Goal: Task Accomplishment & Management: Complete application form

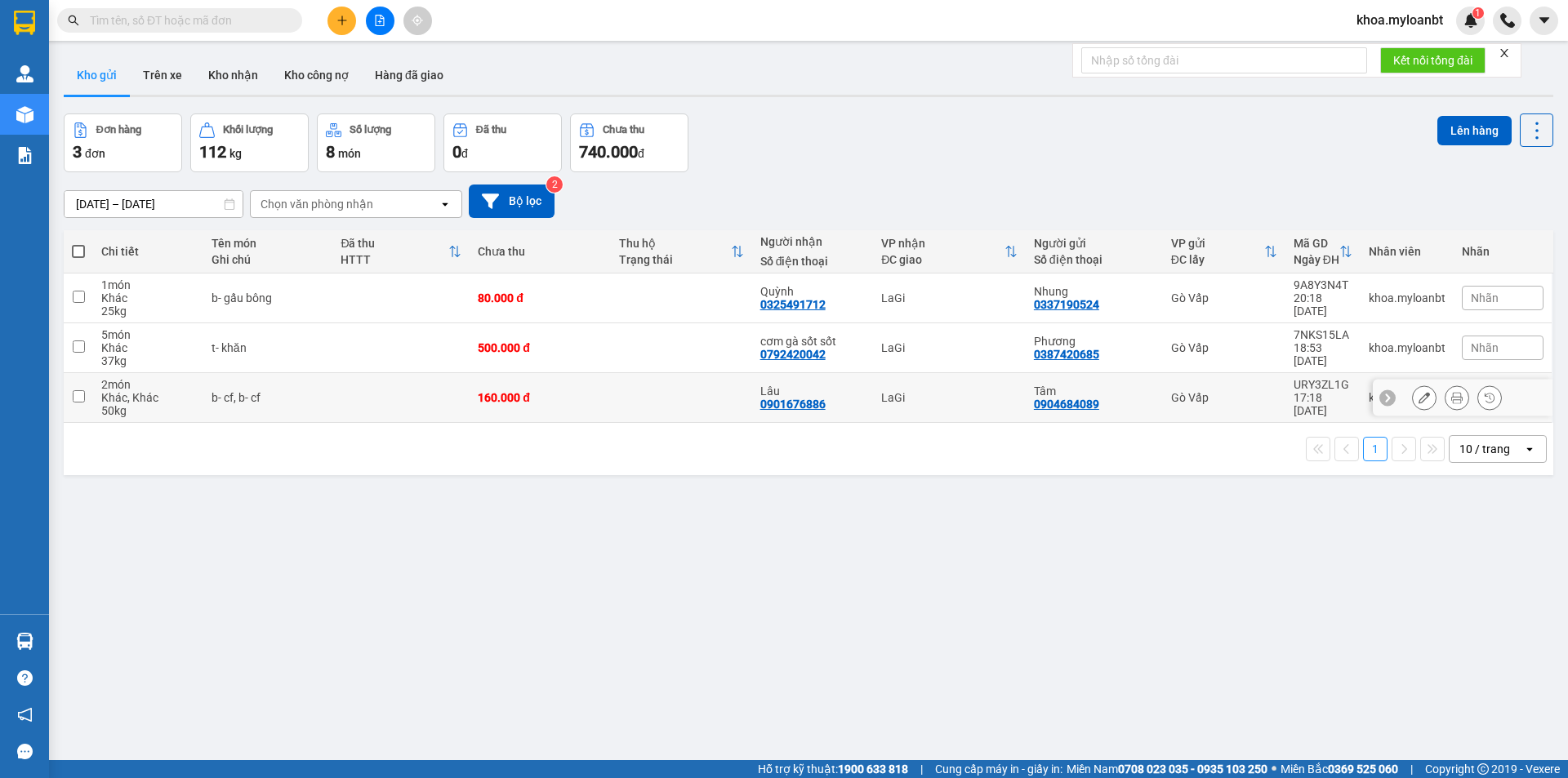
click at [319, 389] on td "b- cf, b- cf" at bounding box center [267, 398] width 130 height 50
checkbox input "true"
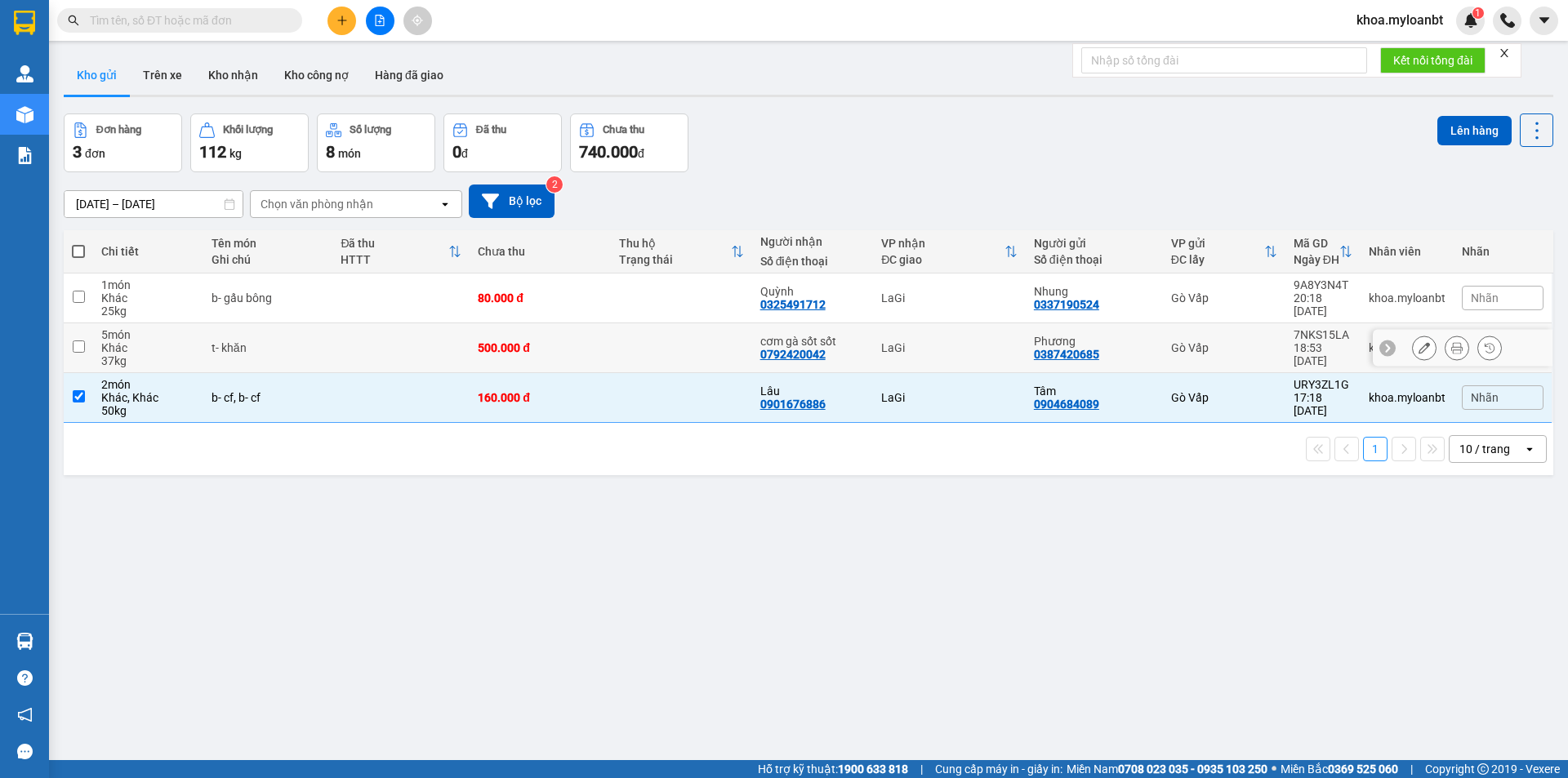
click at [312, 362] on td "t- khăn" at bounding box center [267, 348] width 130 height 50
checkbox input "true"
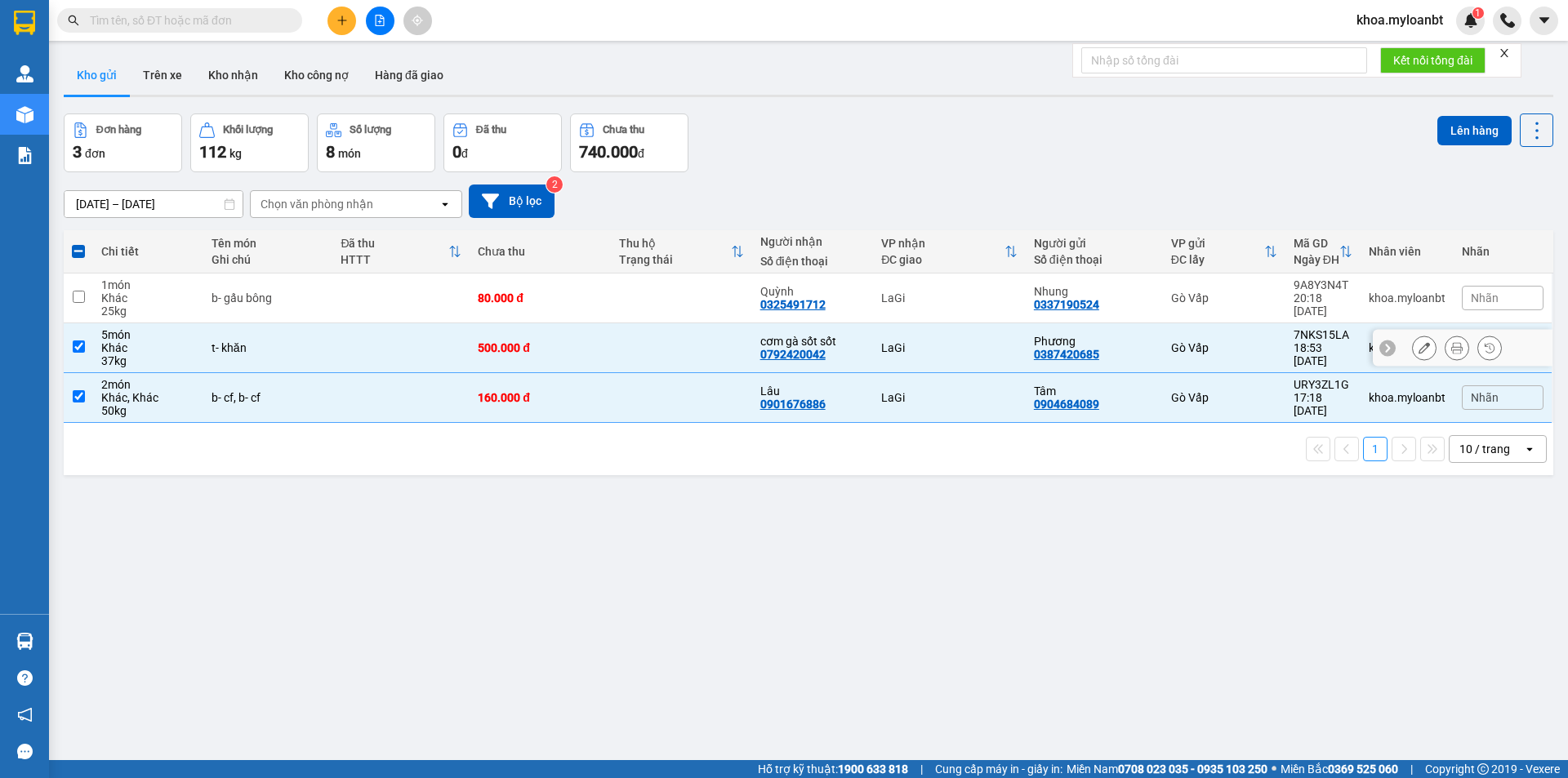
click at [347, 313] on td at bounding box center [401, 298] width 138 height 50
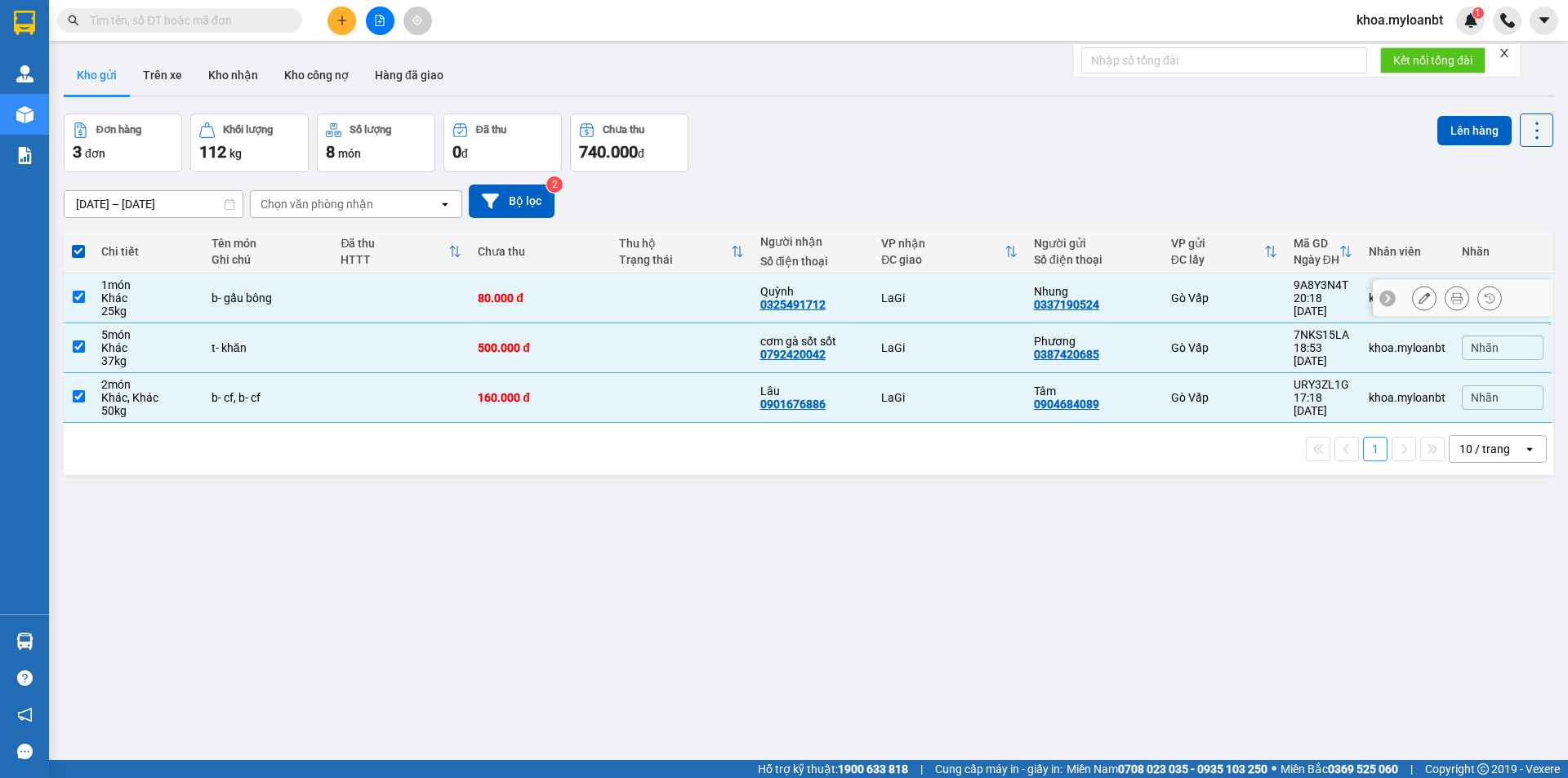
click at [416, 309] on td at bounding box center [401, 298] width 138 height 50
checkbox input "false"
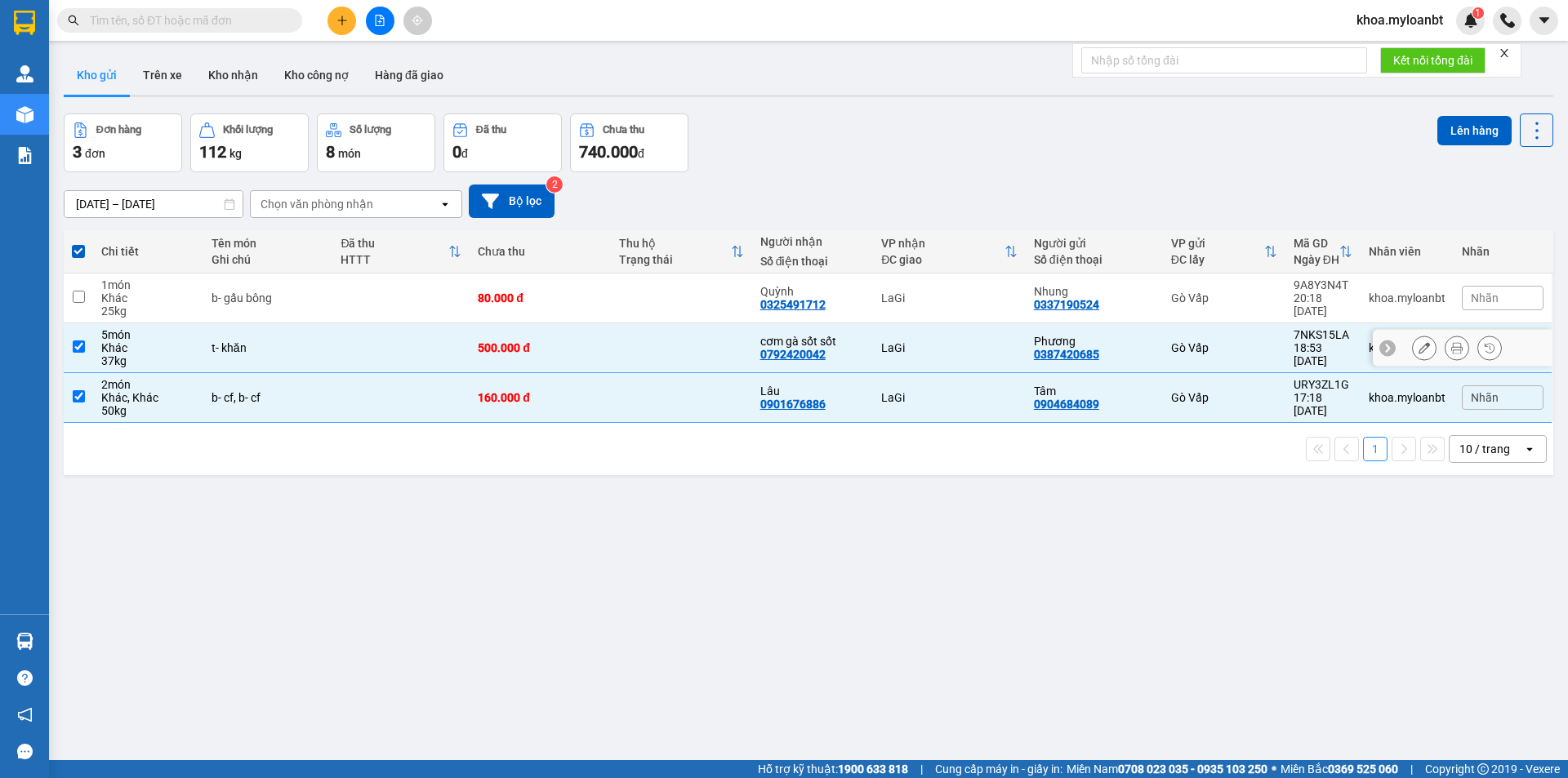
click at [429, 349] on td at bounding box center [401, 348] width 138 height 50
checkbox input "false"
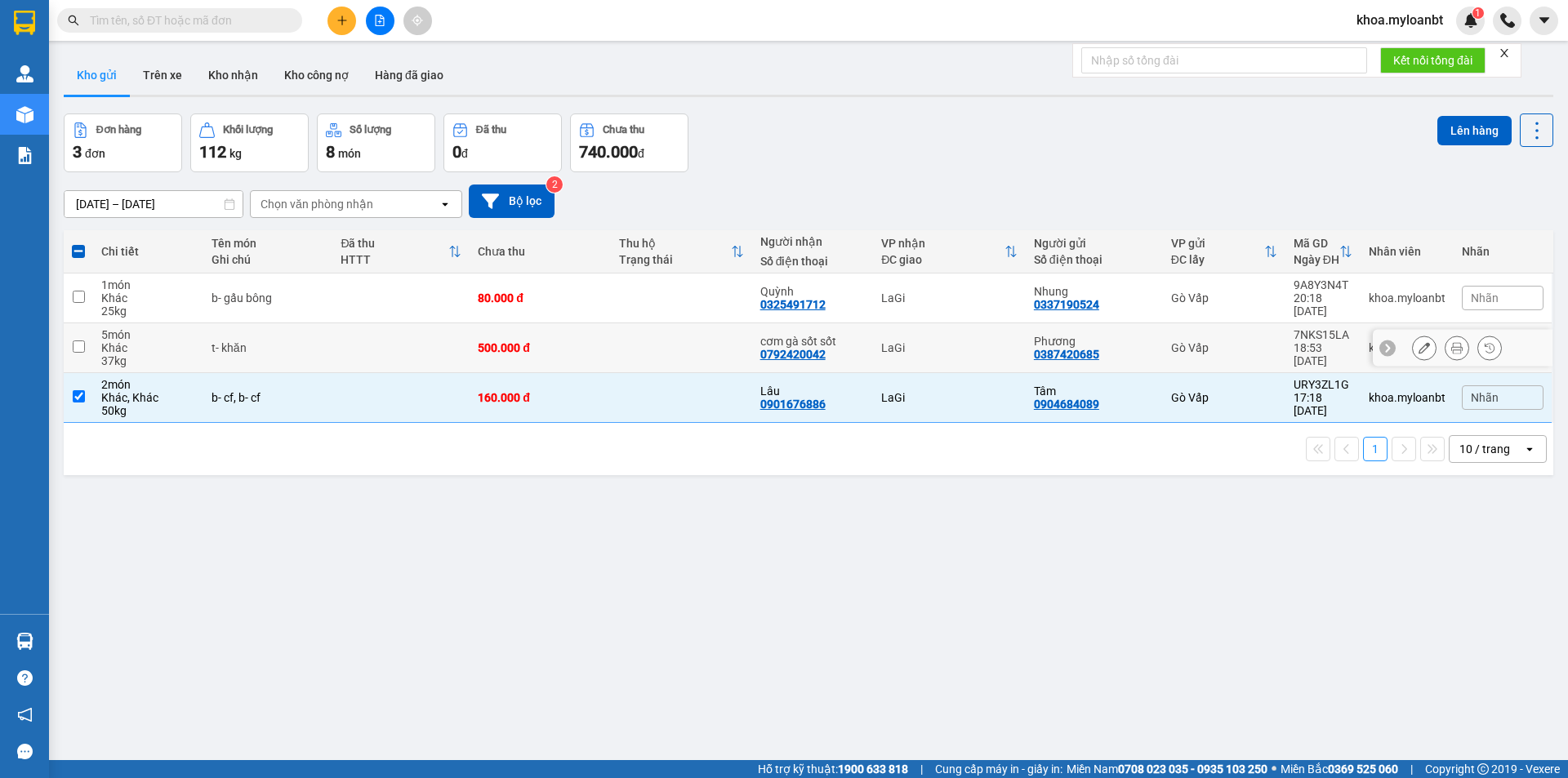
click at [435, 402] on td at bounding box center [401, 398] width 138 height 50
checkbox input "false"
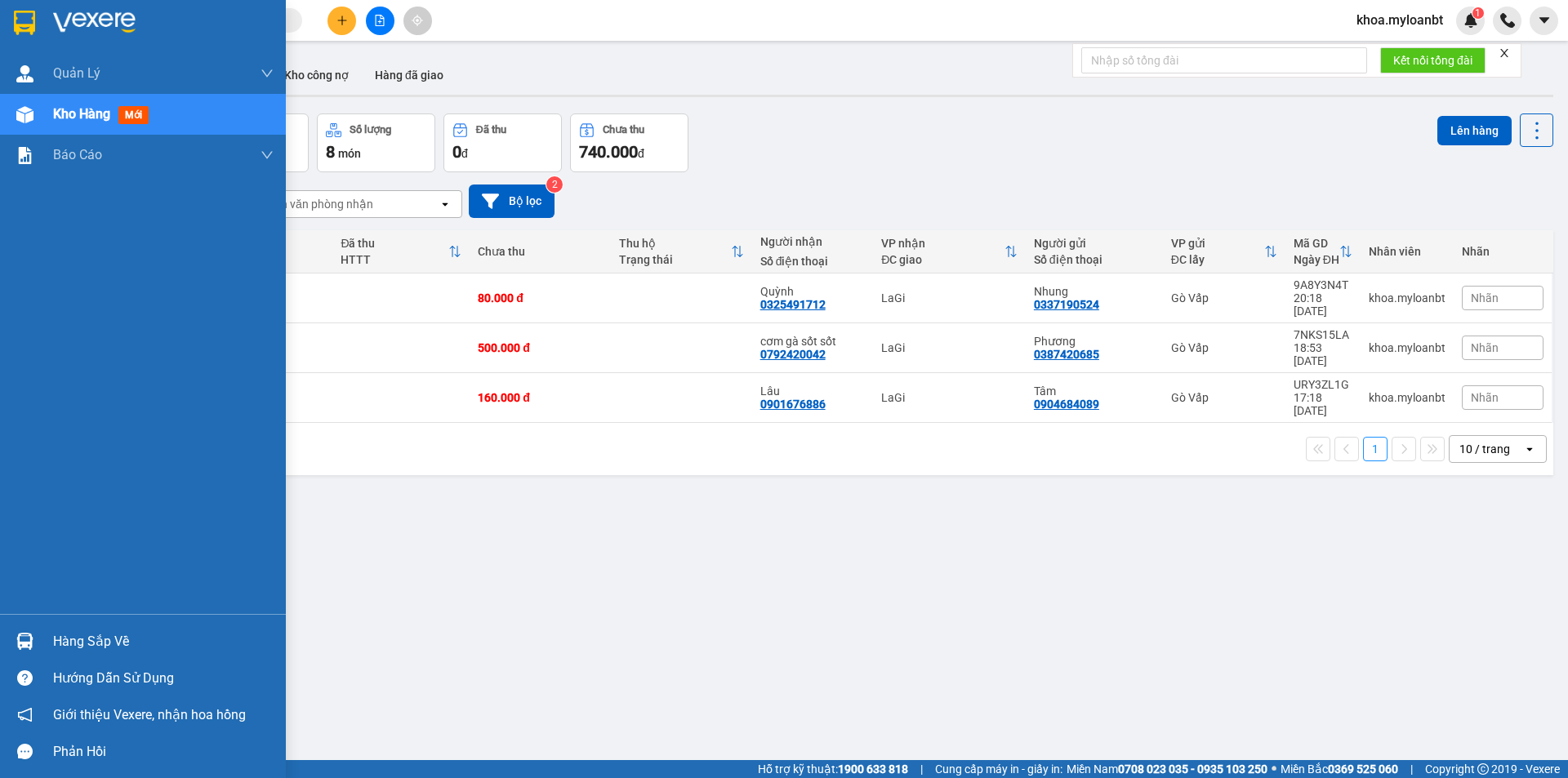
click at [8, 639] on div "Hàng sắp về" at bounding box center [143, 641] width 286 height 37
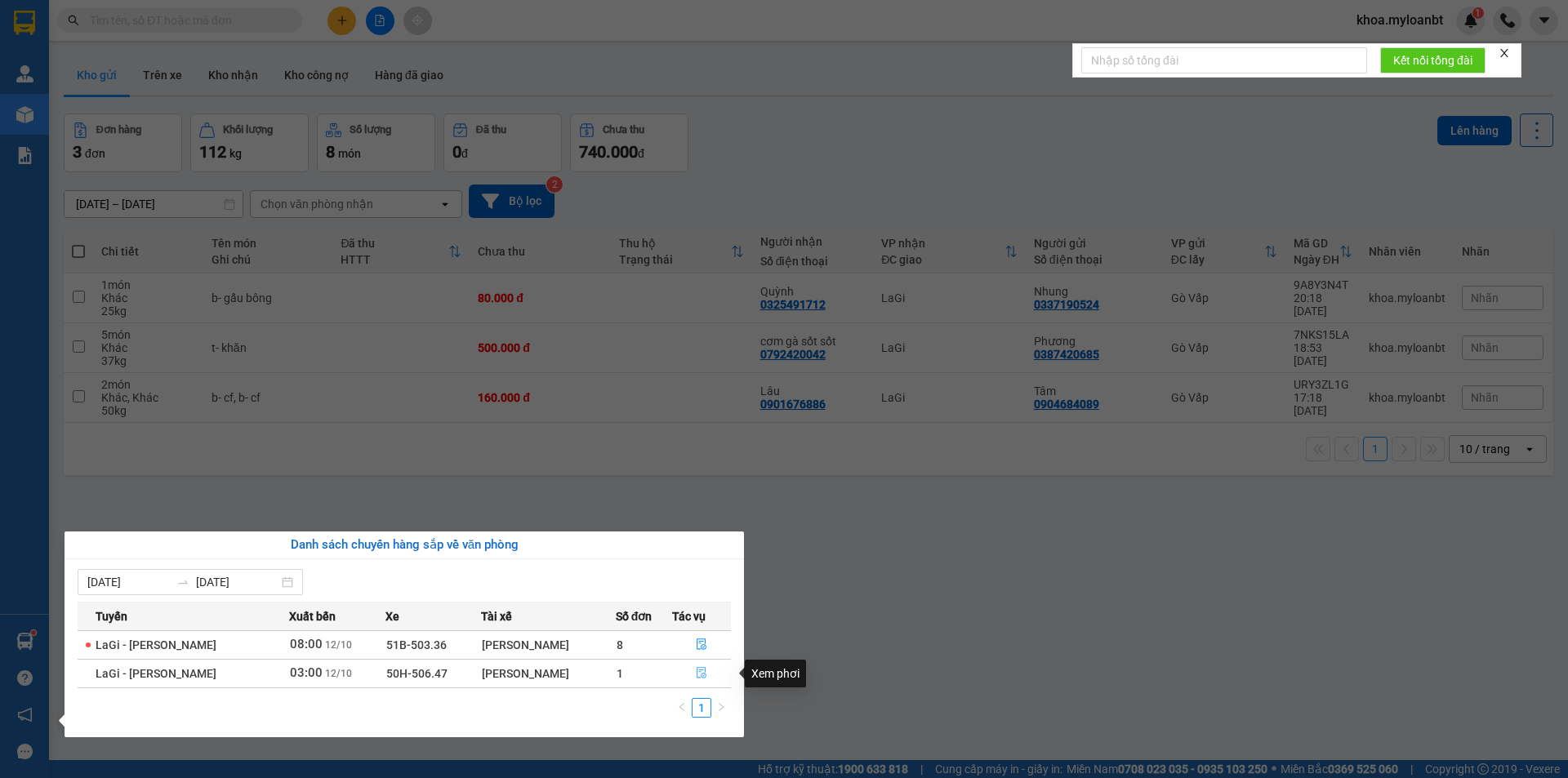
click at [688, 670] on button "button" at bounding box center [701, 673] width 58 height 26
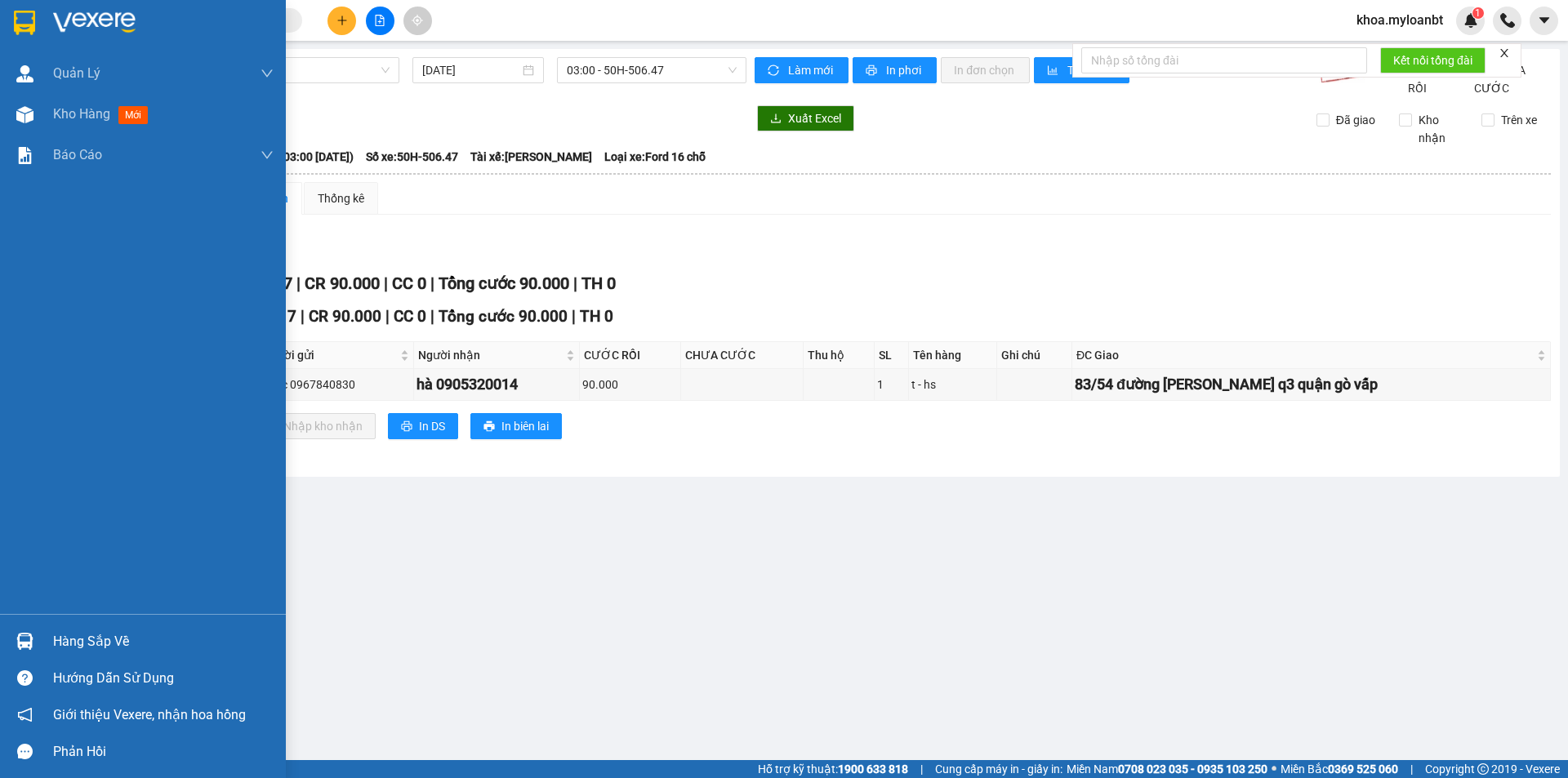
click at [29, 646] on img at bounding box center [25, 641] width 17 height 17
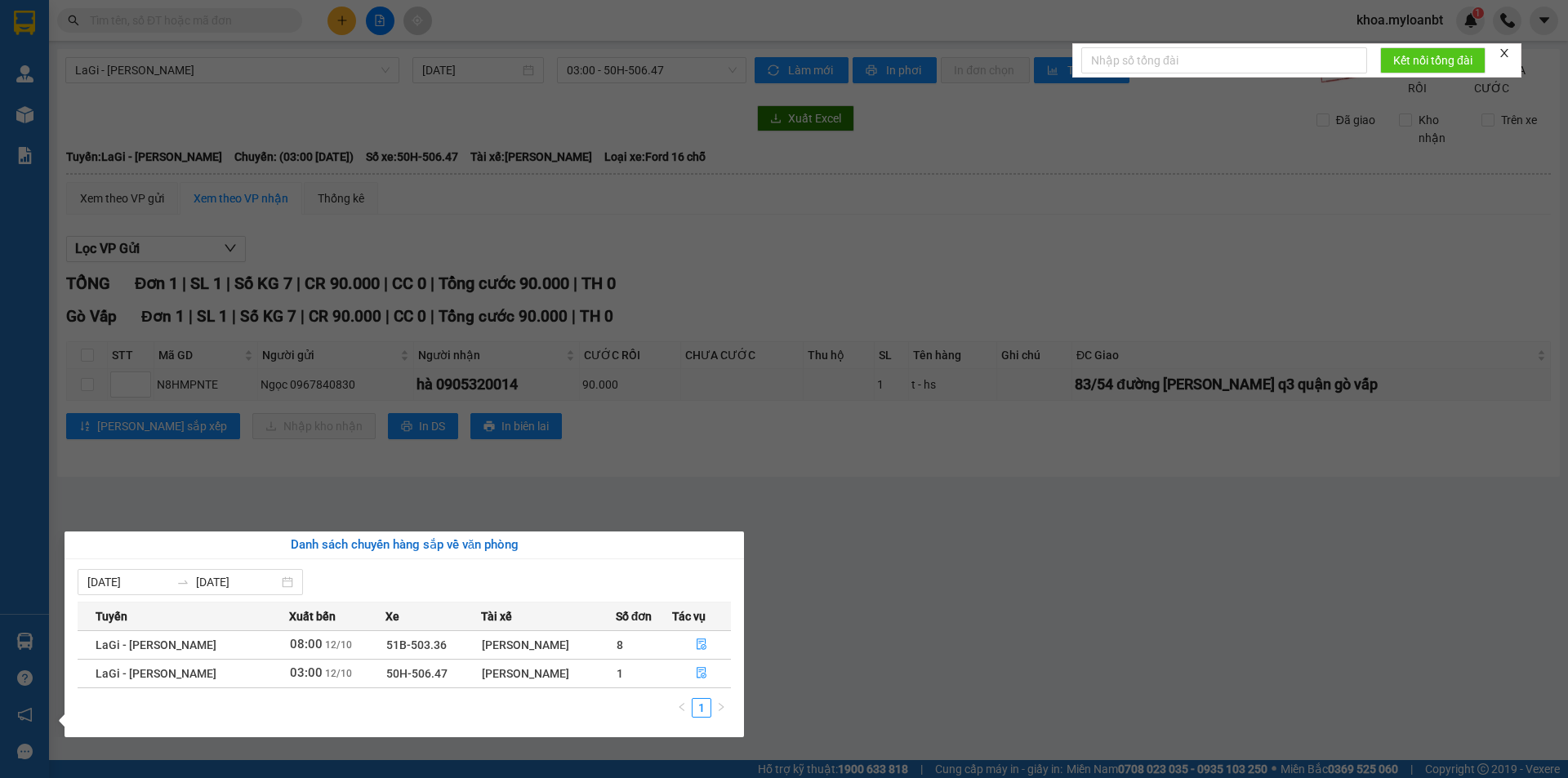
click at [785, 488] on section "Kết quả tìm kiếm ( 0 ) Bộ lọc No Data khoa.myloanbt 1 Quản [PERSON_NAME] lý gia…" at bounding box center [784, 389] width 1568 height 778
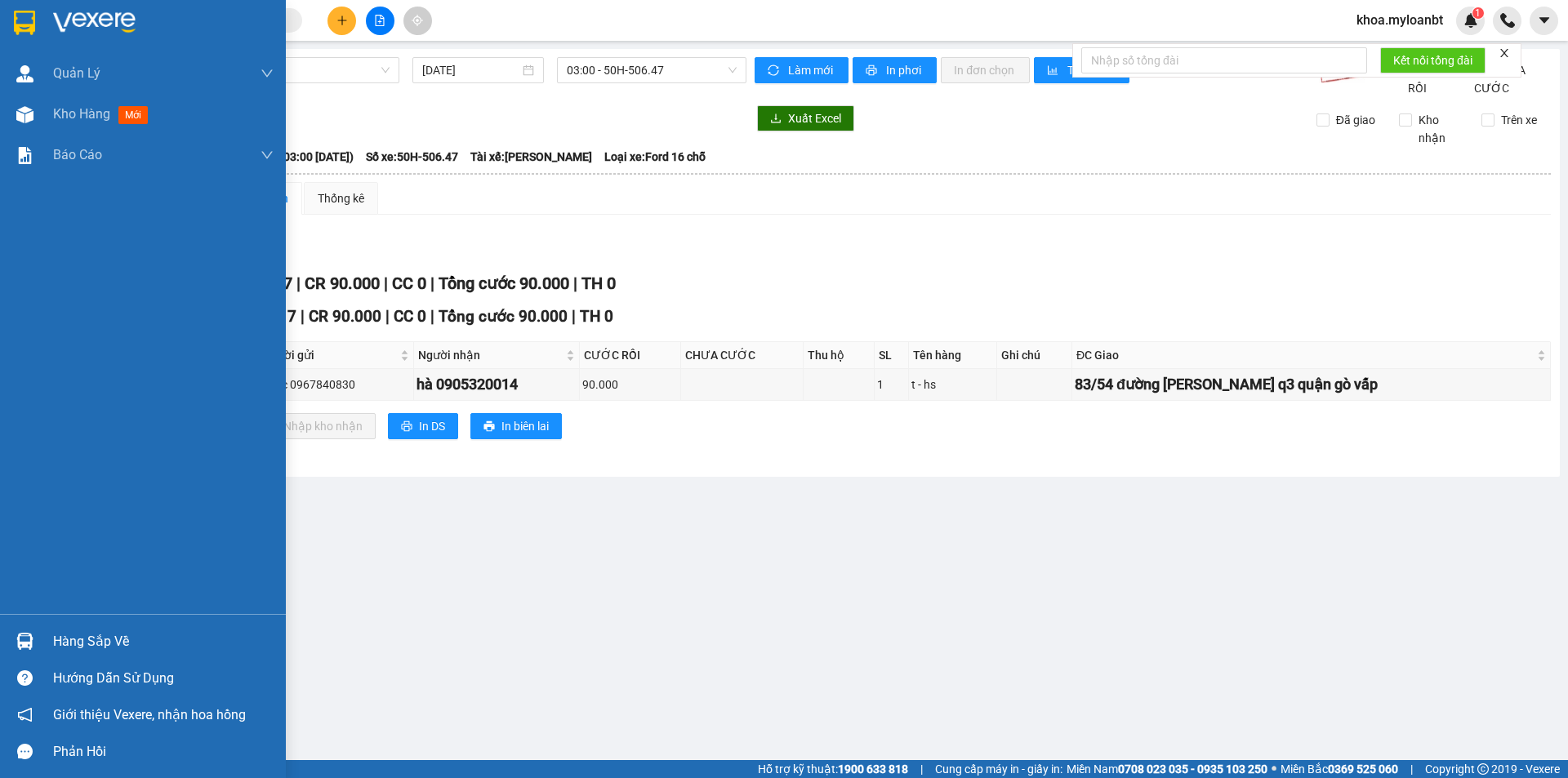
click at [31, 628] on div at bounding box center [24, 640] width 28 height 28
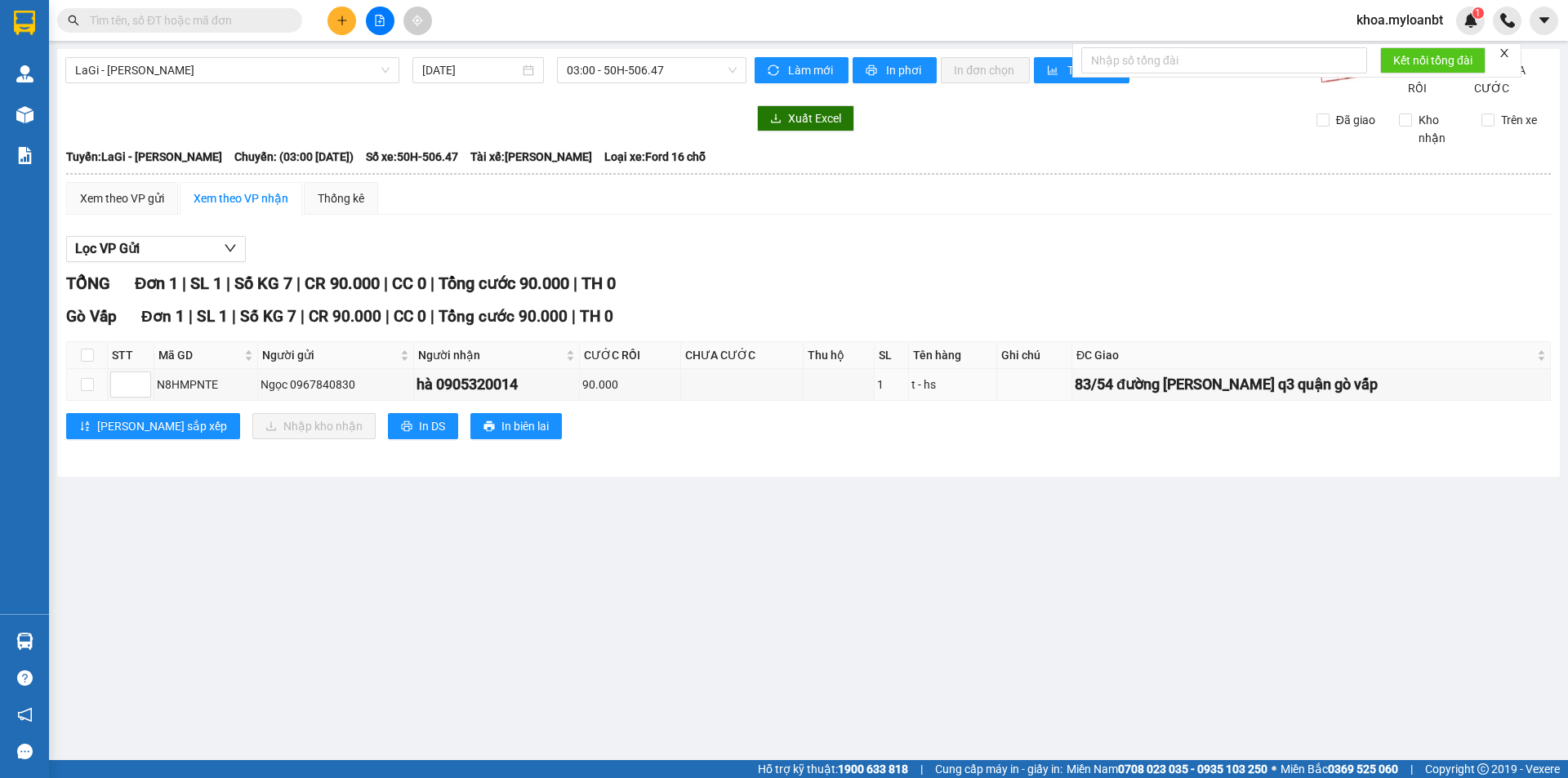
click at [414, 414] on section "Kết quả tìm kiếm ( 0 ) Bộ lọc No Data khoa.myloanbt 1 Quản [PERSON_NAME] lý gia…" at bounding box center [784, 389] width 1568 height 778
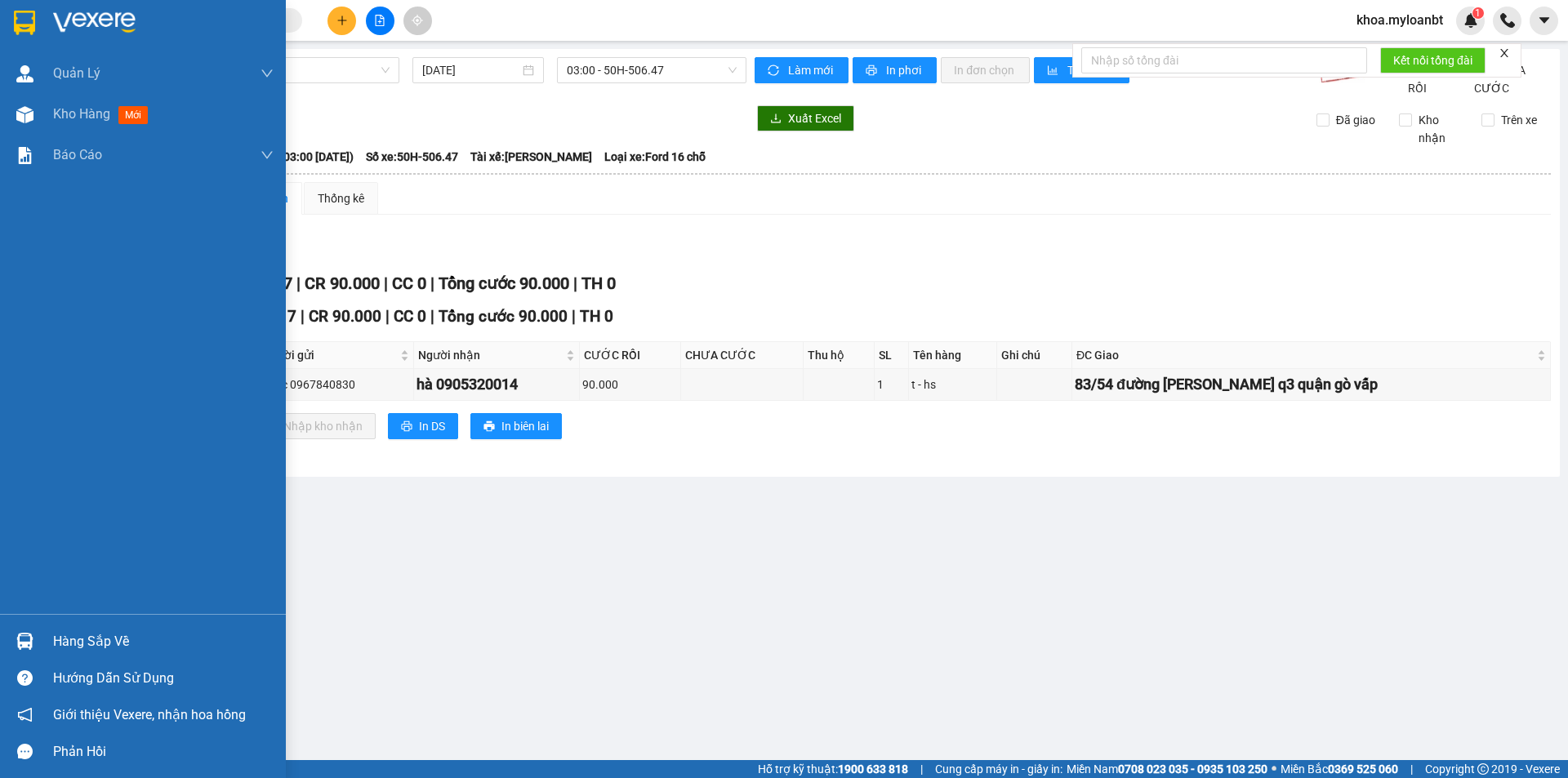
click at [40, 639] on div "Hàng sắp về" at bounding box center [143, 641] width 286 height 37
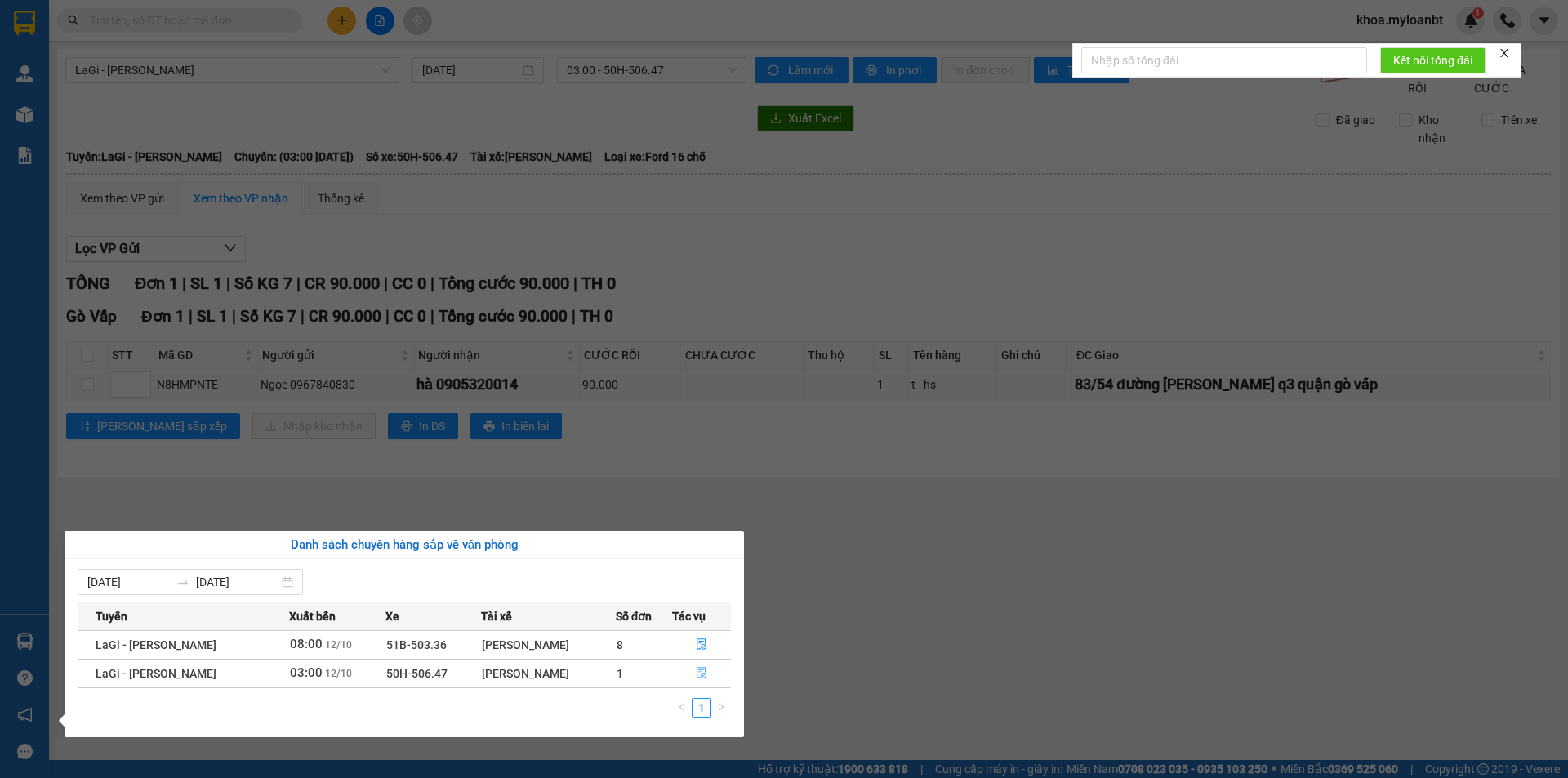
click at [685, 672] on button "button" at bounding box center [701, 673] width 58 height 26
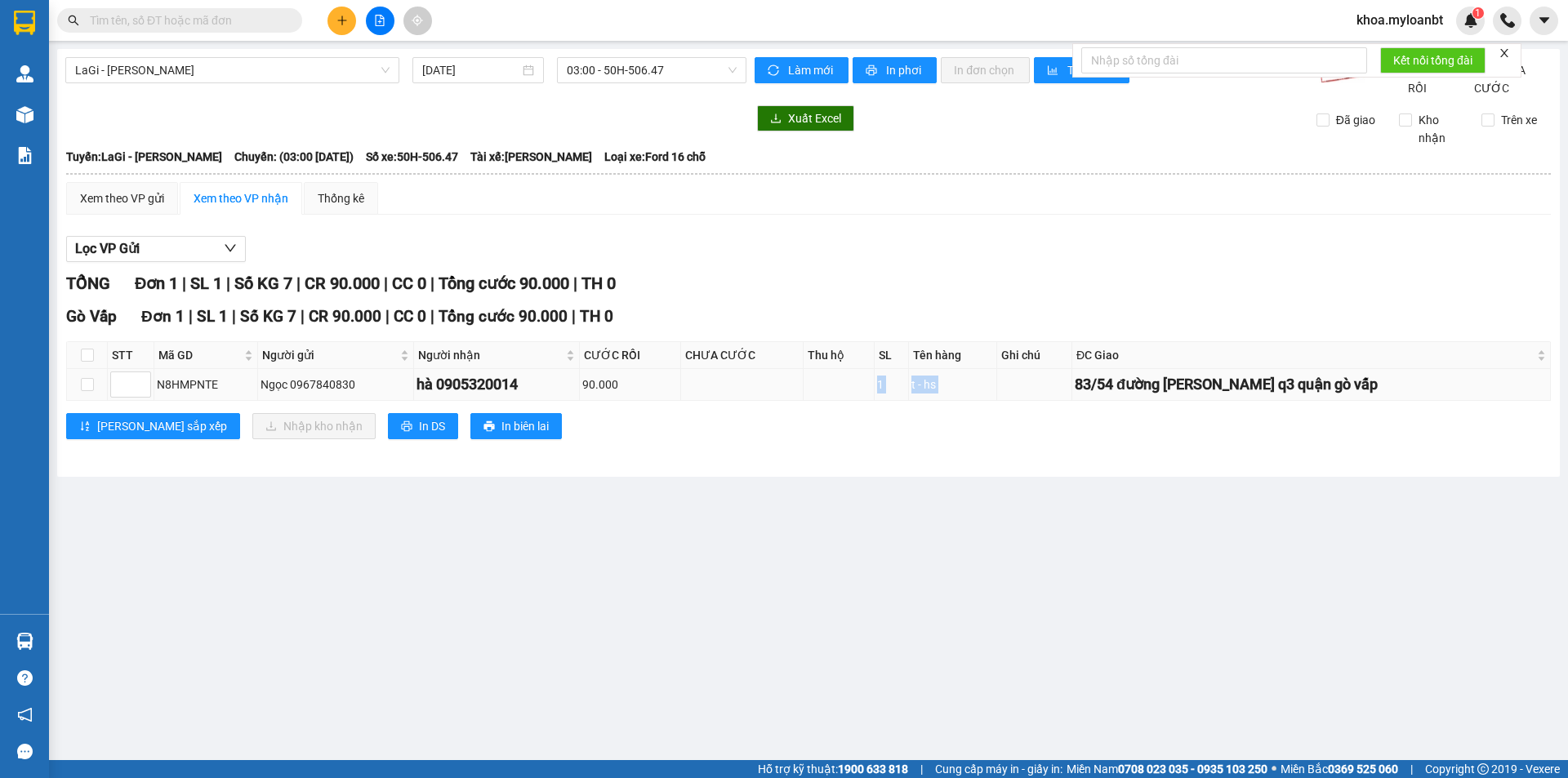
drag, startPoint x: 812, startPoint y: 396, endPoint x: 981, endPoint y: 393, distance: 169.0
click at [981, 393] on tr "N8HMPNTE Ngọc 0967840830 hà 0905320014 90.000 1 t - hs 83/54 [GEOGRAPHIC_DATA]" at bounding box center [809, 384] width 1484 height 32
click at [949, 394] on div "t - hs" at bounding box center [953, 384] width 83 height 18
click at [256, 12] on input "text" at bounding box center [186, 20] width 193 height 18
type input "g"
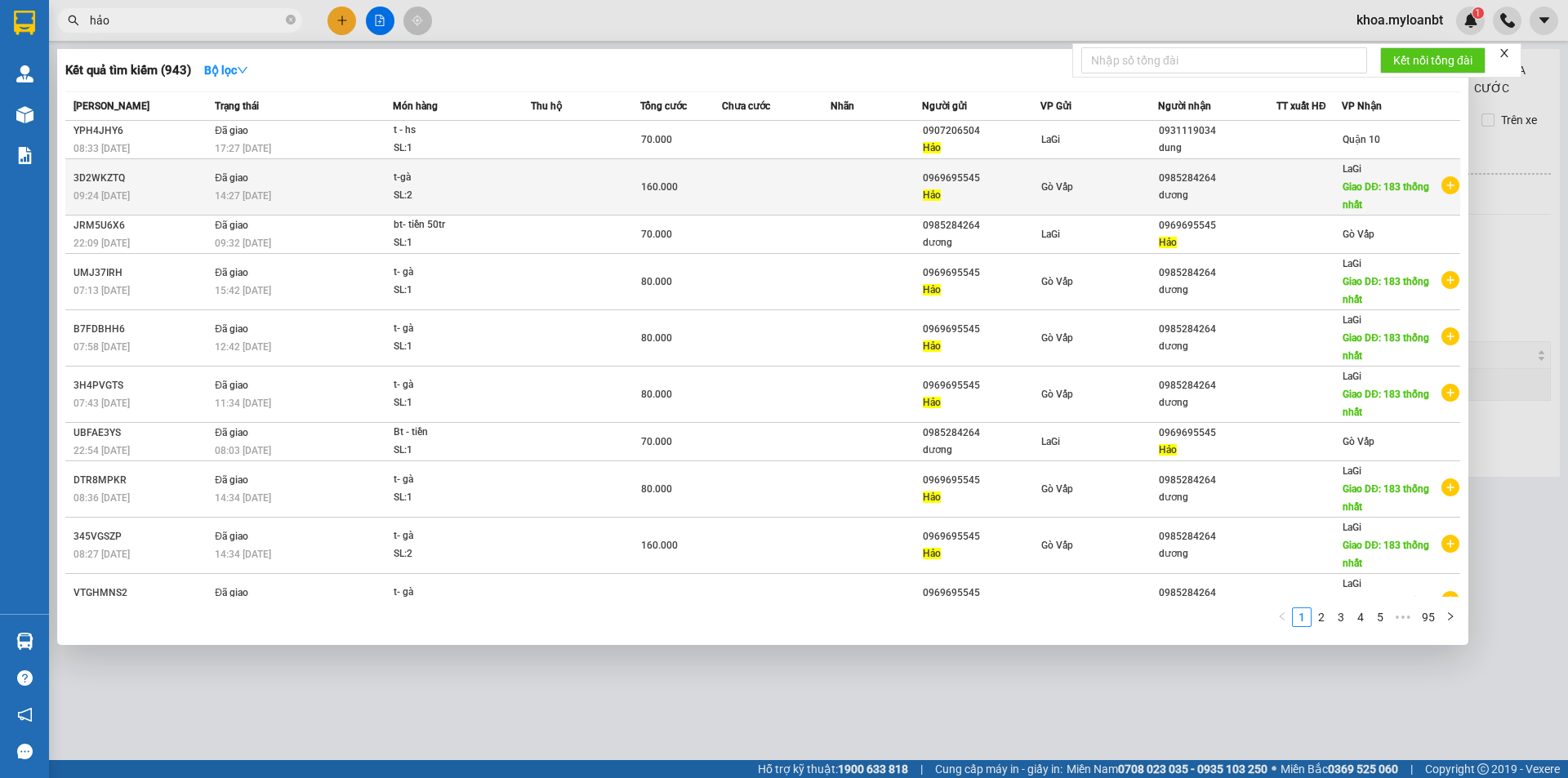
type input "hảo"
click at [475, 189] on div "SL: 2" at bounding box center [455, 195] width 122 height 18
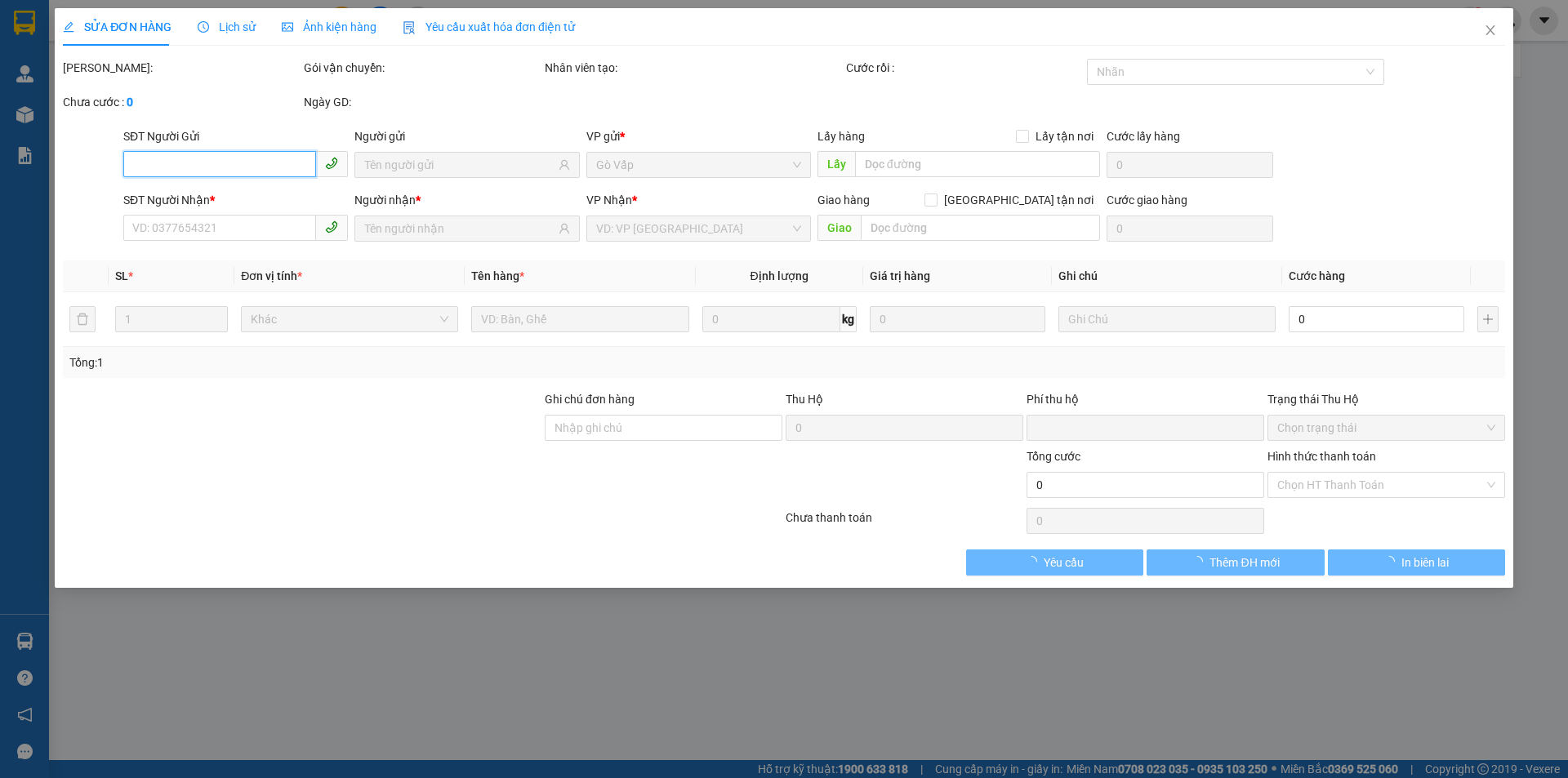
type input "0969695545"
type input "0985284264"
type input "183 thống nhất"
type input "0"
type input "160.000"
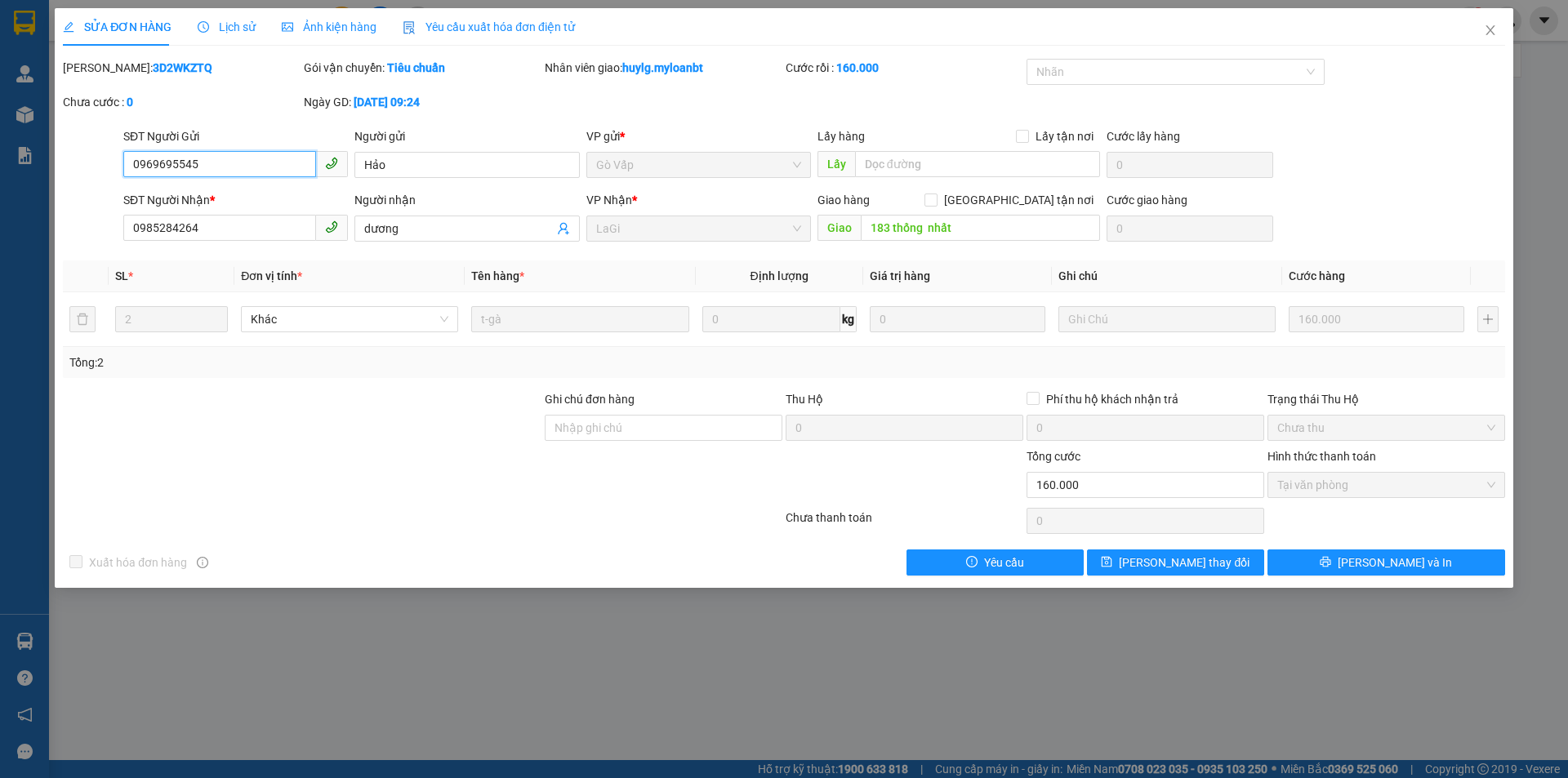
click at [240, 163] on input "0969695545" at bounding box center [219, 164] width 193 height 26
drag, startPoint x: 1436, startPoint y: 34, endPoint x: 1459, endPoint y: 30, distance: 23.3
click at [1451, 31] on div "SỬA ĐƠN HÀNG Lịch sử Ảnh kiện hàng Yêu cầu xuất hóa đơn điện tử" at bounding box center [784, 27] width 1442 height 38
click at [1461, 29] on div "SỬA ĐƠN HÀNG Lịch sử Ảnh kiện hàng Yêu cầu xuất hóa đơn điện tử" at bounding box center [784, 27] width 1442 height 38
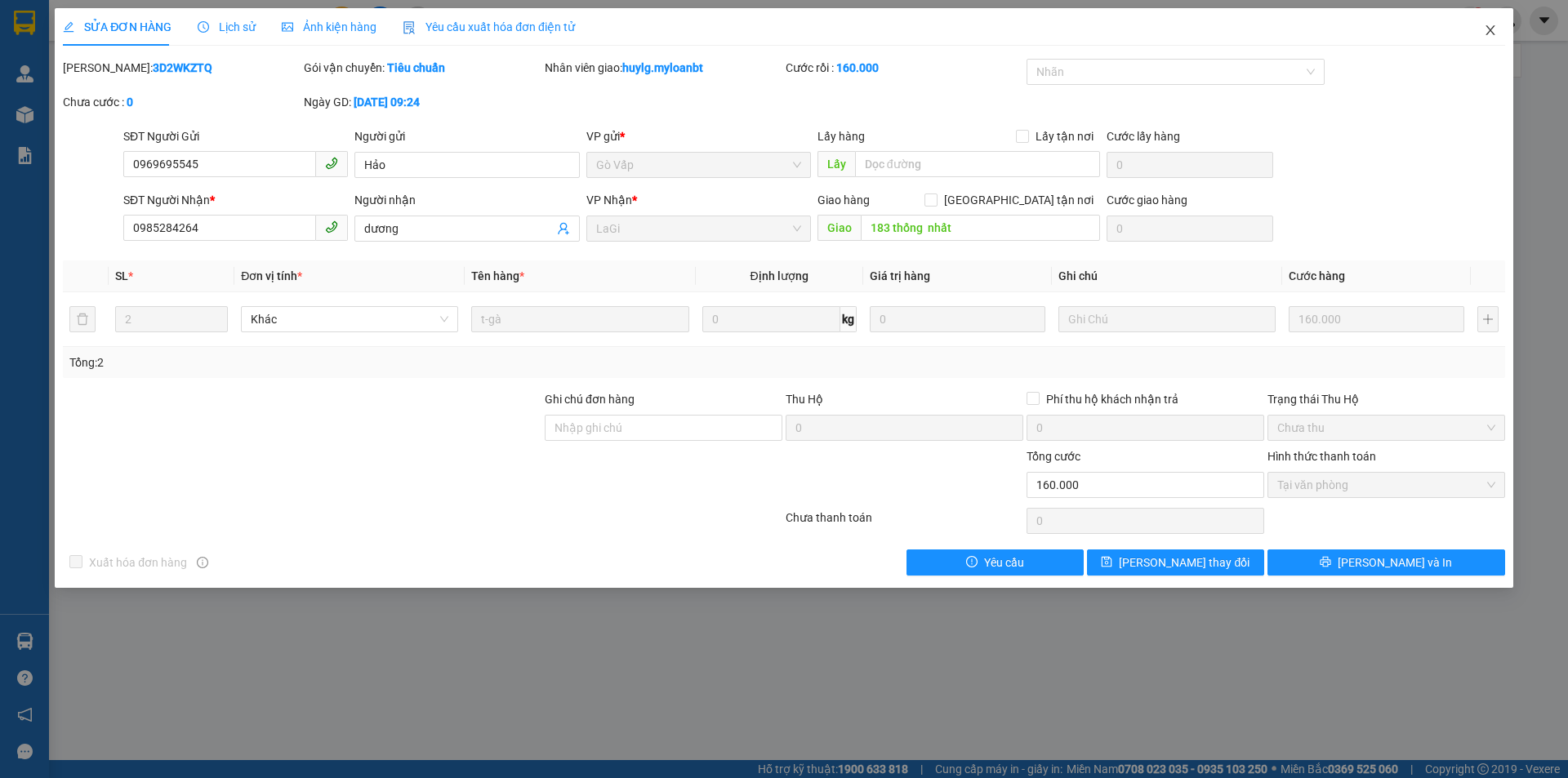
click at [1471, 27] on span "Close" at bounding box center [1490, 30] width 46 height 46
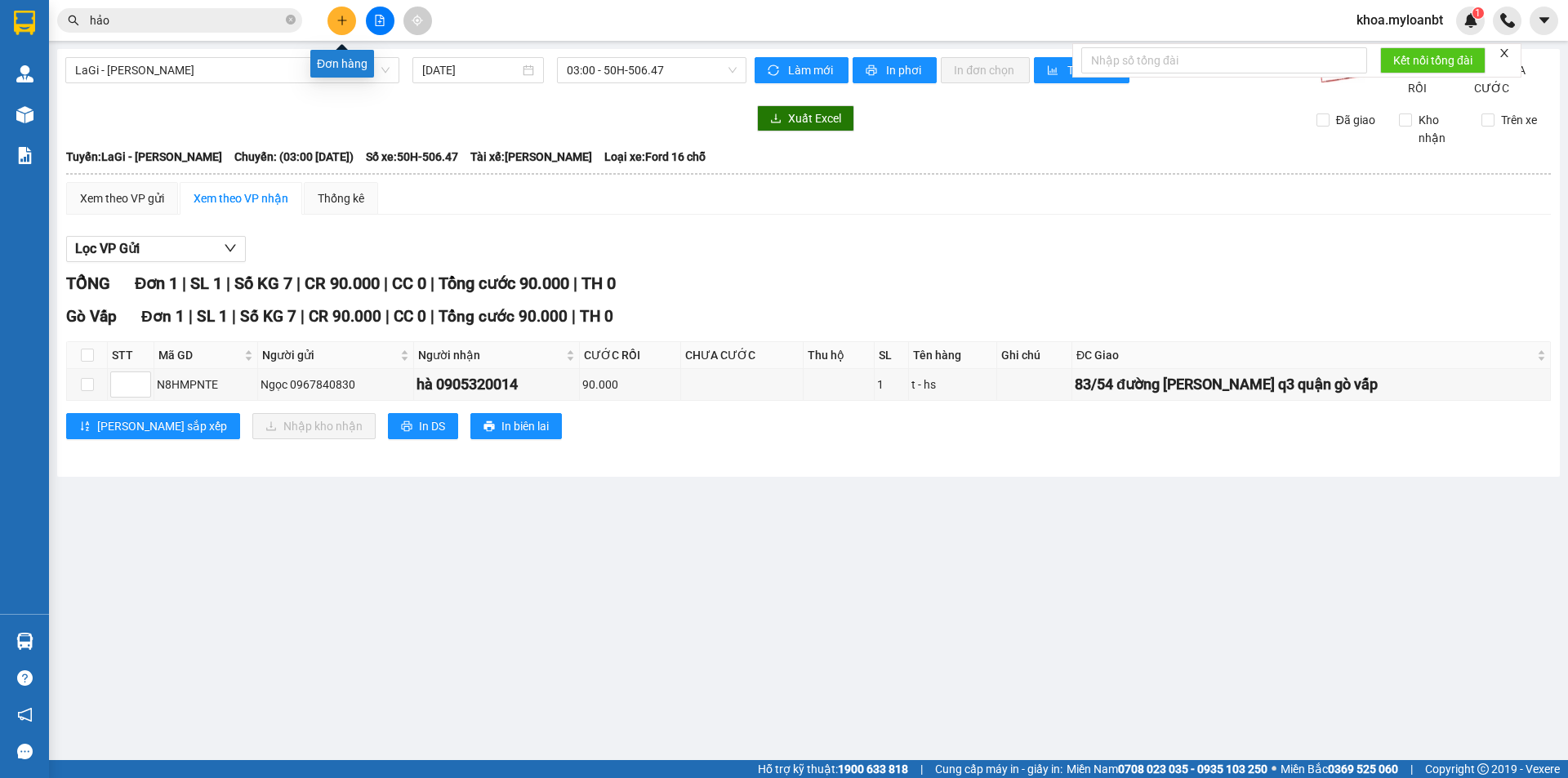
click at [329, 24] on button at bounding box center [341, 21] width 28 height 28
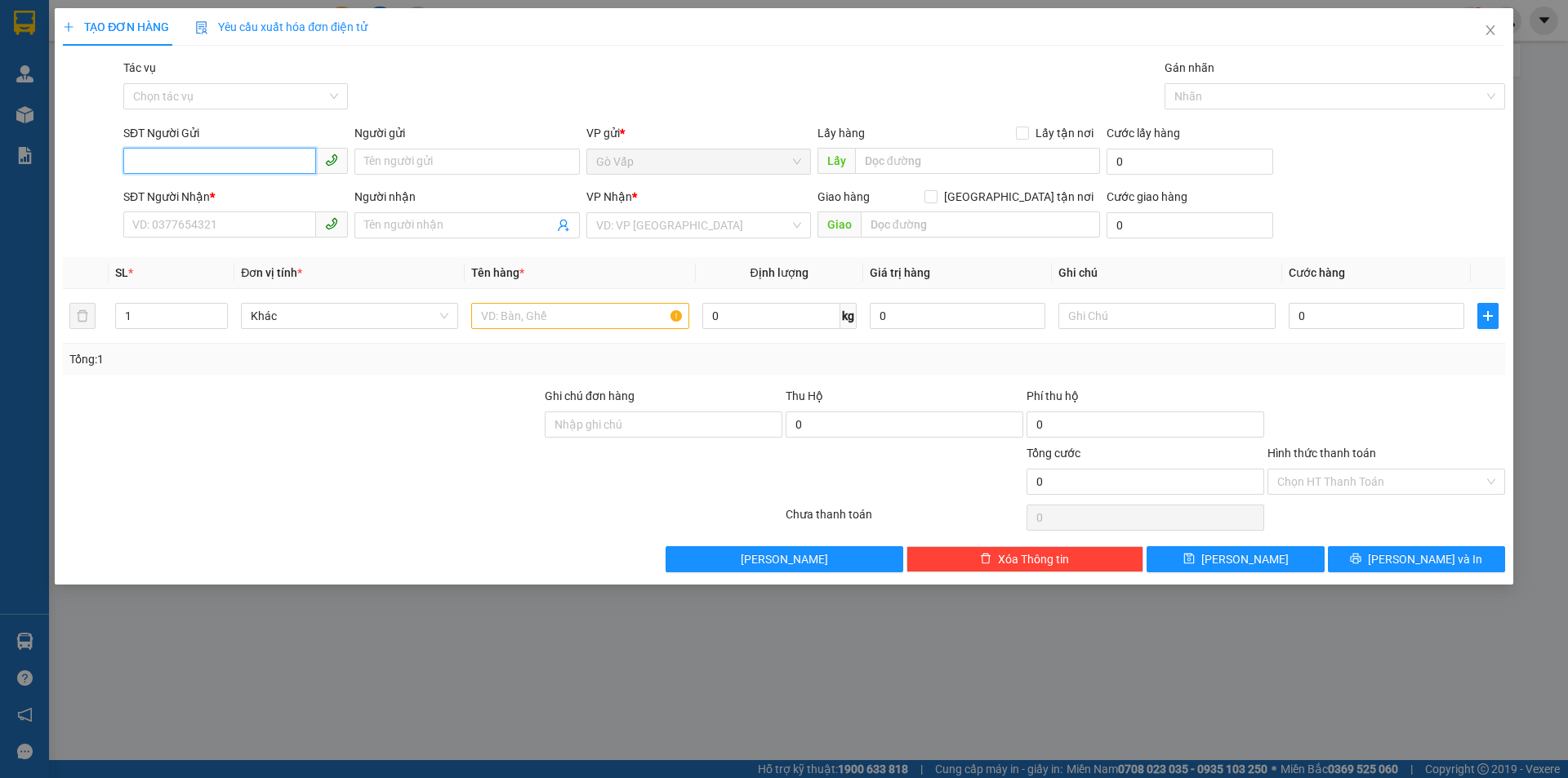
click at [253, 156] on input "SĐT Người Gửi" at bounding box center [219, 161] width 193 height 26
paste input "0969695545"
type input "0969695545"
click at [242, 183] on div "0969695545 - Hảo" at bounding box center [235, 194] width 224 height 26
type input "Hảo"
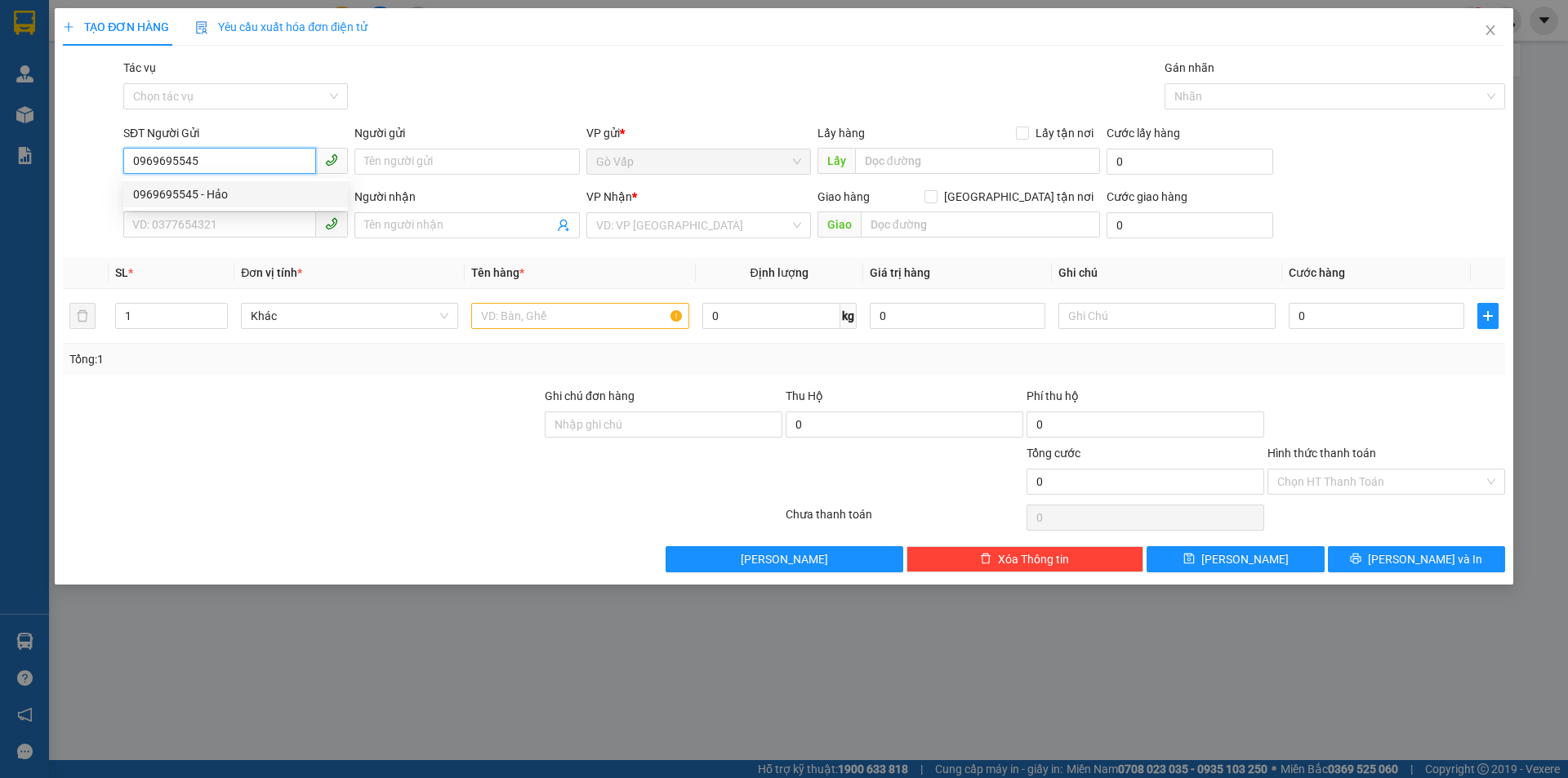
type input "0985284264"
type input "dương"
type input "183 thống nhất"
type input "0969695545"
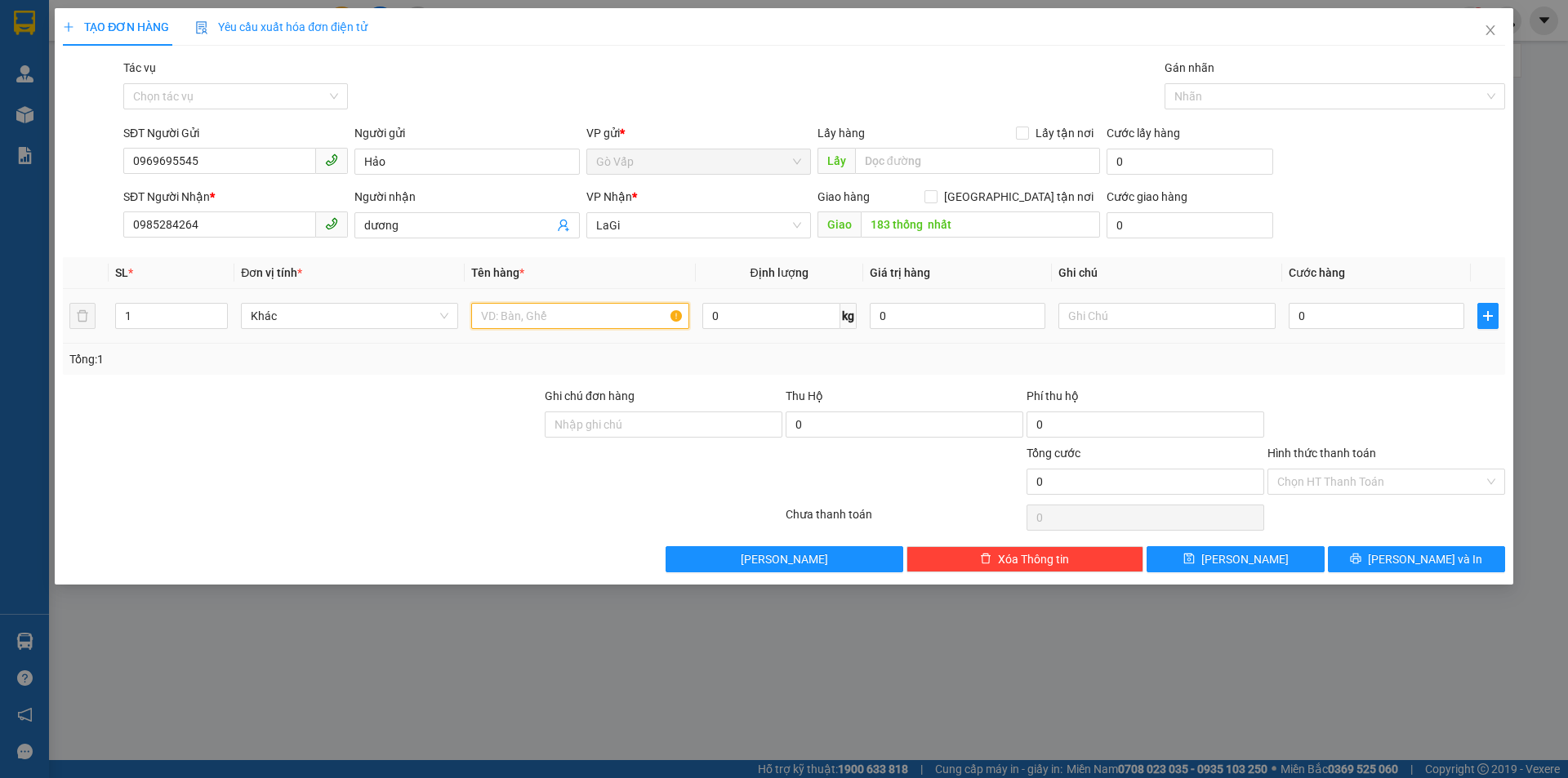
click at [502, 309] on input "text" at bounding box center [580, 315] width 218 height 26
type input "t- gà"
click at [1314, 310] on input "0" at bounding box center [1376, 315] width 175 height 26
type input "1"
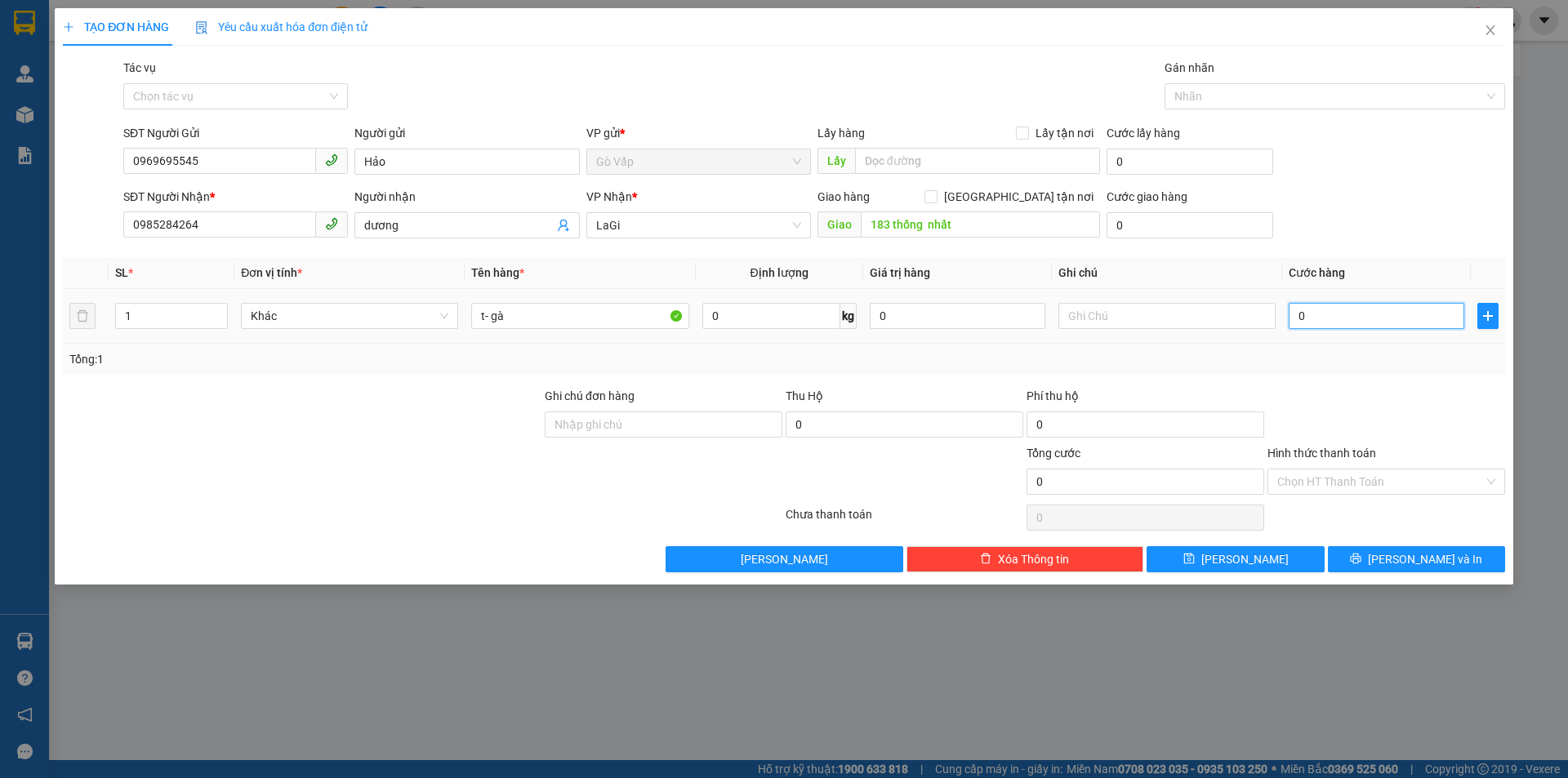
type input "1"
type input "16"
type input "160"
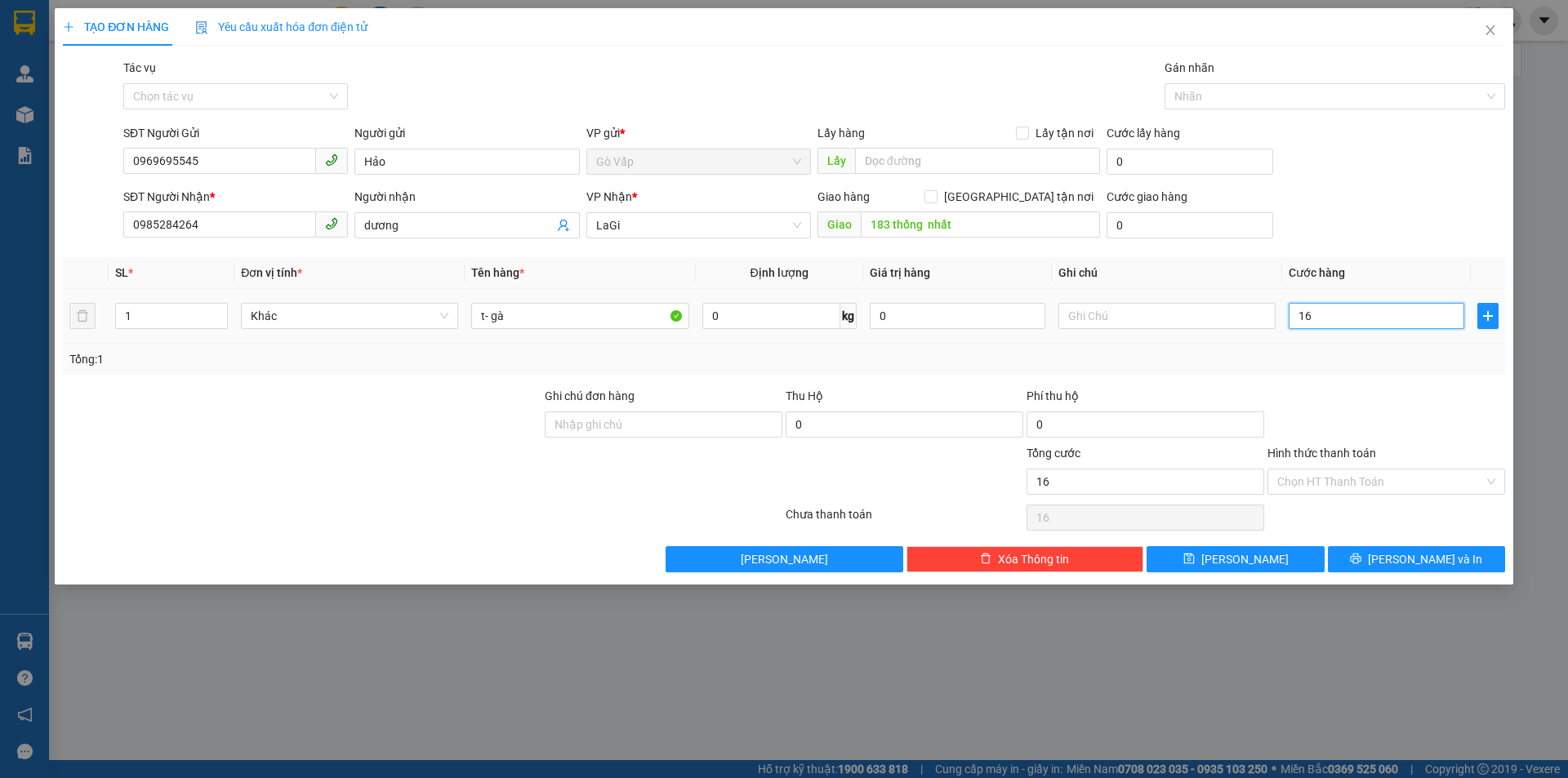
type input "160"
type input "160.000"
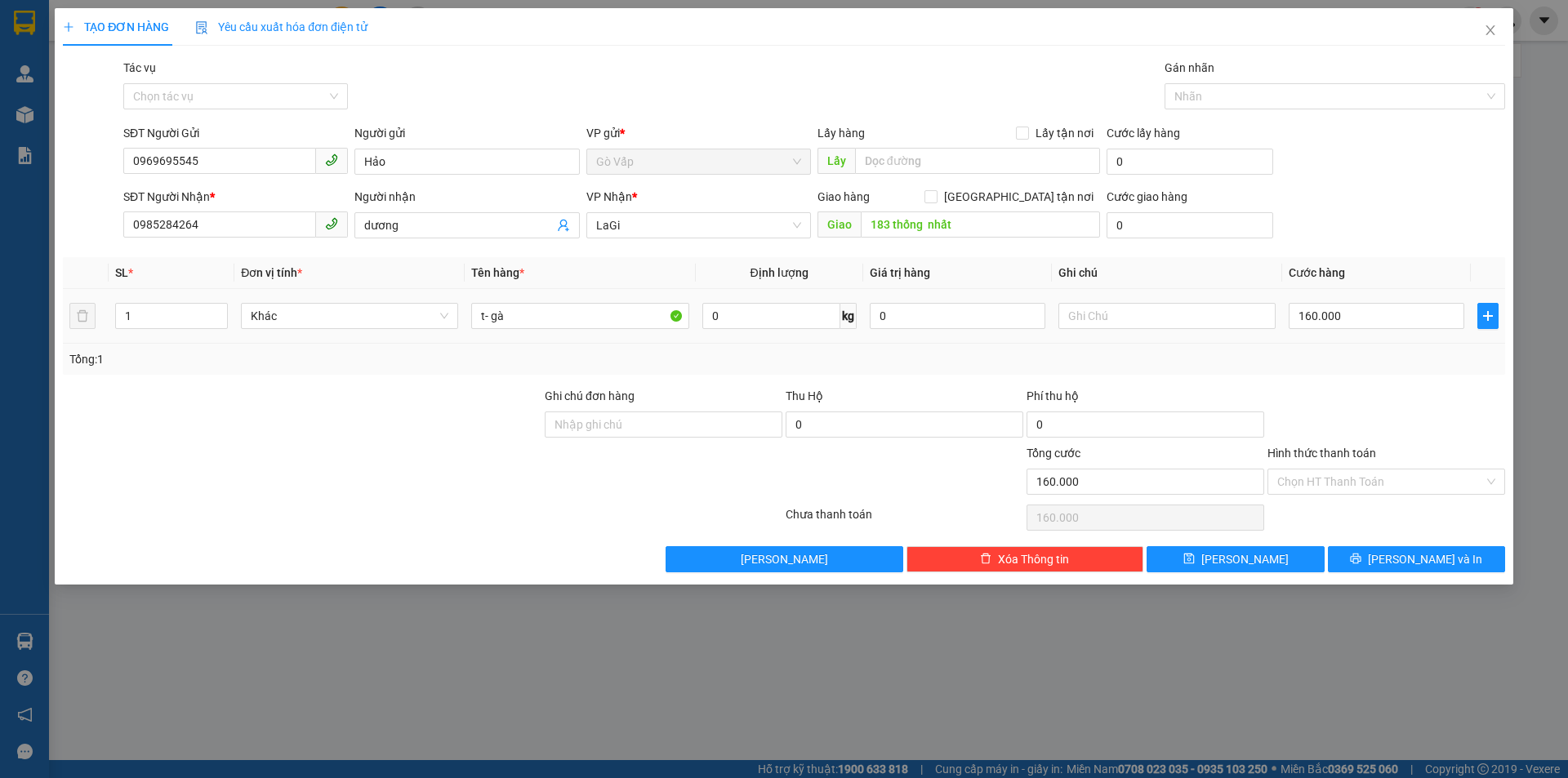
click at [163, 300] on div "1" at bounding box center [171, 315] width 113 height 33
click at [145, 314] on input "1" at bounding box center [171, 315] width 111 height 24
type input "2"
click at [1337, 317] on input "160.000" at bounding box center [1376, 315] width 175 height 26
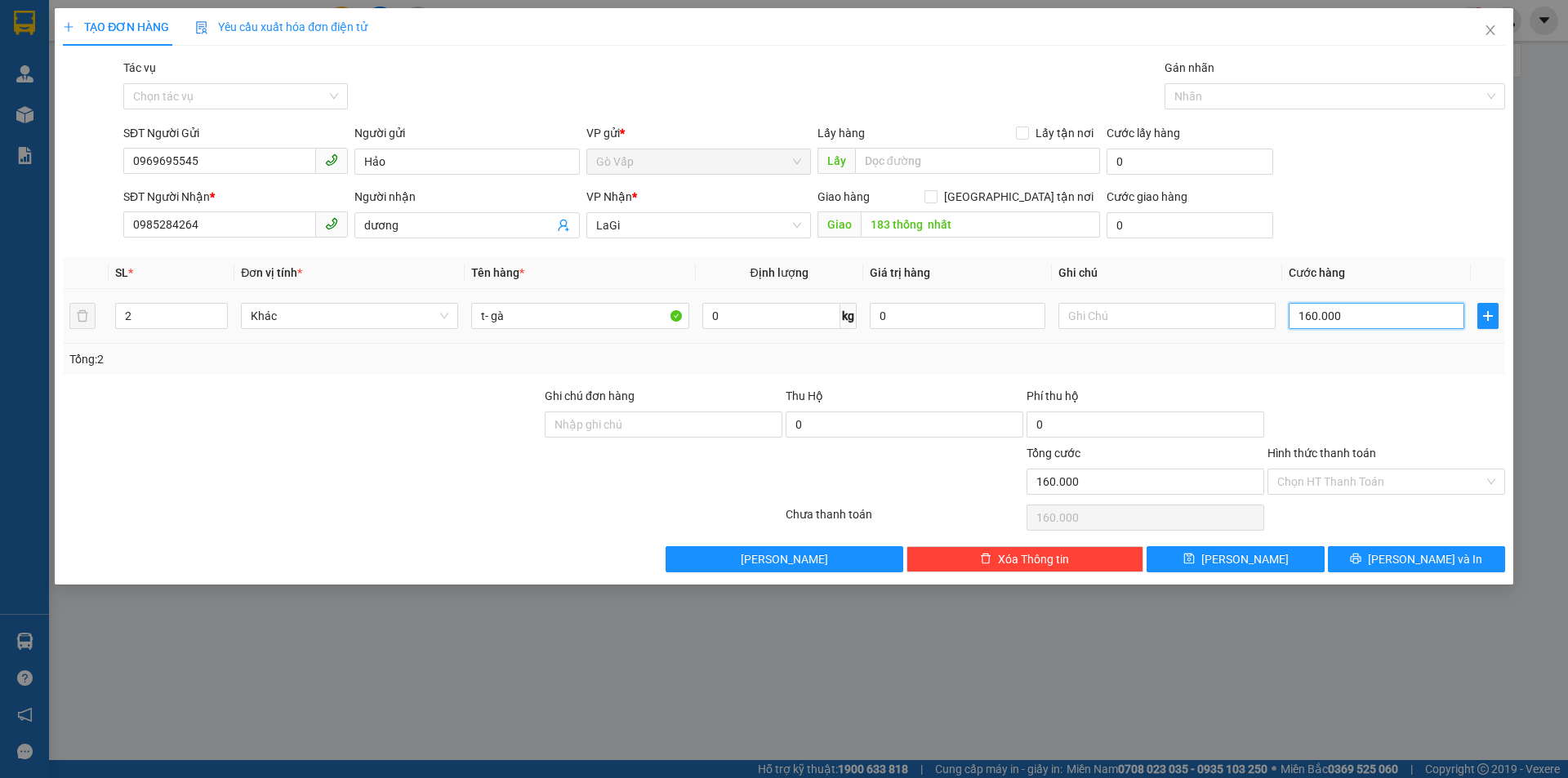
type input "0"
type input "01"
type input "1"
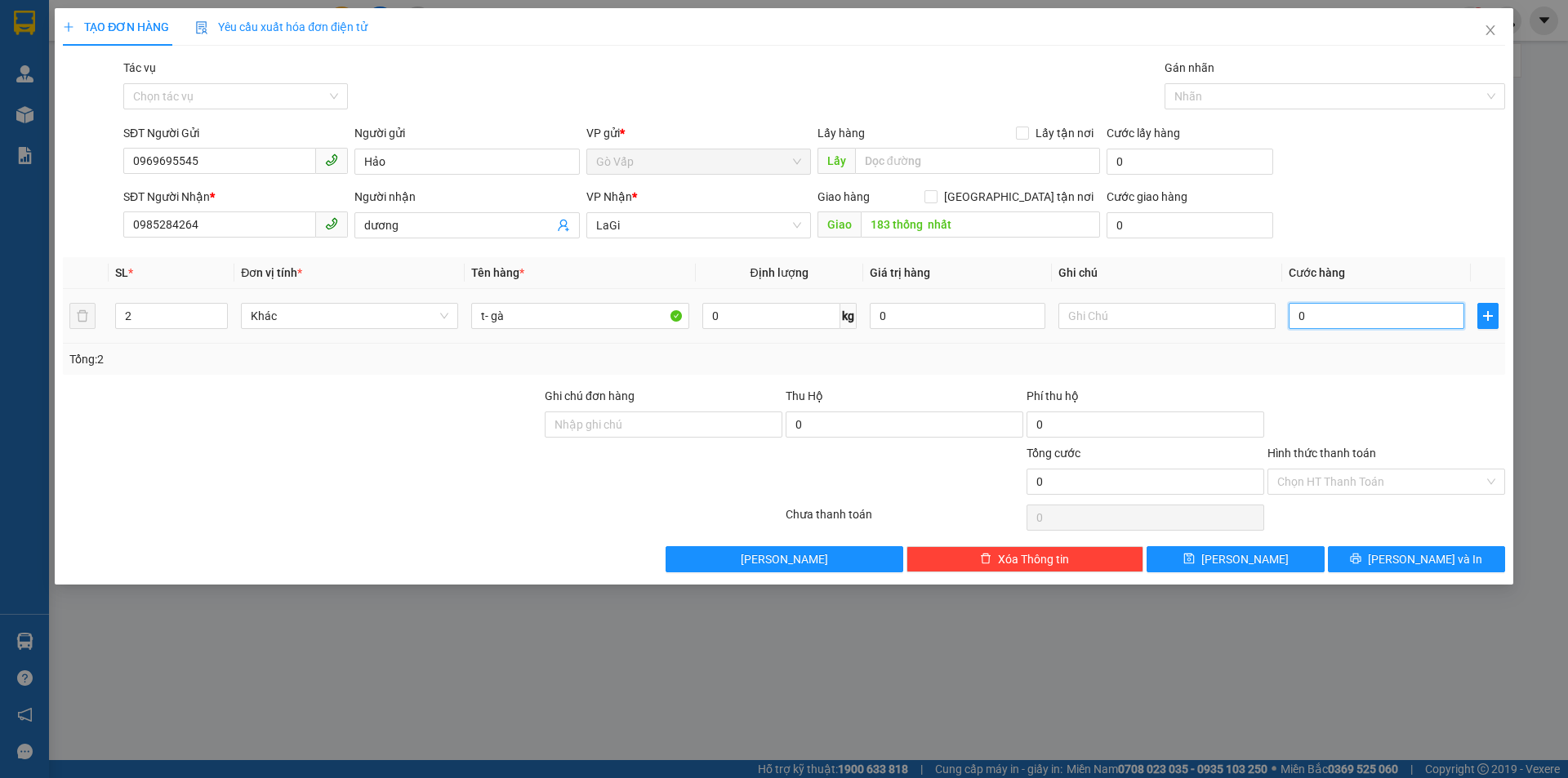
type input "1"
type input "016"
type input "16"
type input "0.160"
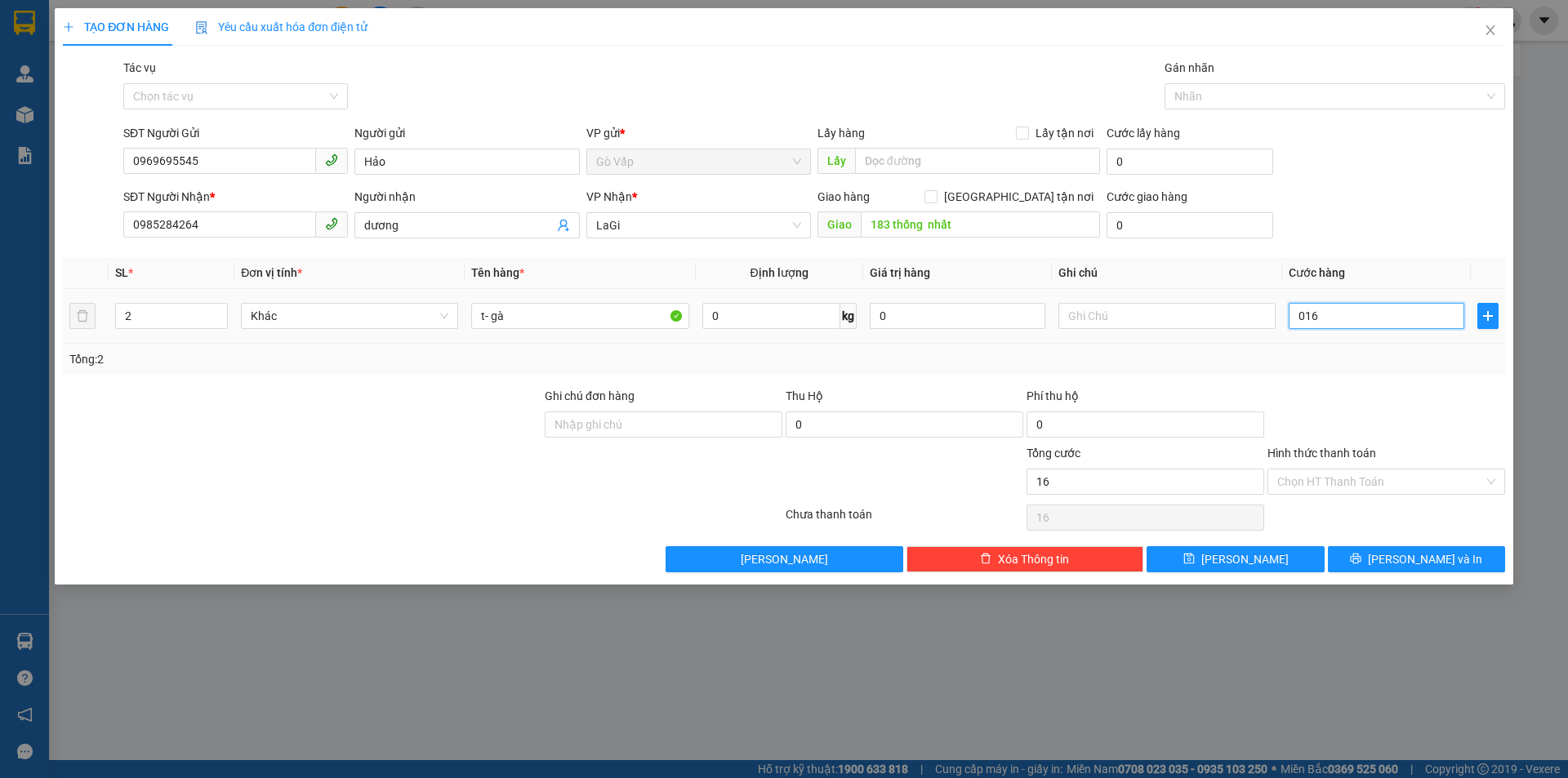
type input "160"
type input "160.000"
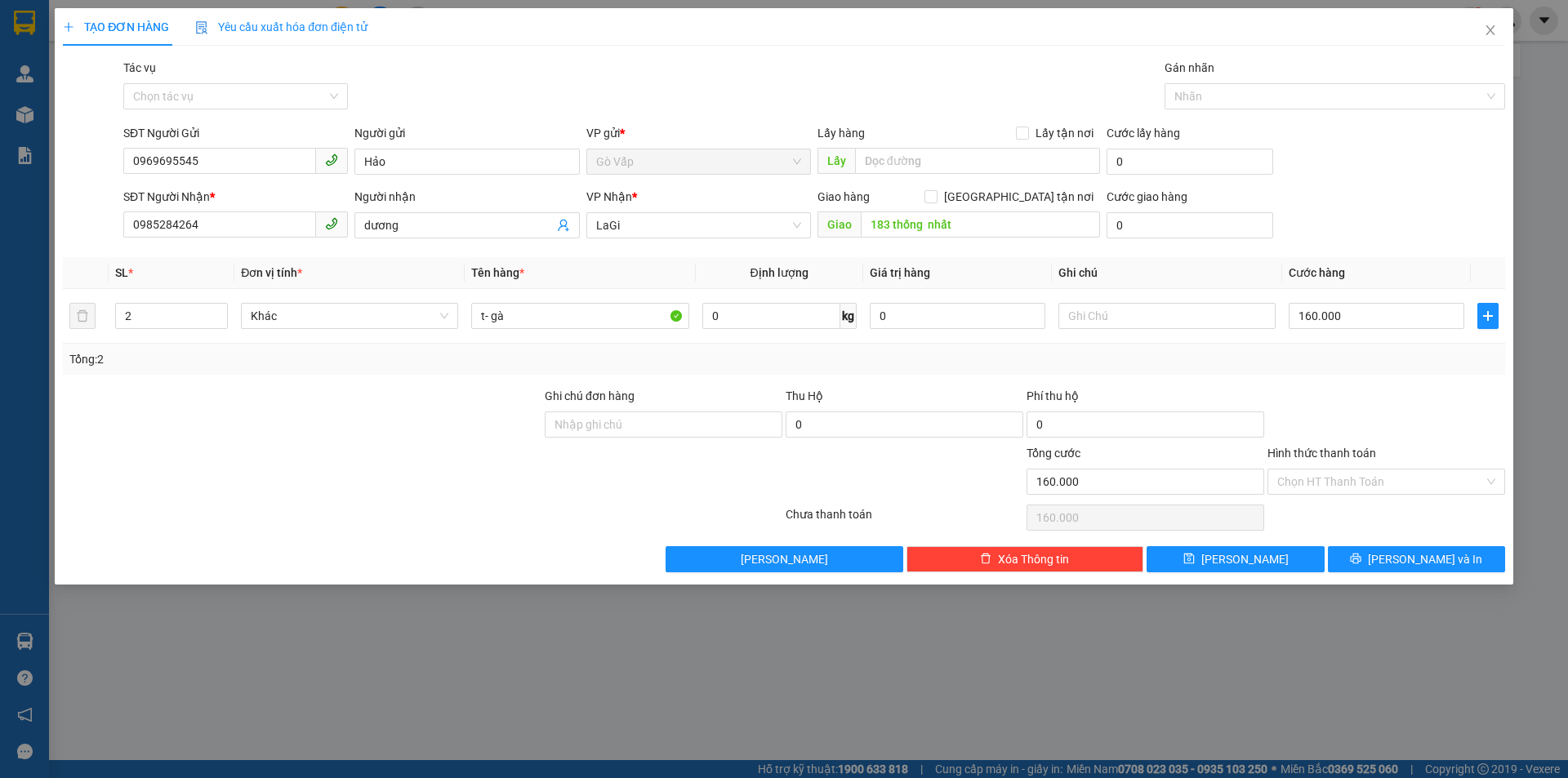
click at [1318, 394] on div at bounding box center [1387, 415] width 241 height 57
click at [1382, 548] on button "[PERSON_NAME] và In" at bounding box center [1417, 559] width 177 height 26
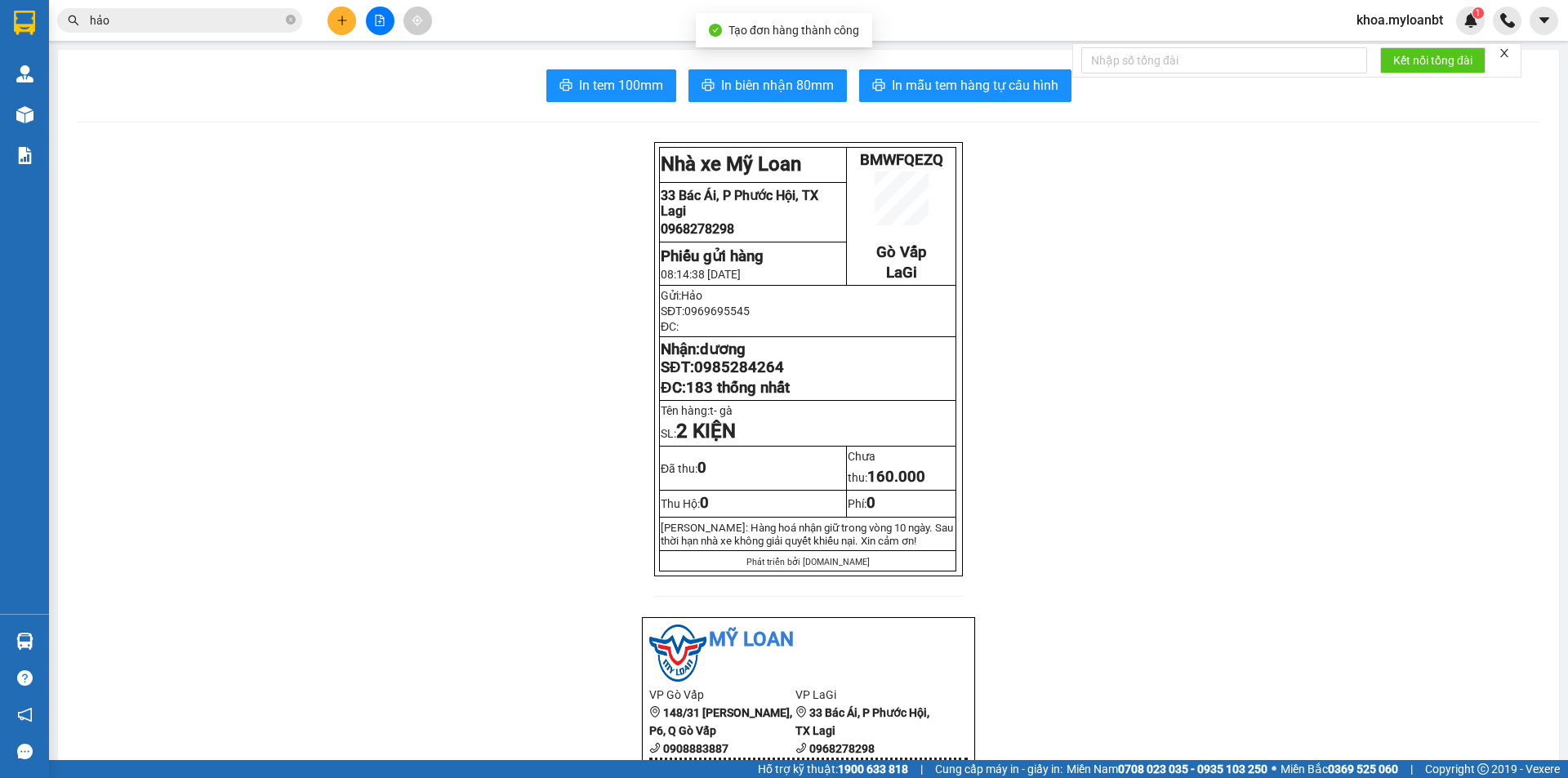
click at [706, 100] on button "In biên nhận 80mm" at bounding box center [767, 86] width 158 height 33
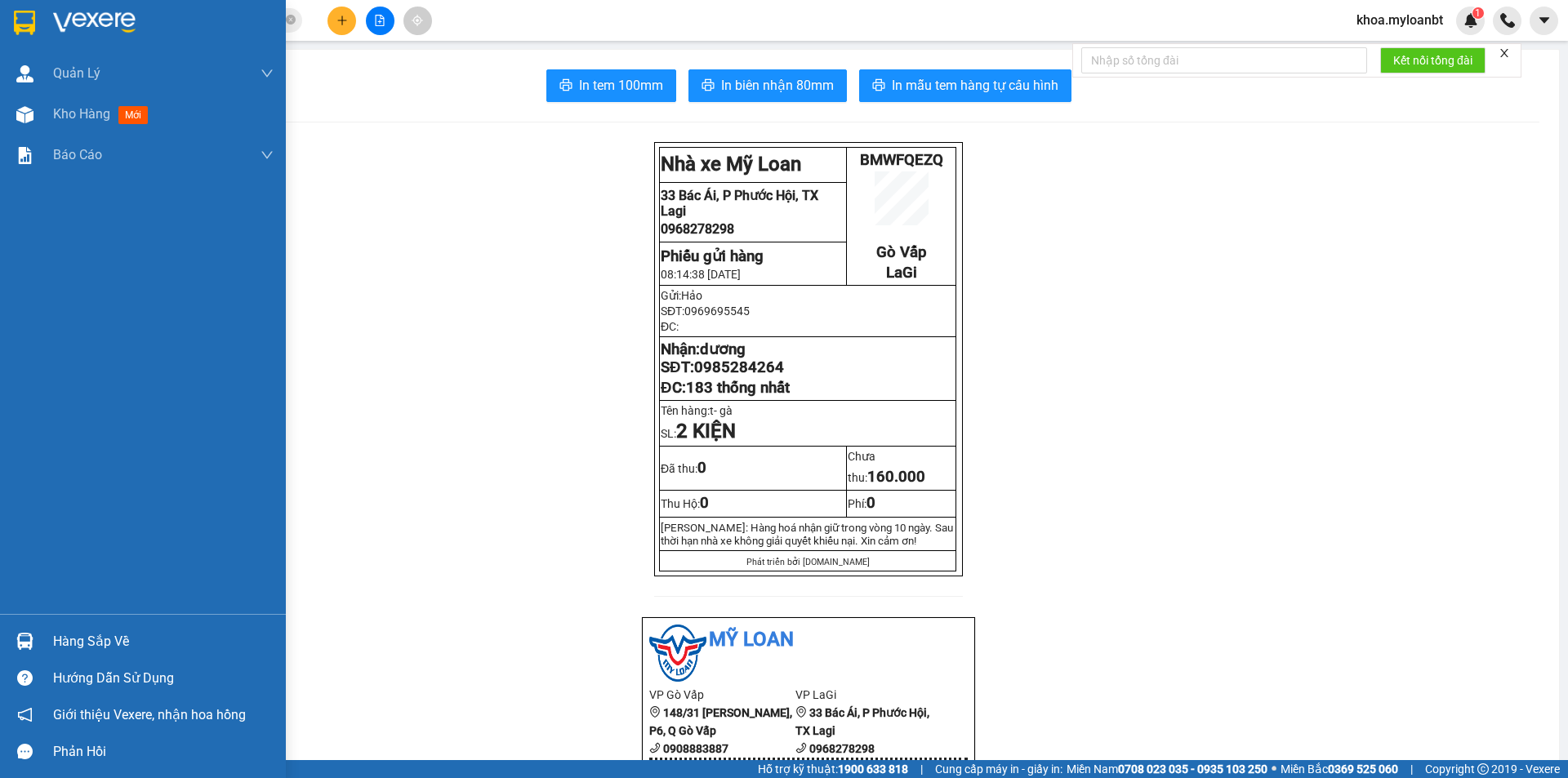
click at [0, 634] on div "Hàng sắp về" at bounding box center [143, 641] width 286 height 37
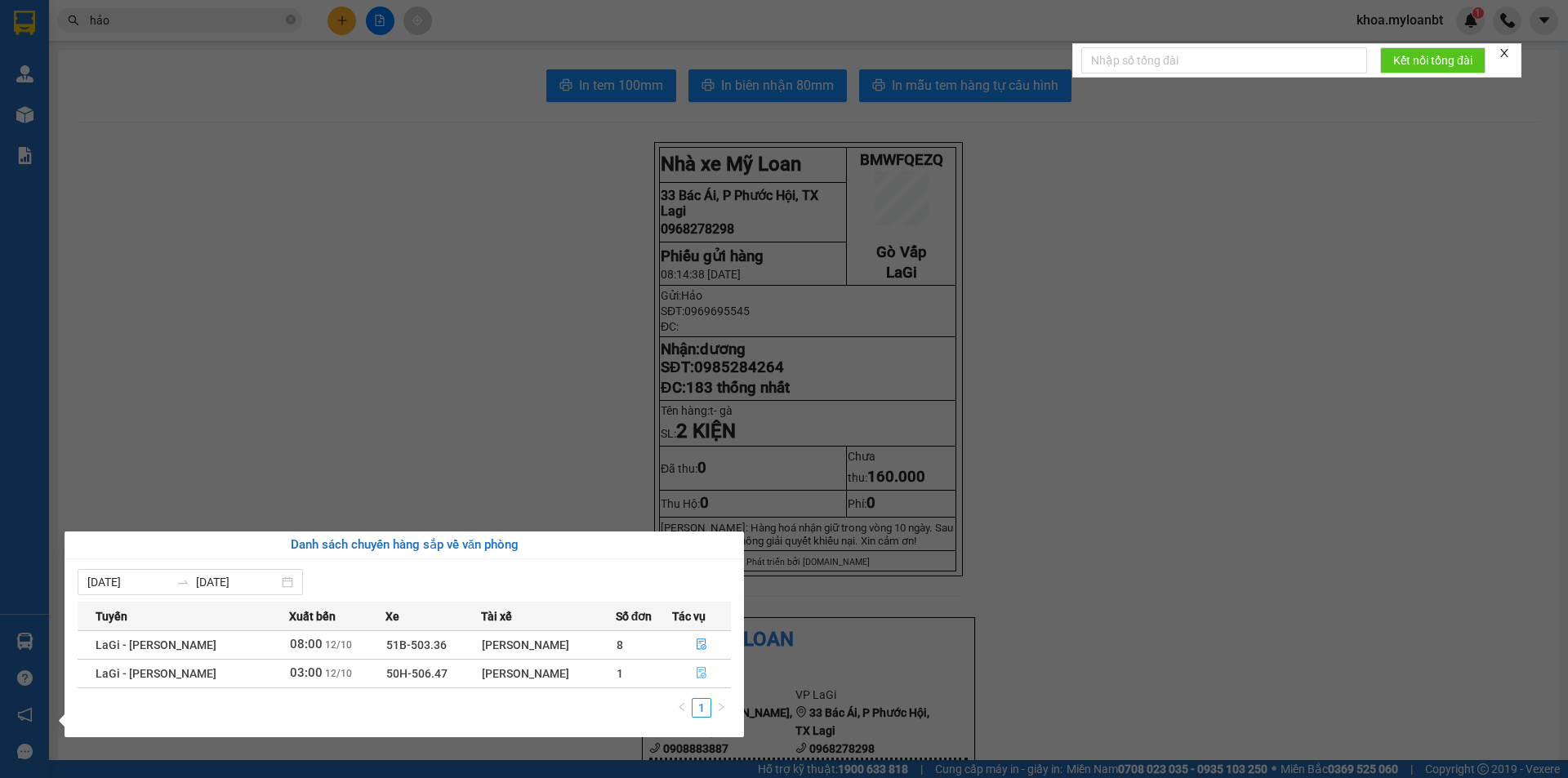
click at [727, 682] on button "button" at bounding box center [701, 673] width 58 height 26
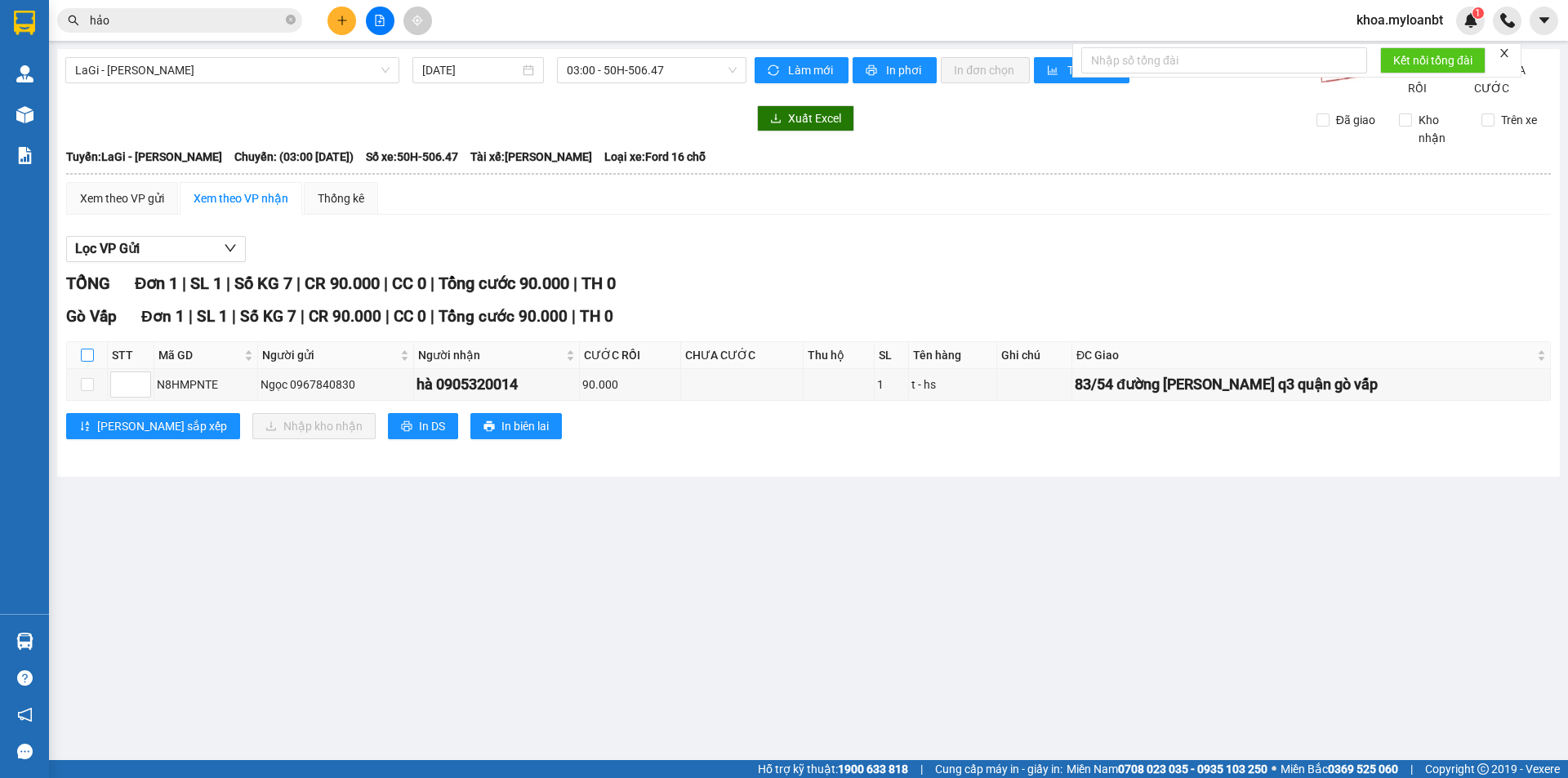
click at [91, 362] on input "checkbox" at bounding box center [87, 354] width 13 height 13
checkbox input "true"
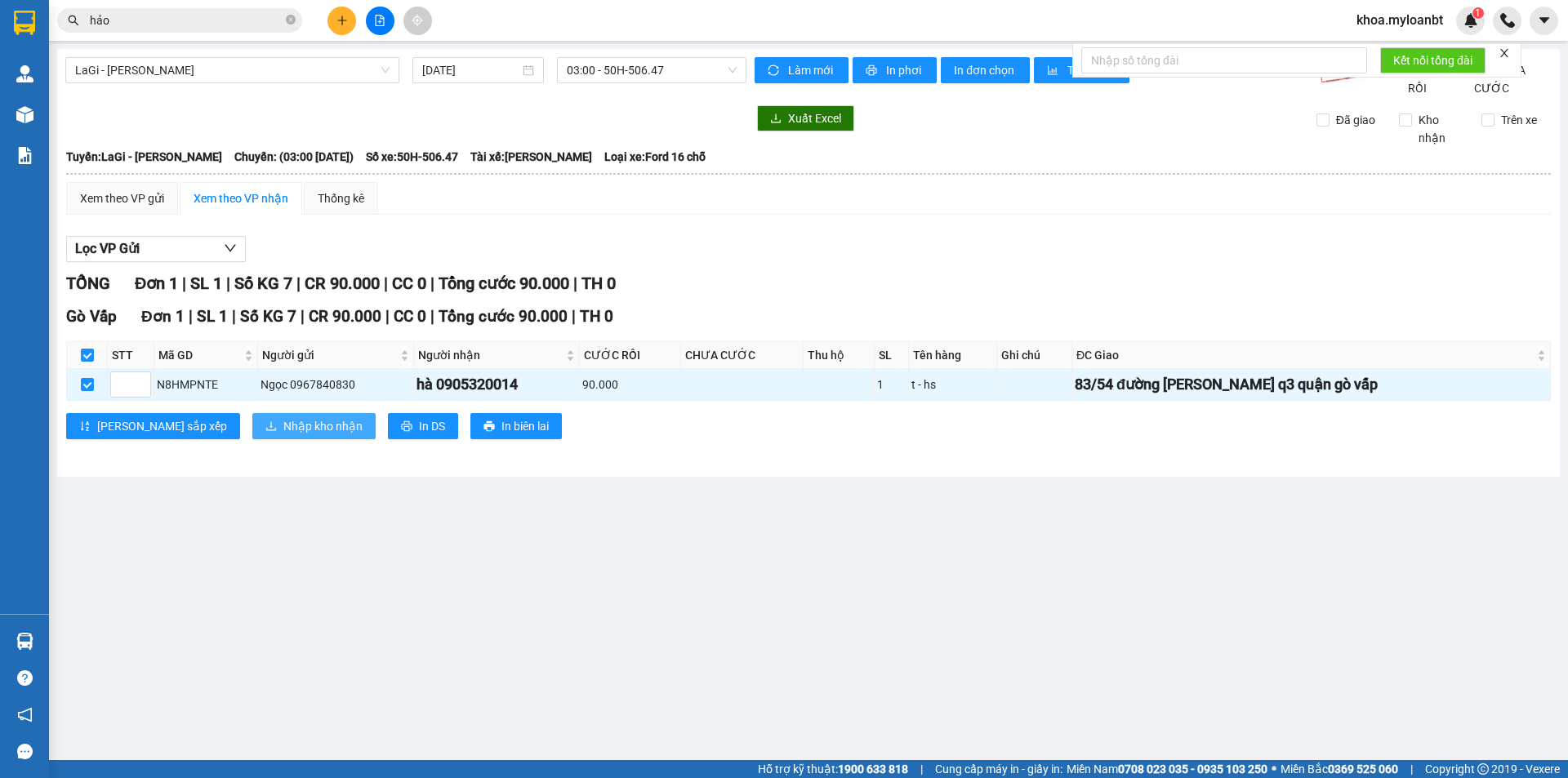
click at [283, 435] on span "Nhập kho nhận" at bounding box center [323, 426] width 79 height 18
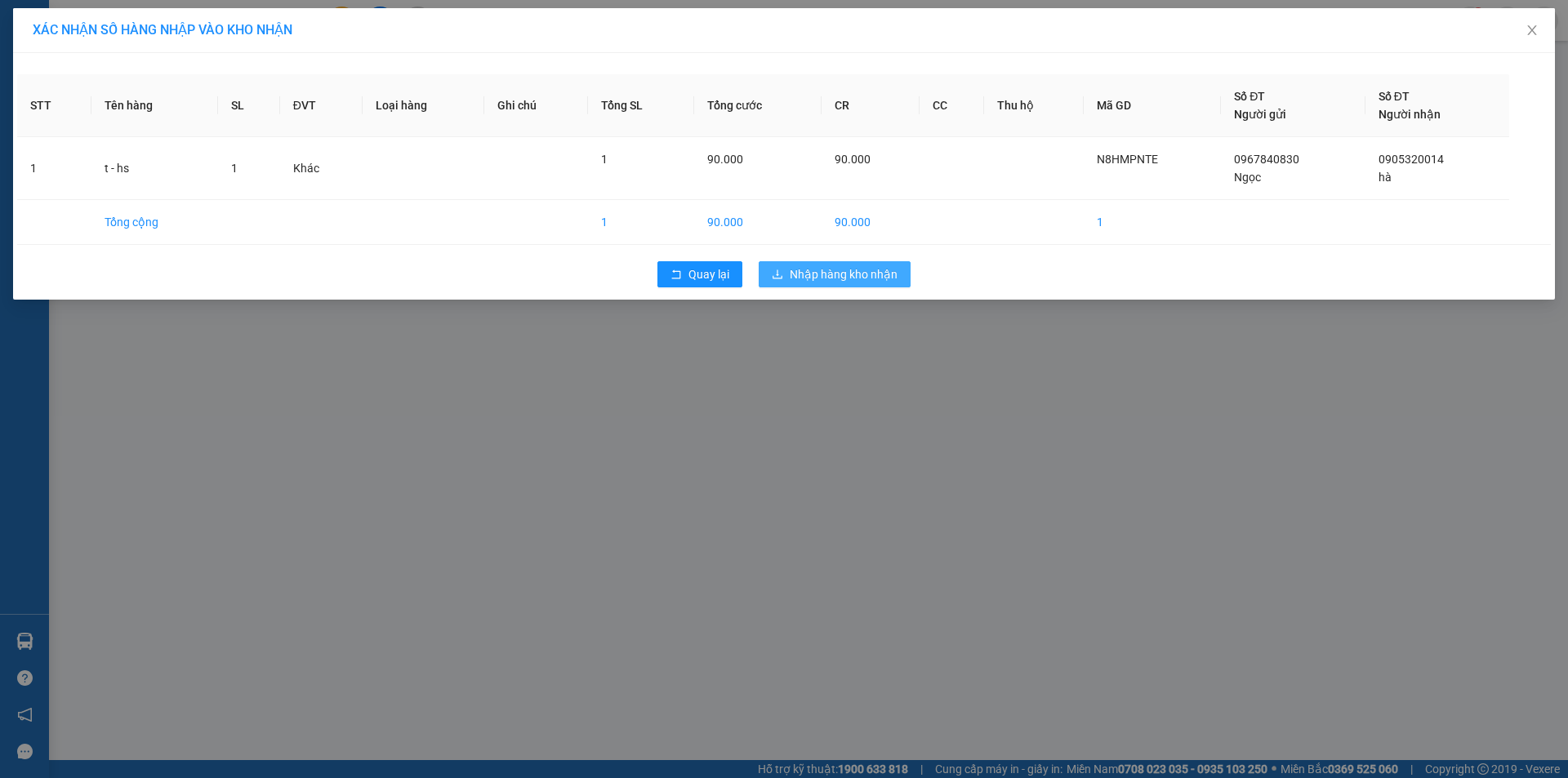
click at [828, 281] on span "Nhập hàng kho nhận" at bounding box center [843, 274] width 108 height 18
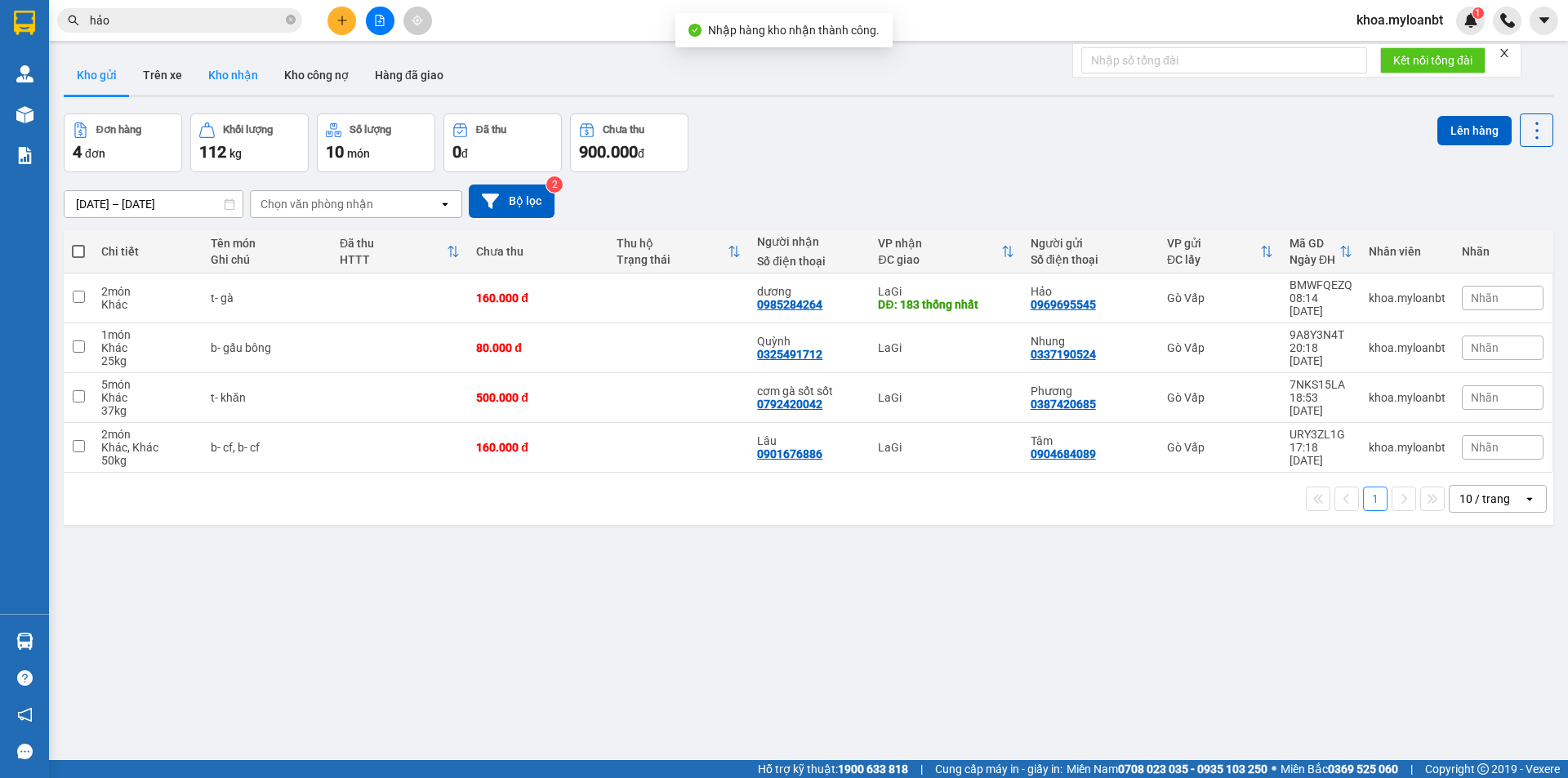
click at [231, 75] on button "Kho nhận" at bounding box center [233, 76] width 76 height 40
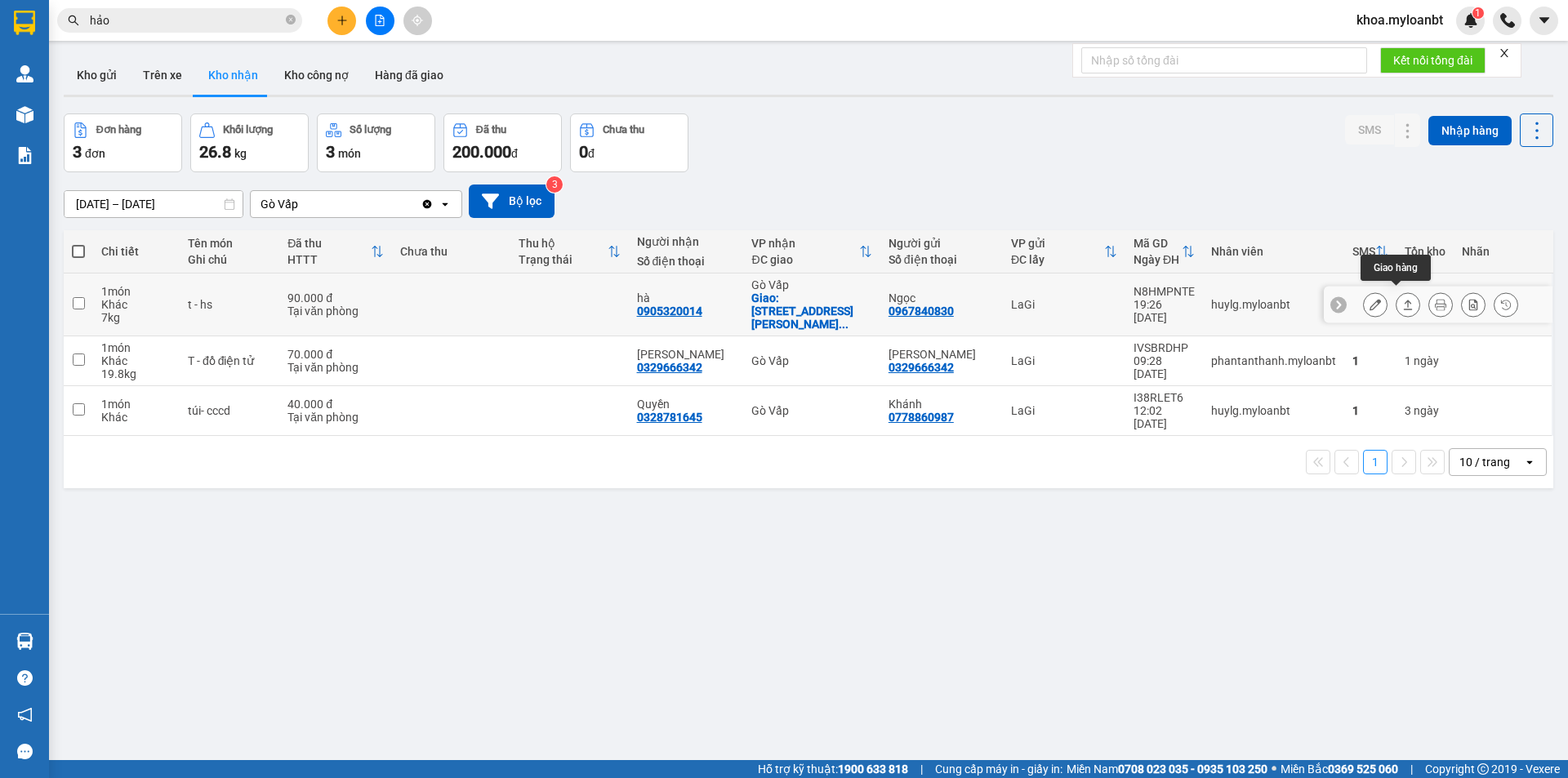
click at [1399, 291] on button at bounding box center [1408, 304] width 23 height 28
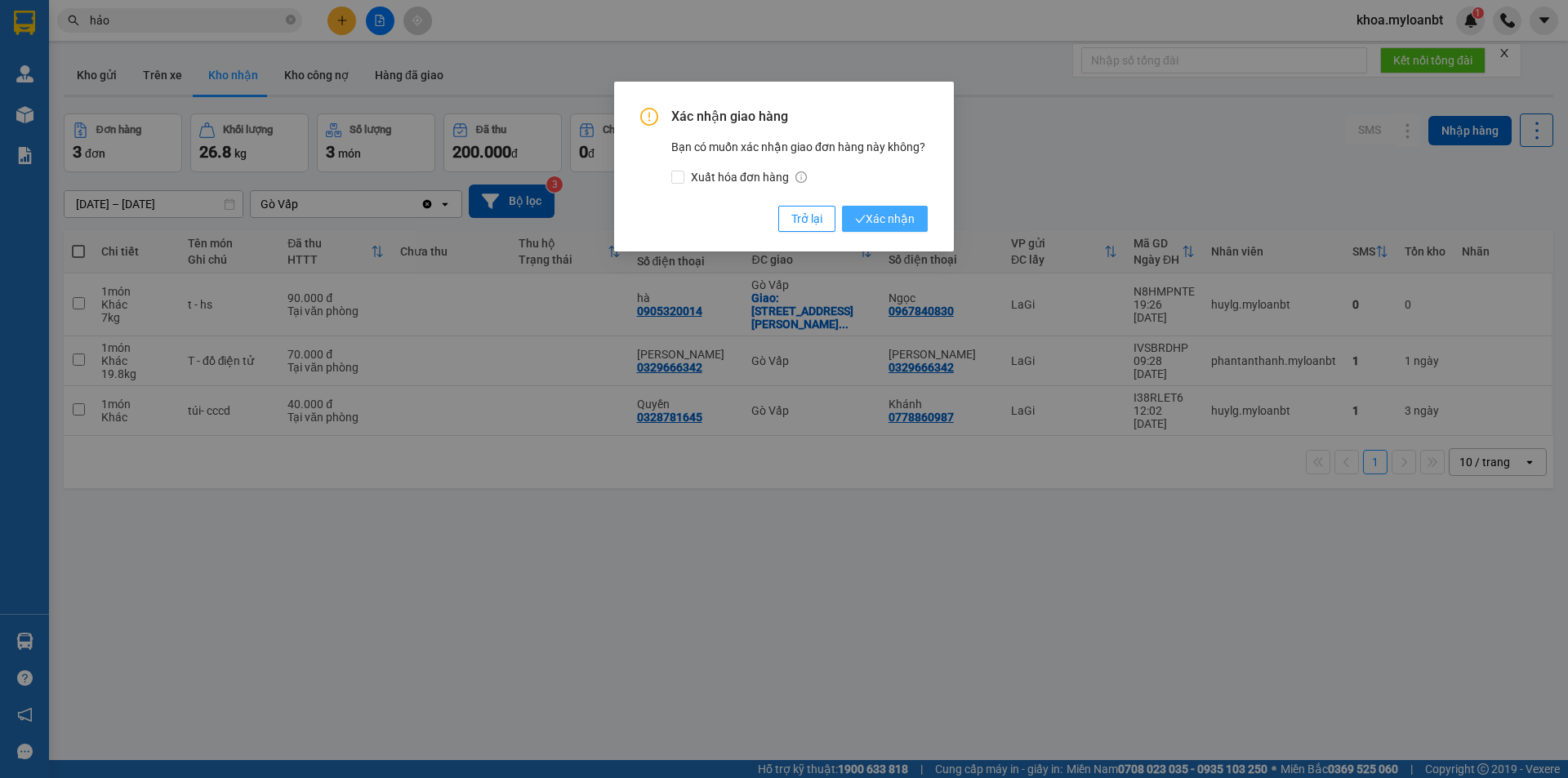
click at [870, 210] on span "Xác nhận" at bounding box center [884, 218] width 59 height 18
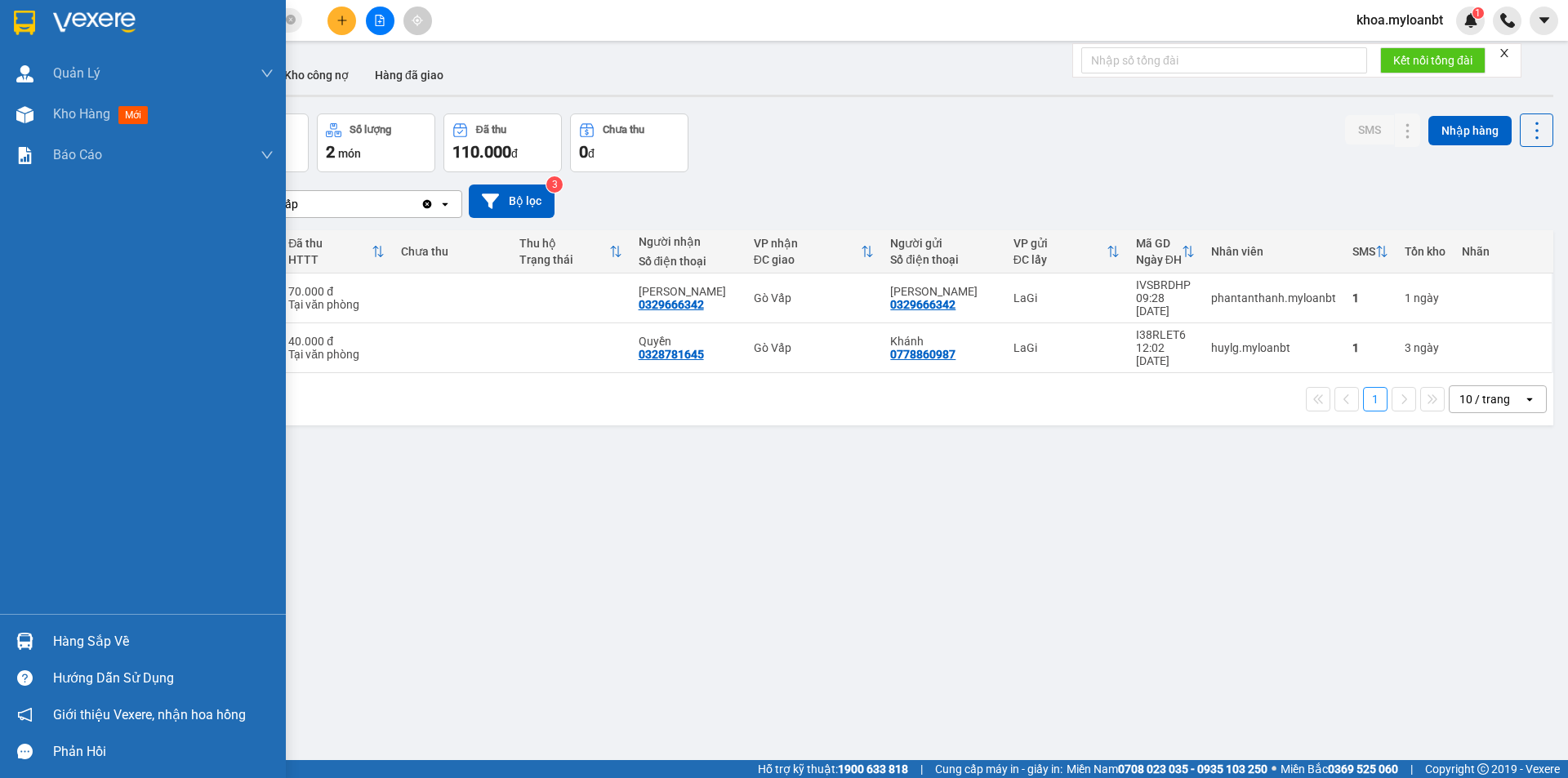
click at [5, 648] on div "Hàng sắp về" at bounding box center [143, 641] width 286 height 37
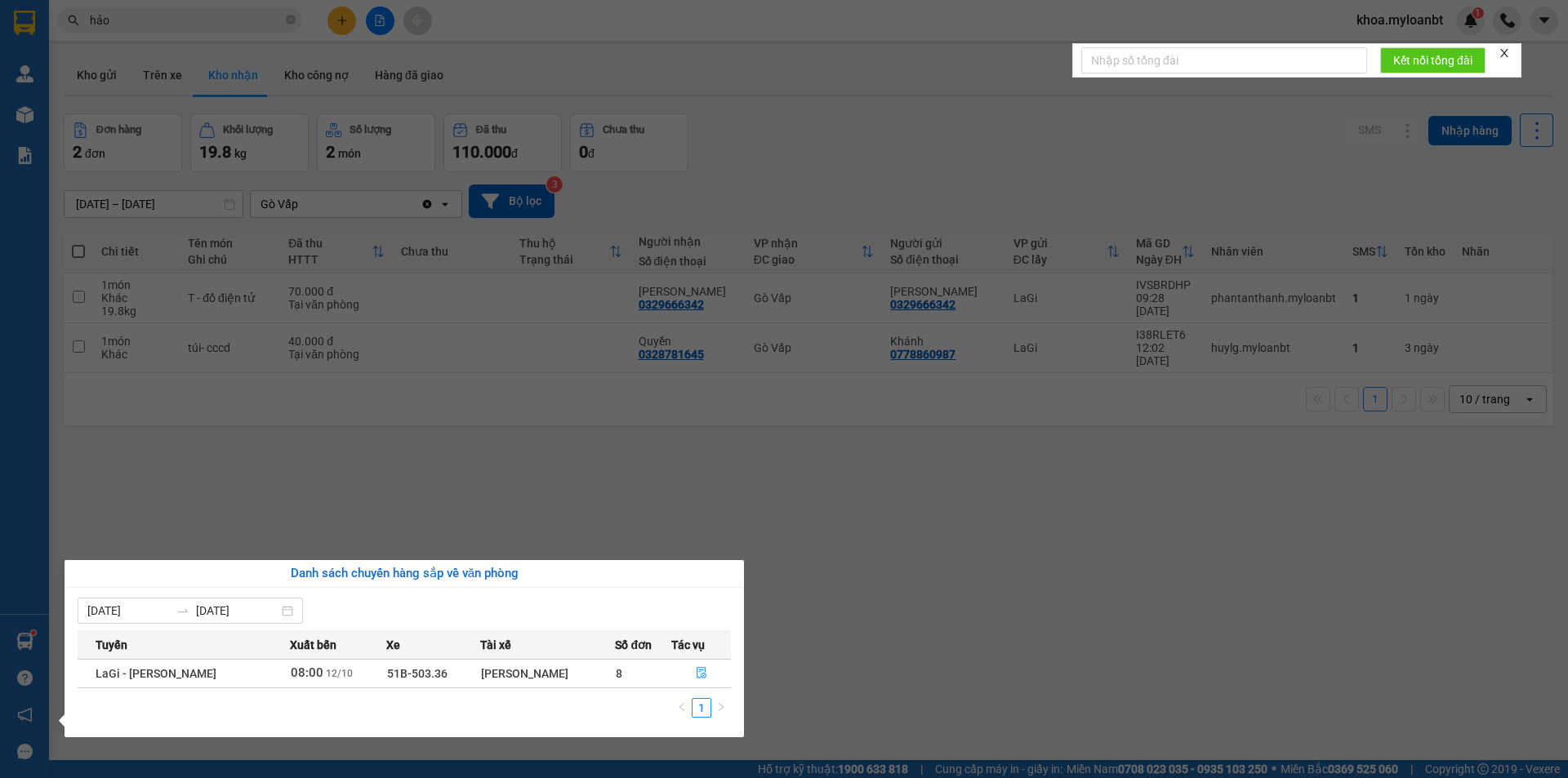
click at [704, 658] on th "Tác vụ" at bounding box center [701, 644] width 59 height 28
click at [702, 668] on icon "file-done" at bounding box center [701, 673] width 9 height 11
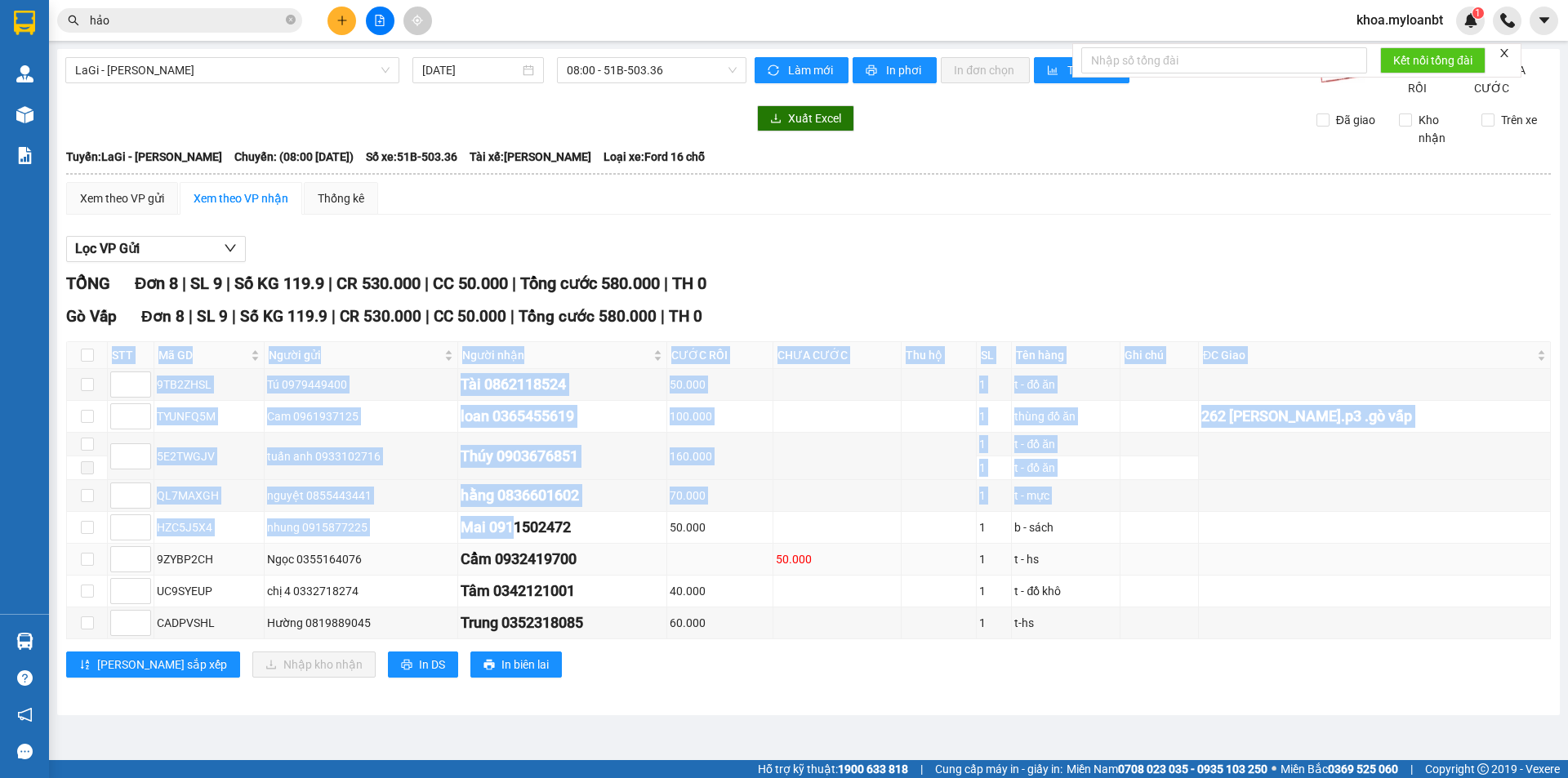
drag, startPoint x: 517, startPoint y: 377, endPoint x: 508, endPoint y: 563, distance: 186.2
click at [508, 563] on div "Gò Vấp Đơn 8 | SL 9 | Số KG 119.9 | CR 530.000 | CC 50.000 | Tổng cước 580.00…" at bounding box center [809, 497] width 1485 height 385
click at [508, 563] on td "Cẩm 0932419700" at bounding box center [563, 559] width 208 height 32
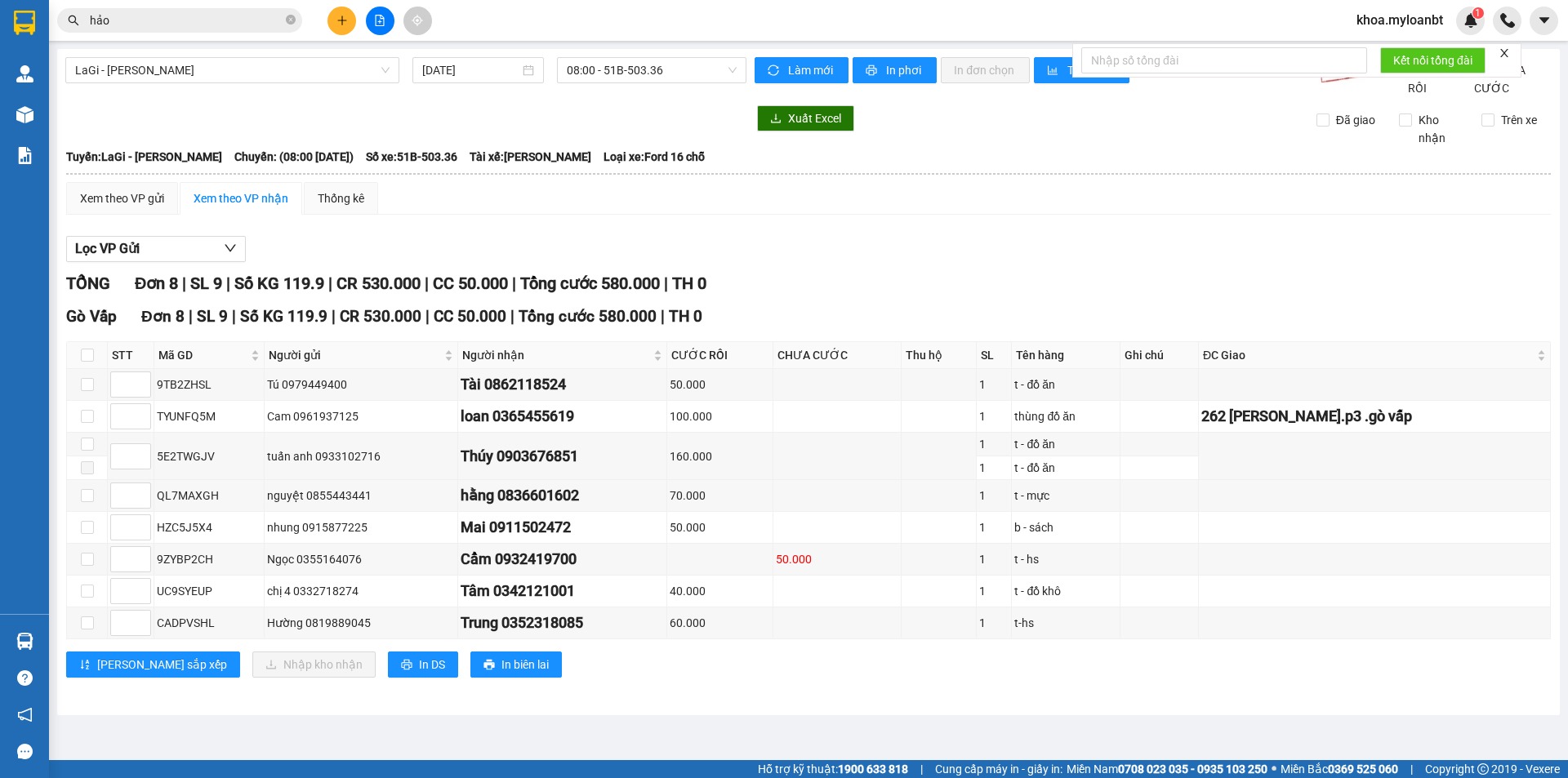
click at [267, 24] on input "hảo" at bounding box center [186, 20] width 193 height 18
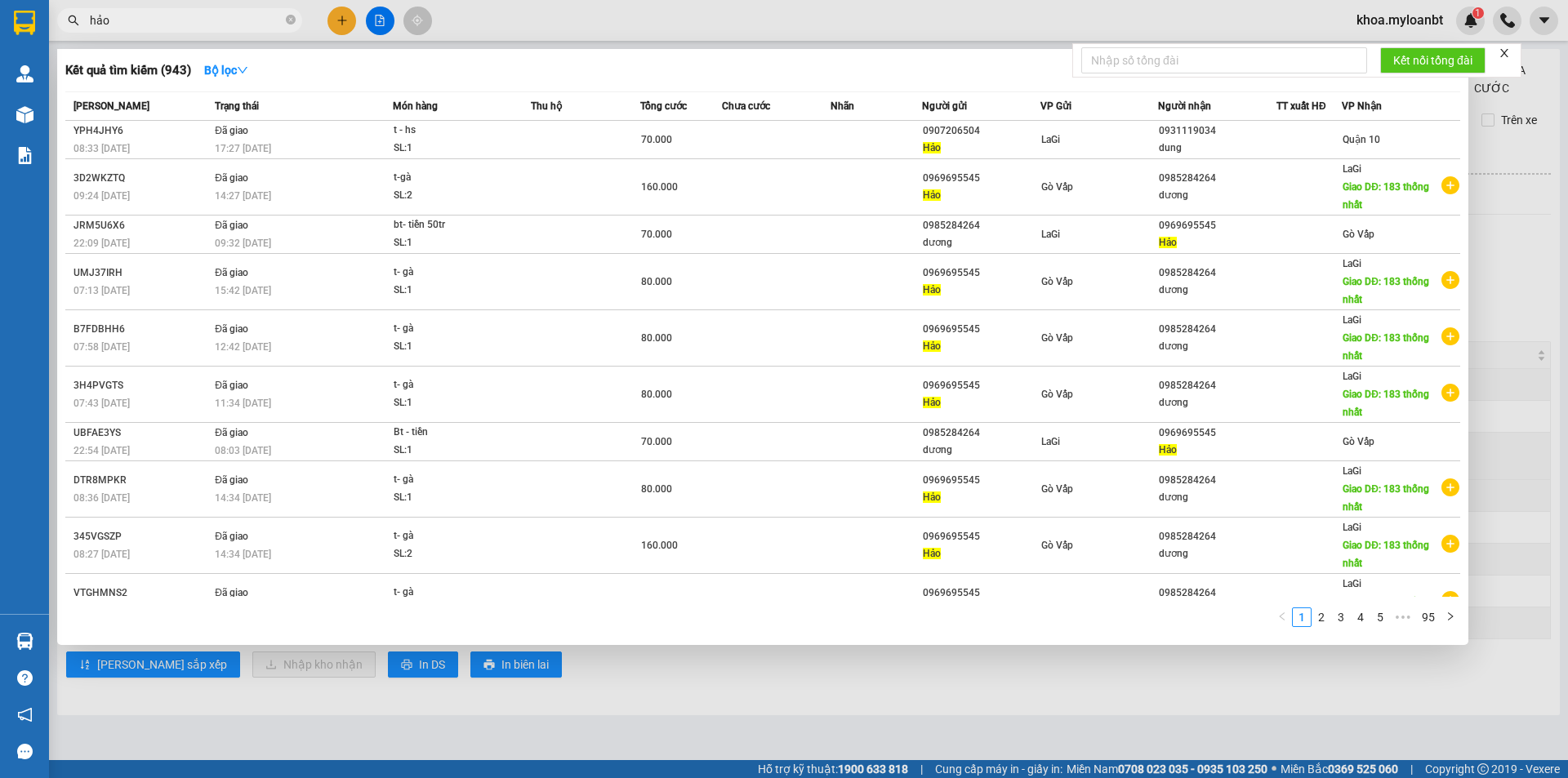
click at [267, 24] on input "hảo" at bounding box center [186, 20] width 193 height 18
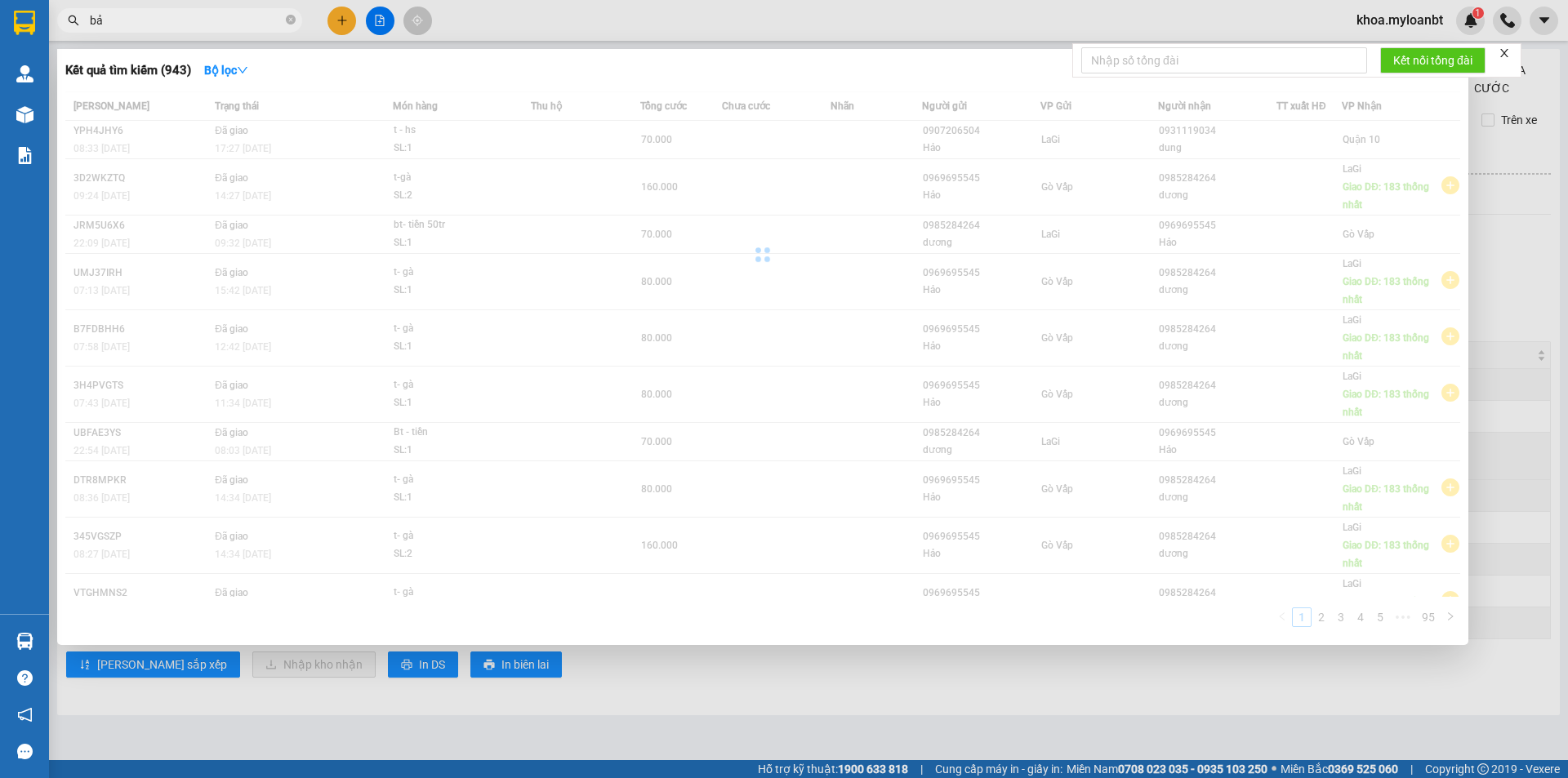
type input "bảy"
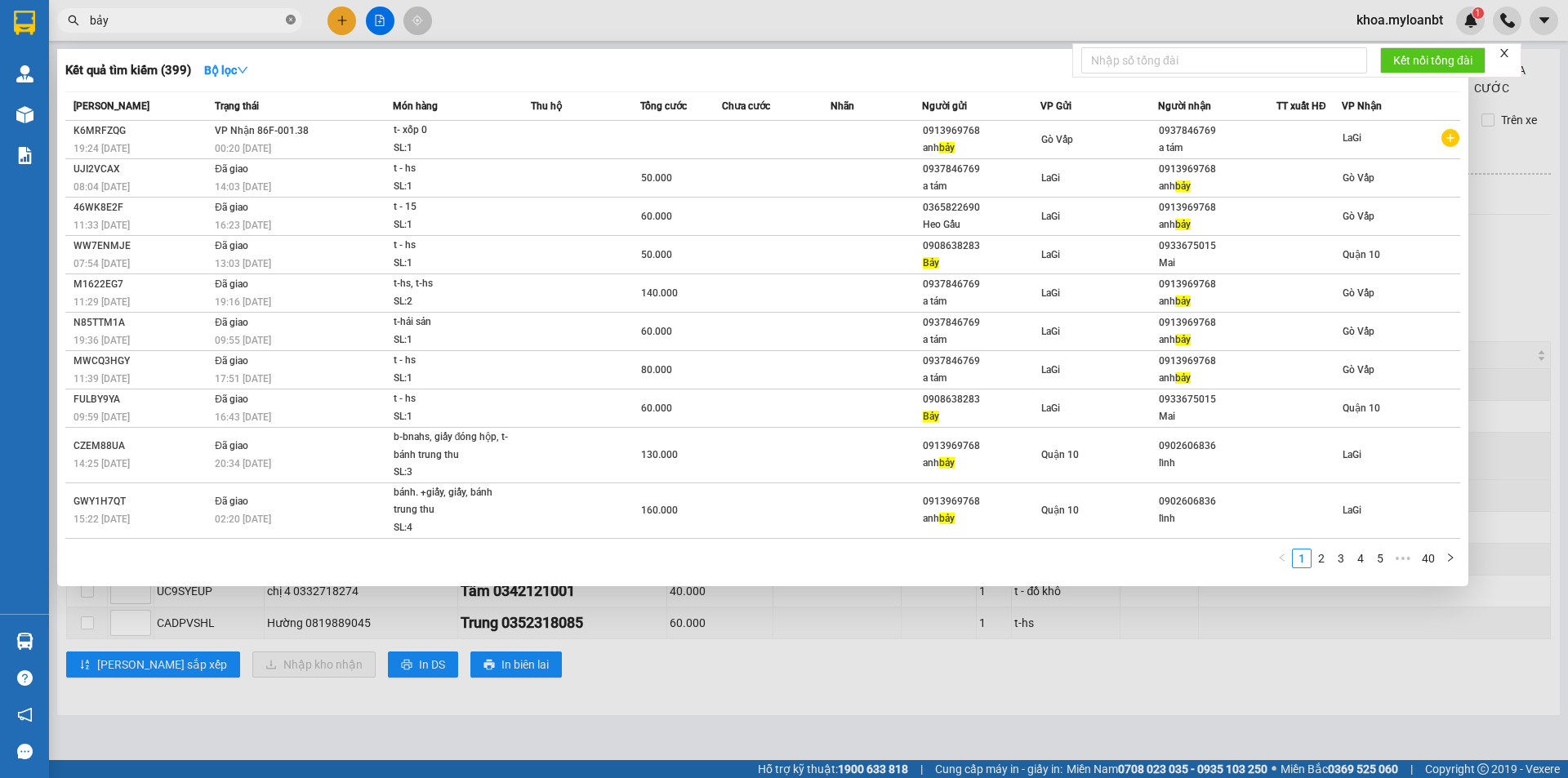
click at [292, 19] on icon "close-circle" at bounding box center [290, 19] width 9 height 9
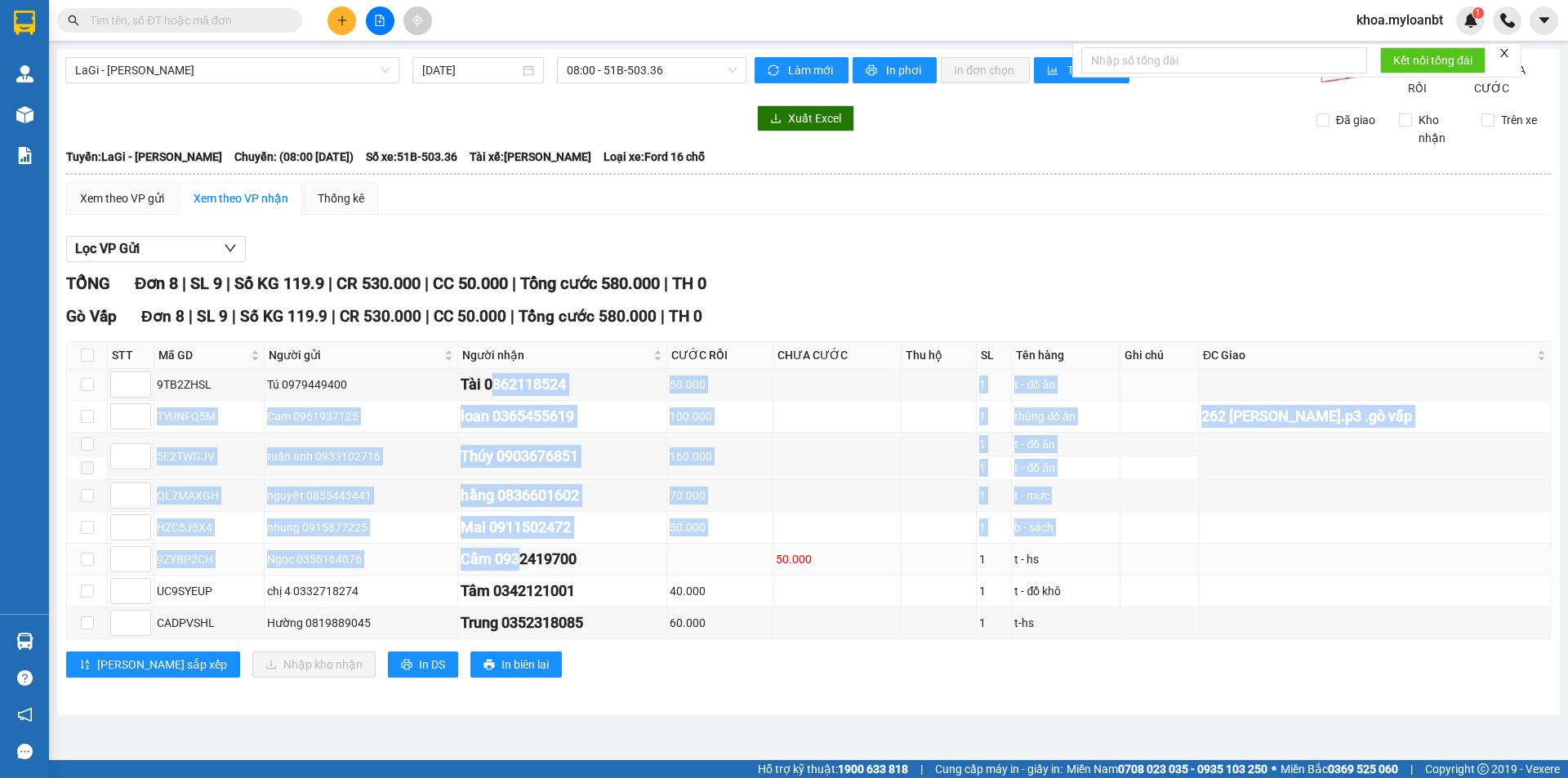
drag, startPoint x: 481, startPoint y: 396, endPoint x: 511, endPoint y: 565, distance: 171.6
click at [511, 565] on tbody "9TB2ZHSL Tú 0979449400 Tài 0862118524 50.000 1 t - đồ ăn TYUNFQ5M Cam 096193712…" at bounding box center [809, 504] width 1484 height 270
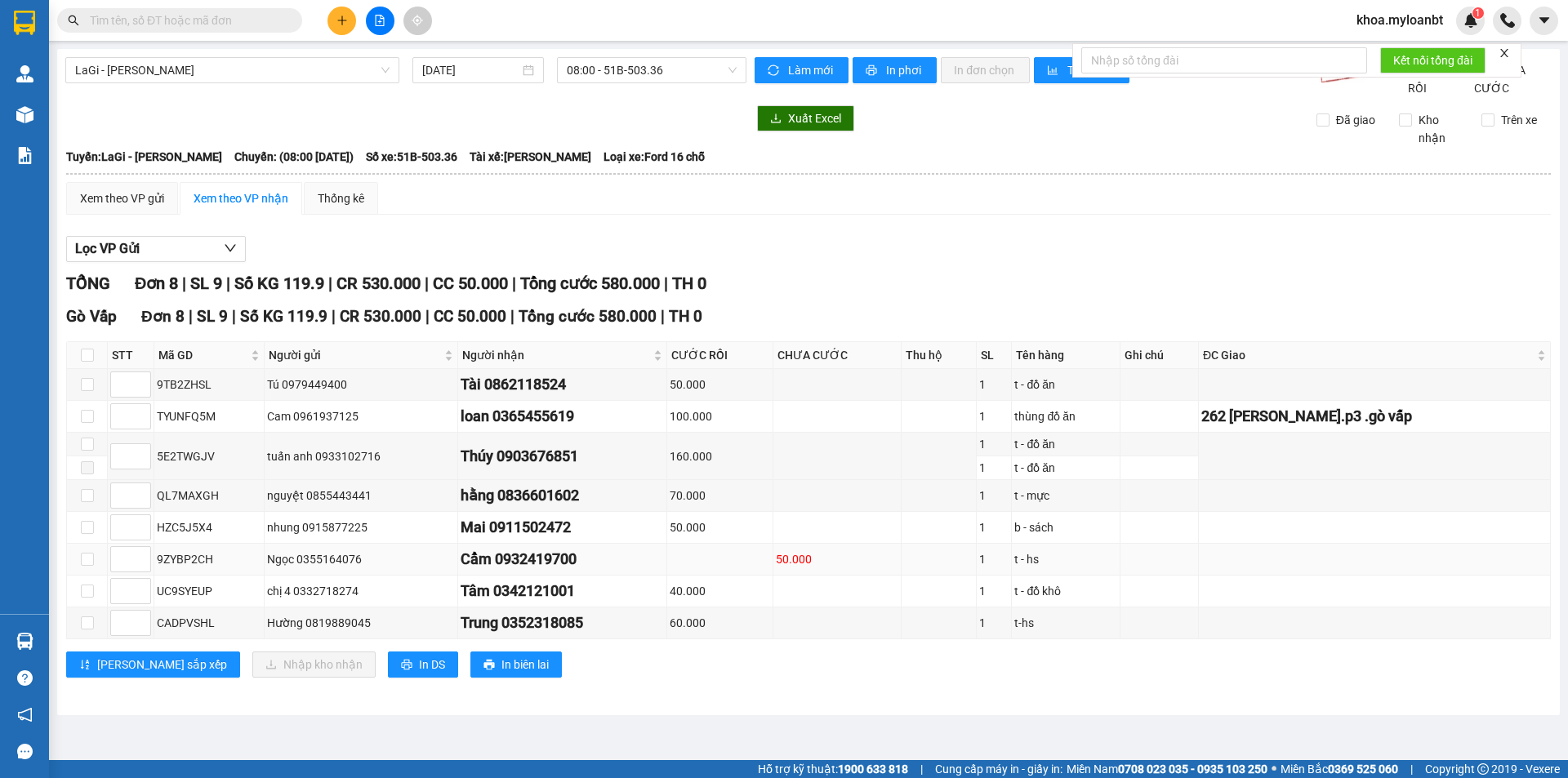
click at [520, 563] on td "Cẩm 0932419700" at bounding box center [563, 559] width 208 height 32
drag, startPoint x: 472, startPoint y: 531, endPoint x: 607, endPoint y: 553, distance: 136.8
click at [608, 543] on td "Mai 0911502472" at bounding box center [563, 527] width 208 height 32
click at [600, 539] on div "Mai 0911502472" at bounding box center [562, 527] width 202 height 23
click at [549, 536] on div "Mai 0911502472" at bounding box center [562, 527] width 202 height 23
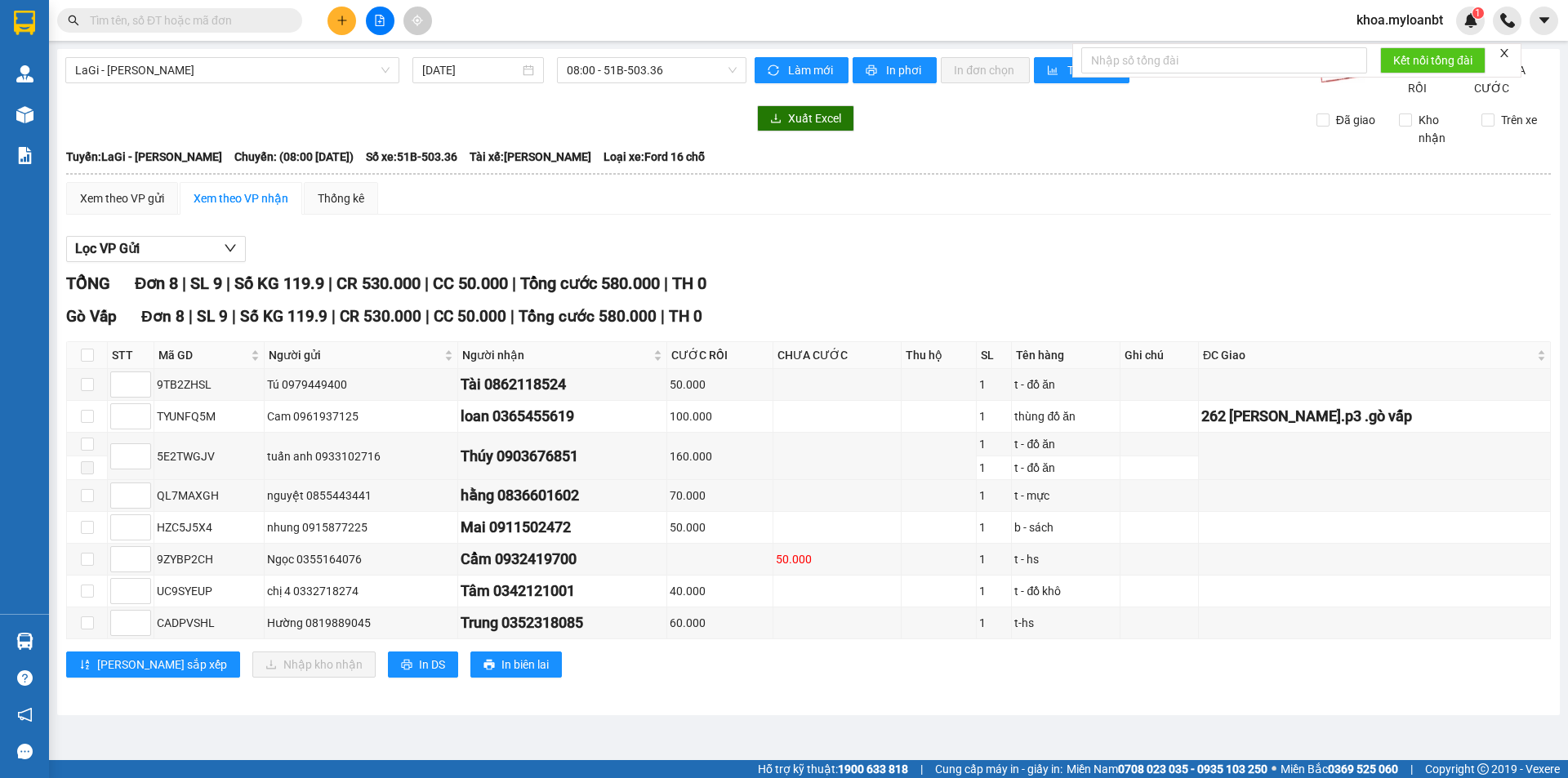
click at [171, 9] on span at bounding box center [179, 20] width 245 height 24
click at [180, 27] on input "text" at bounding box center [186, 20] width 193 height 18
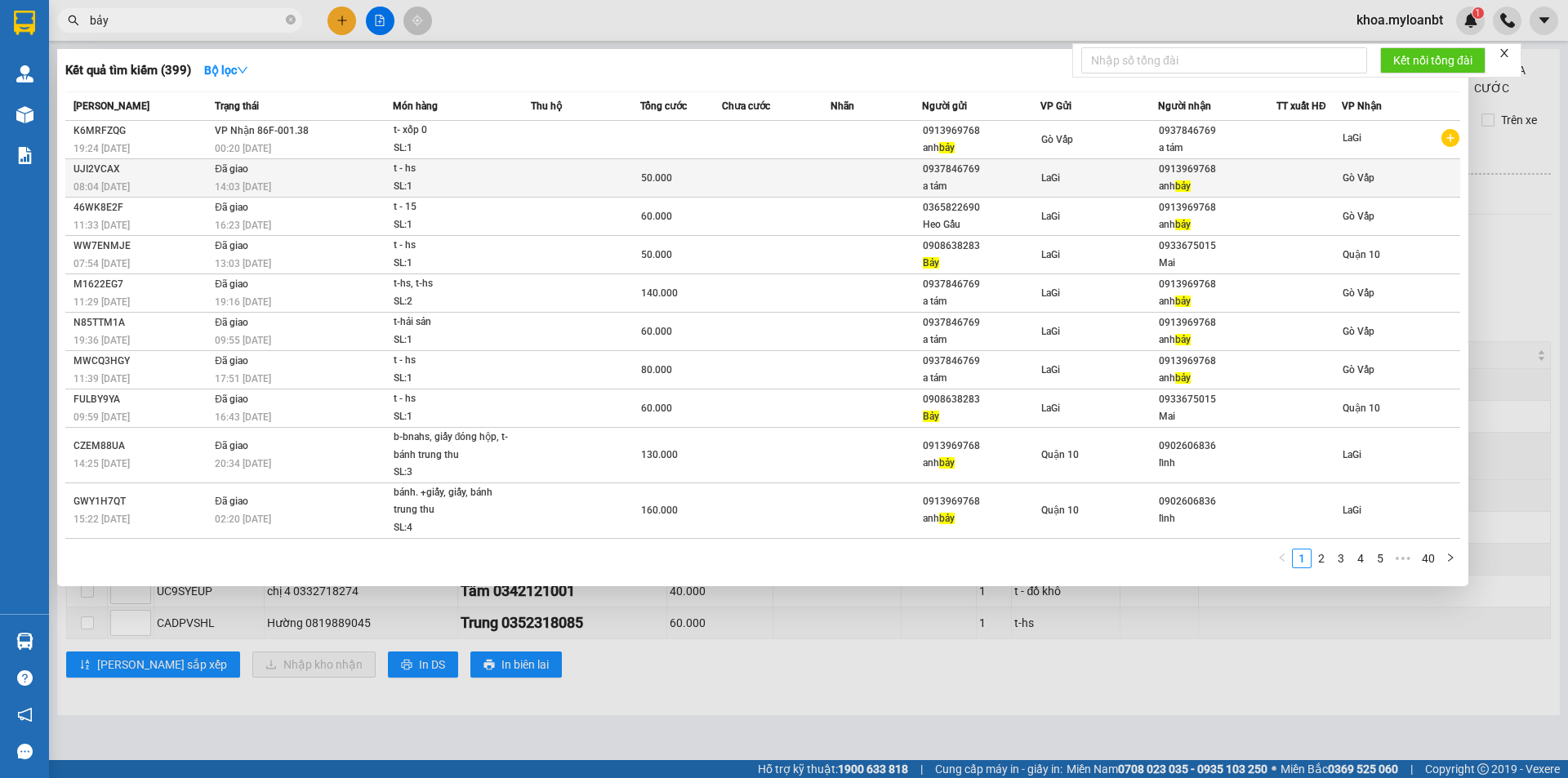
type input "bảy"
click at [488, 162] on div "t - hs" at bounding box center [455, 168] width 122 height 18
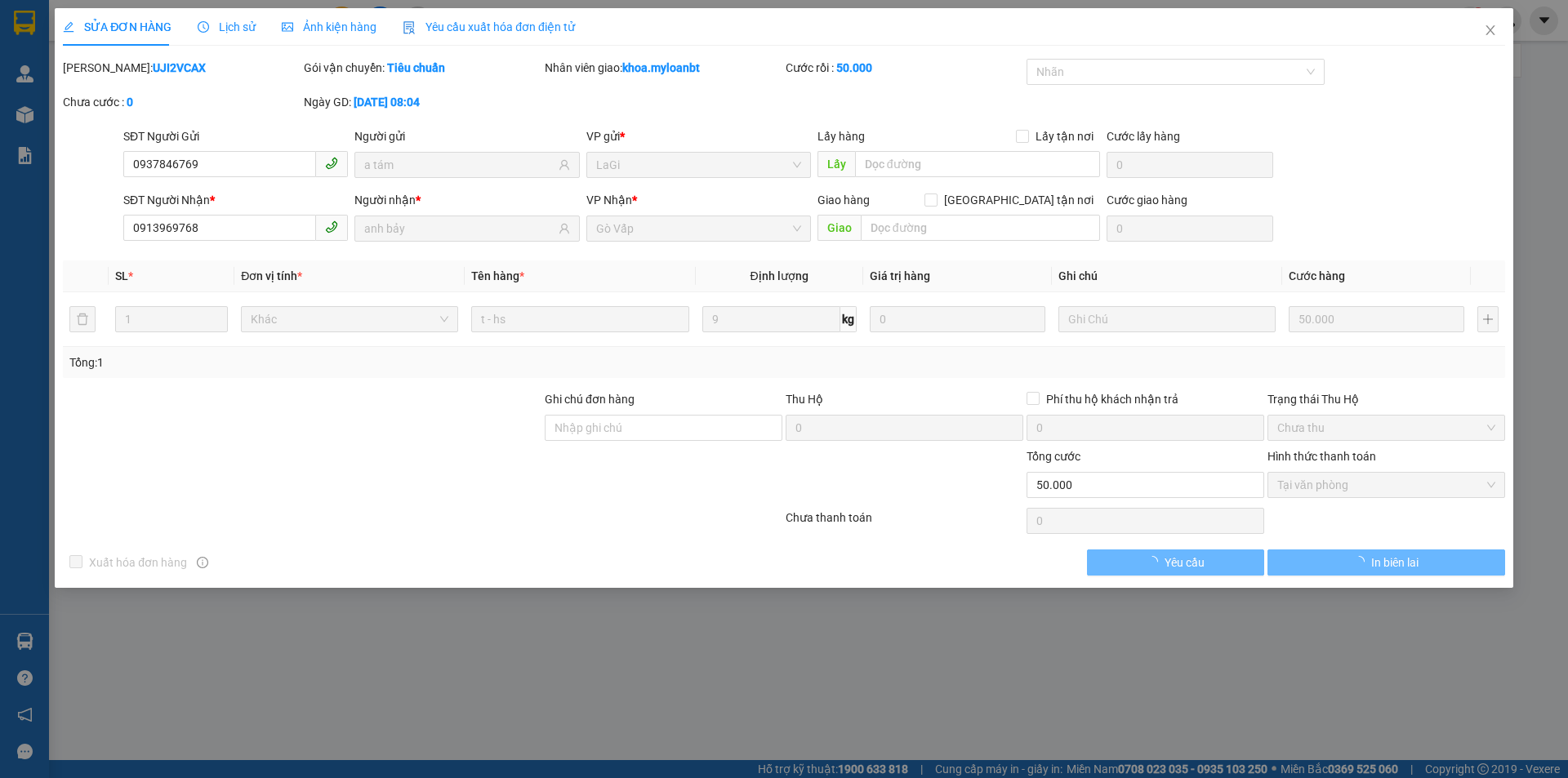
type input "0937846769"
type input "a tám"
type input "0913969768"
type input "anh bảy"
type input "0"
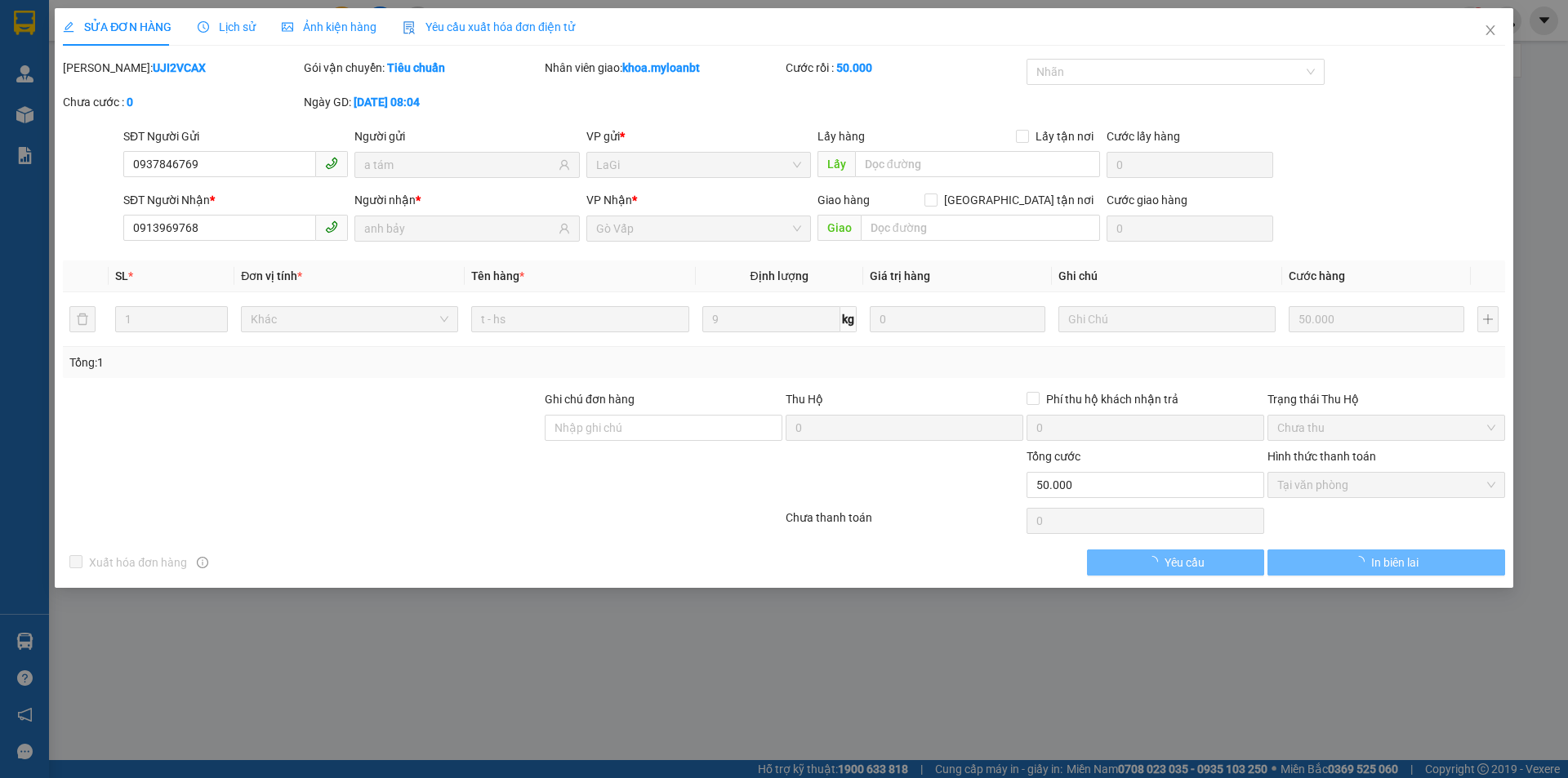
type input "50.000"
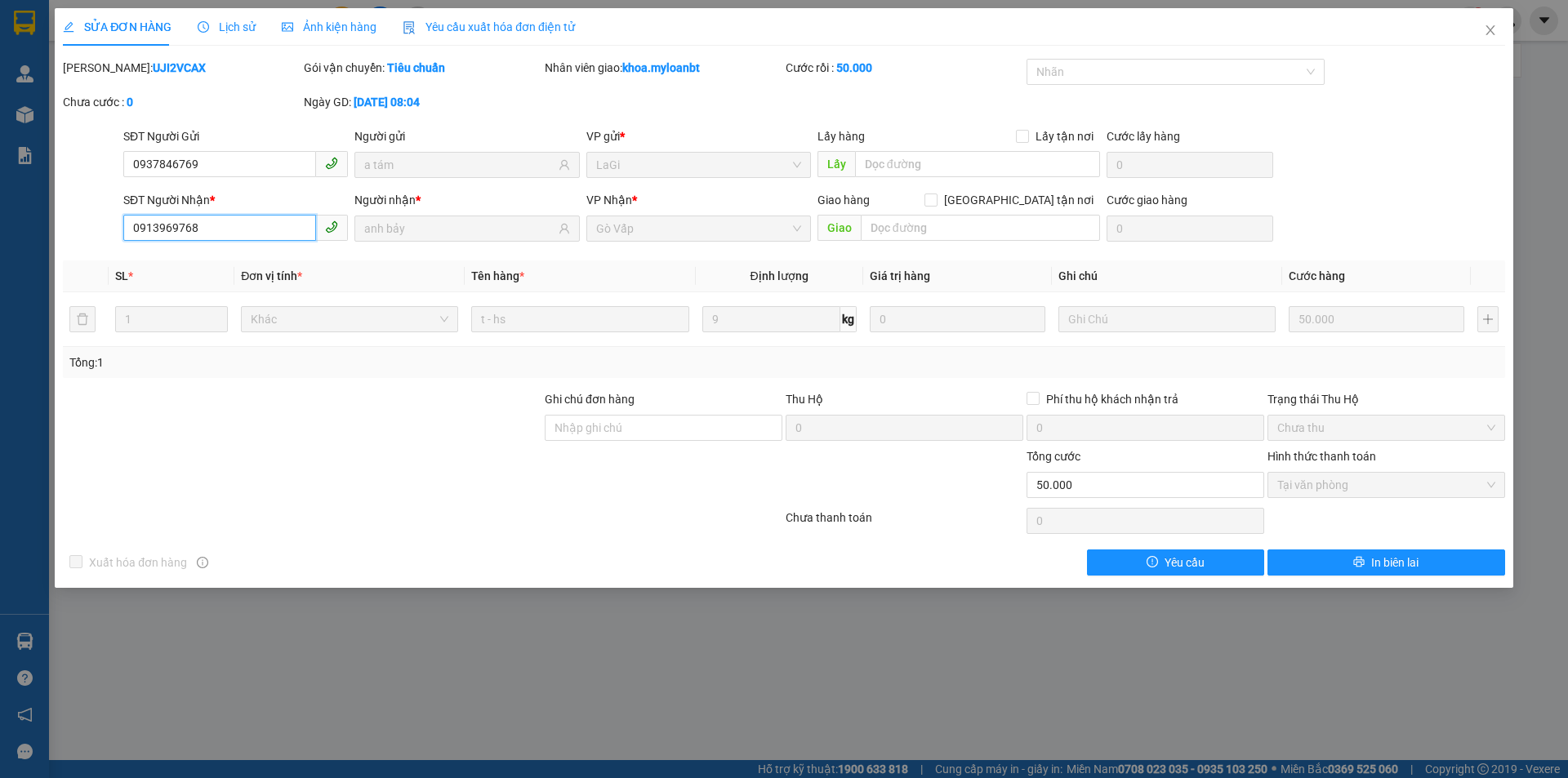
click at [285, 225] on input "0913969768" at bounding box center [219, 228] width 193 height 26
click at [1449, 26] on div "SỬA ĐƠN HÀNG Lịch sử Ảnh kiện hàng Yêu cầu xuất hóa đơn điện tử" at bounding box center [784, 27] width 1442 height 38
click at [1474, 28] on span "Close" at bounding box center [1490, 30] width 46 height 46
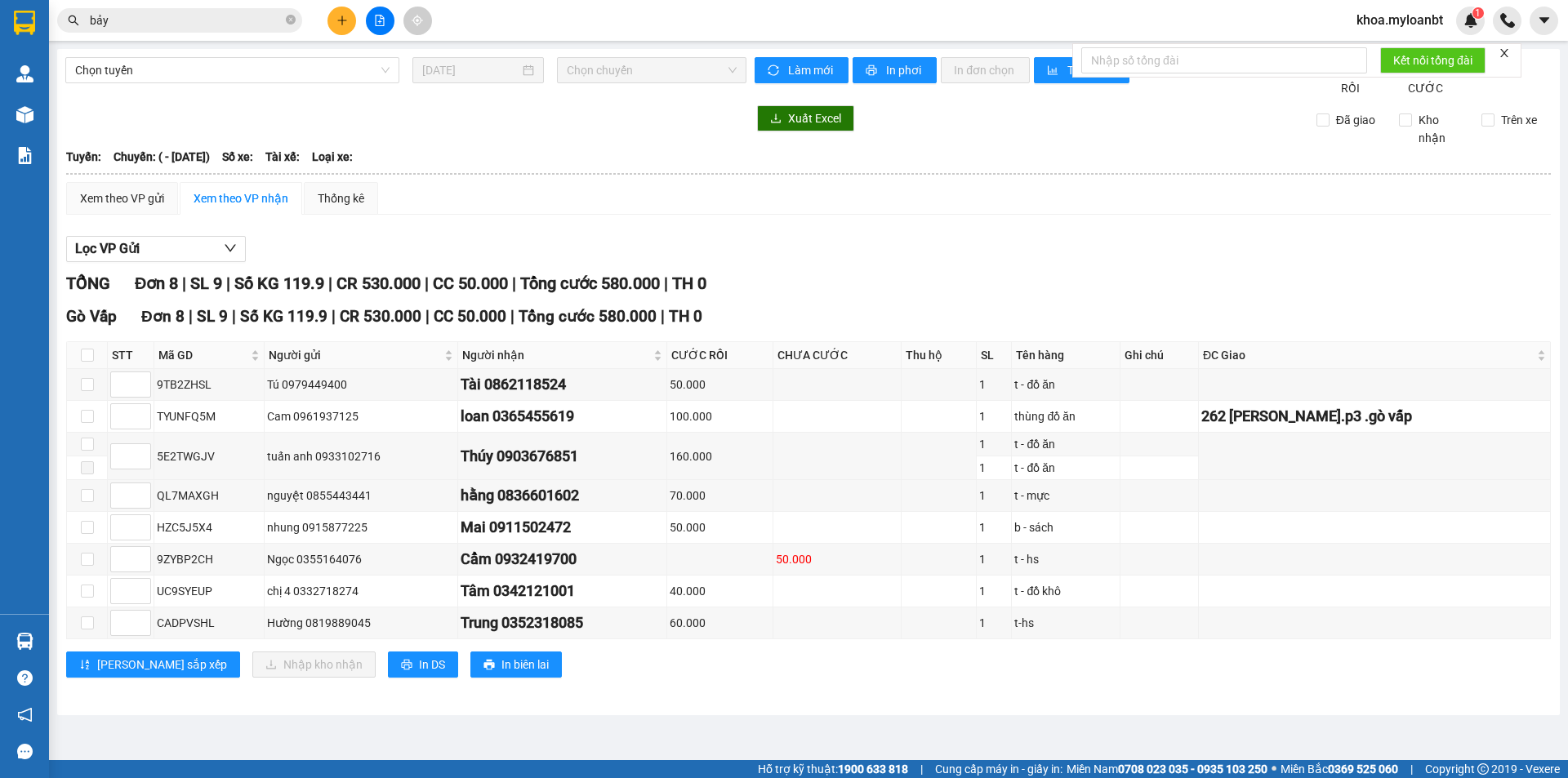
drag, startPoint x: 207, startPoint y: 32, endPoint x: 215, endPoint y: 21, distance: 13.6
click at [206, 32] on span "bảy" at bounding box center [179, 20] width 245 height 24
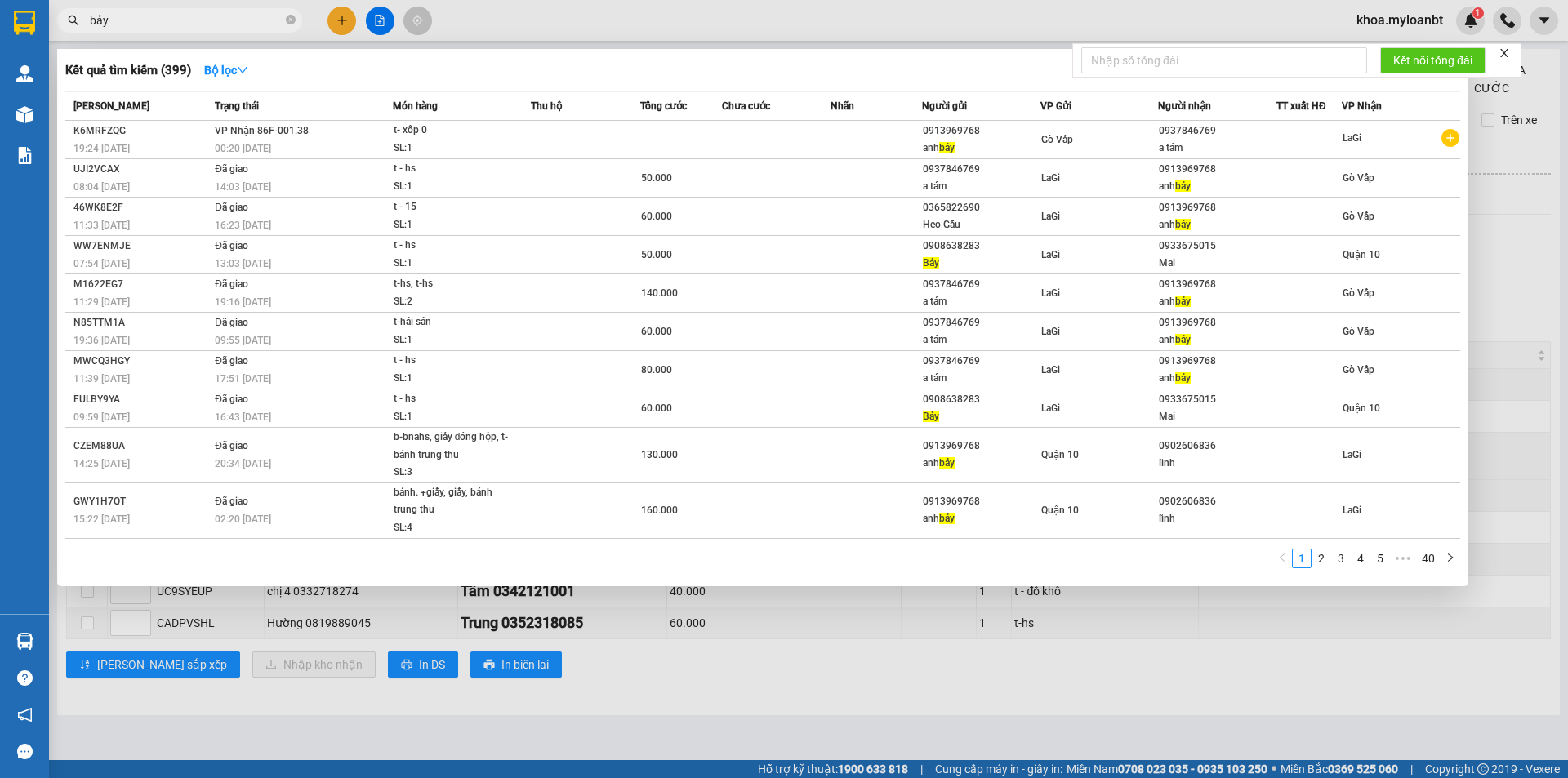
click at [215, 21] on input "bảy" at bounding box center [186, 20] width 193 height 18
paste input "0913969768"
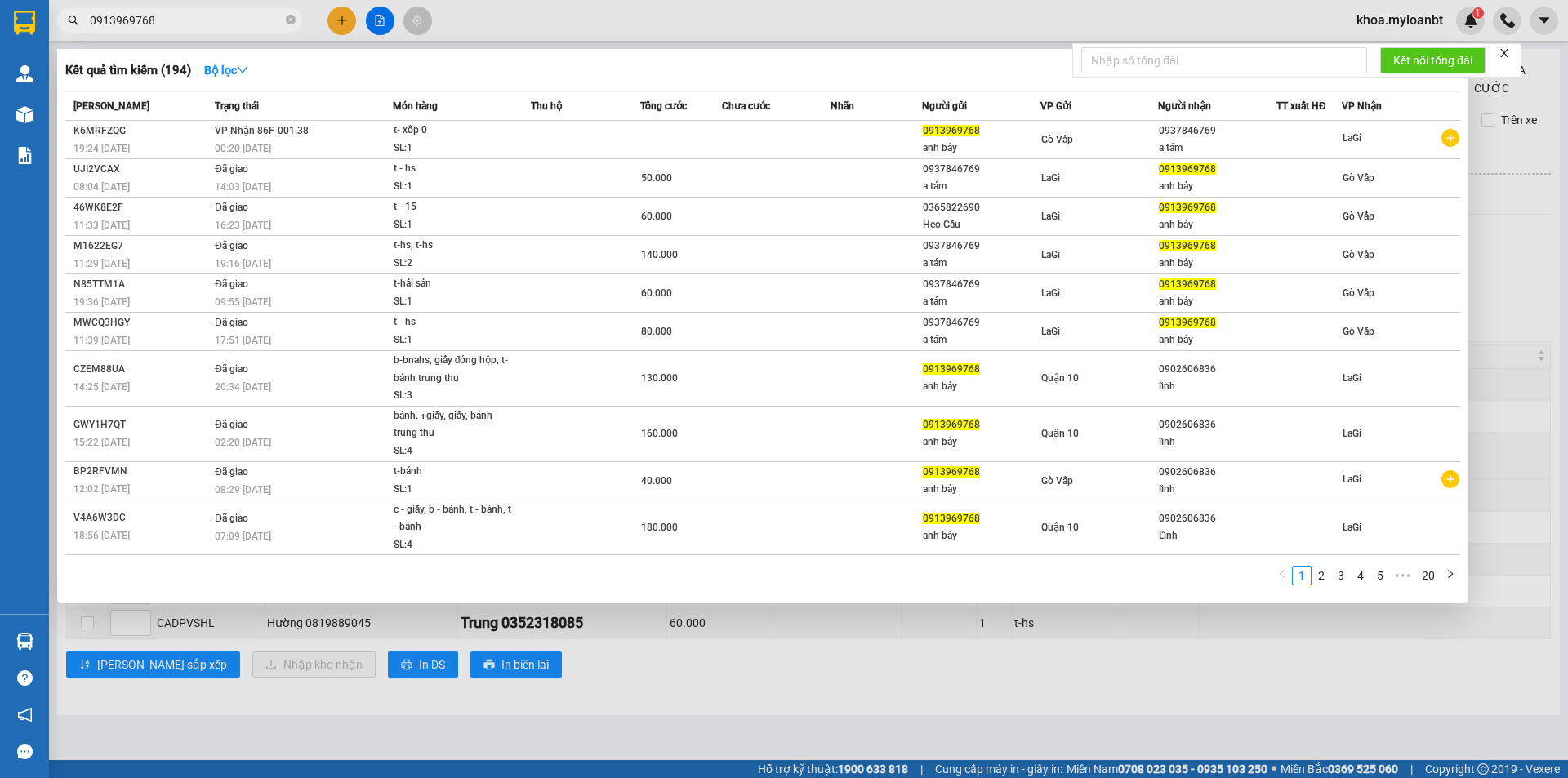
type input "0913969768"
click at [212, 9] on span "0913969768" at bounding box center [179, 20] width 245 height 24
click at [212, 27] on input "0913969768" at bounding box center [186, 20] width 193 height 18
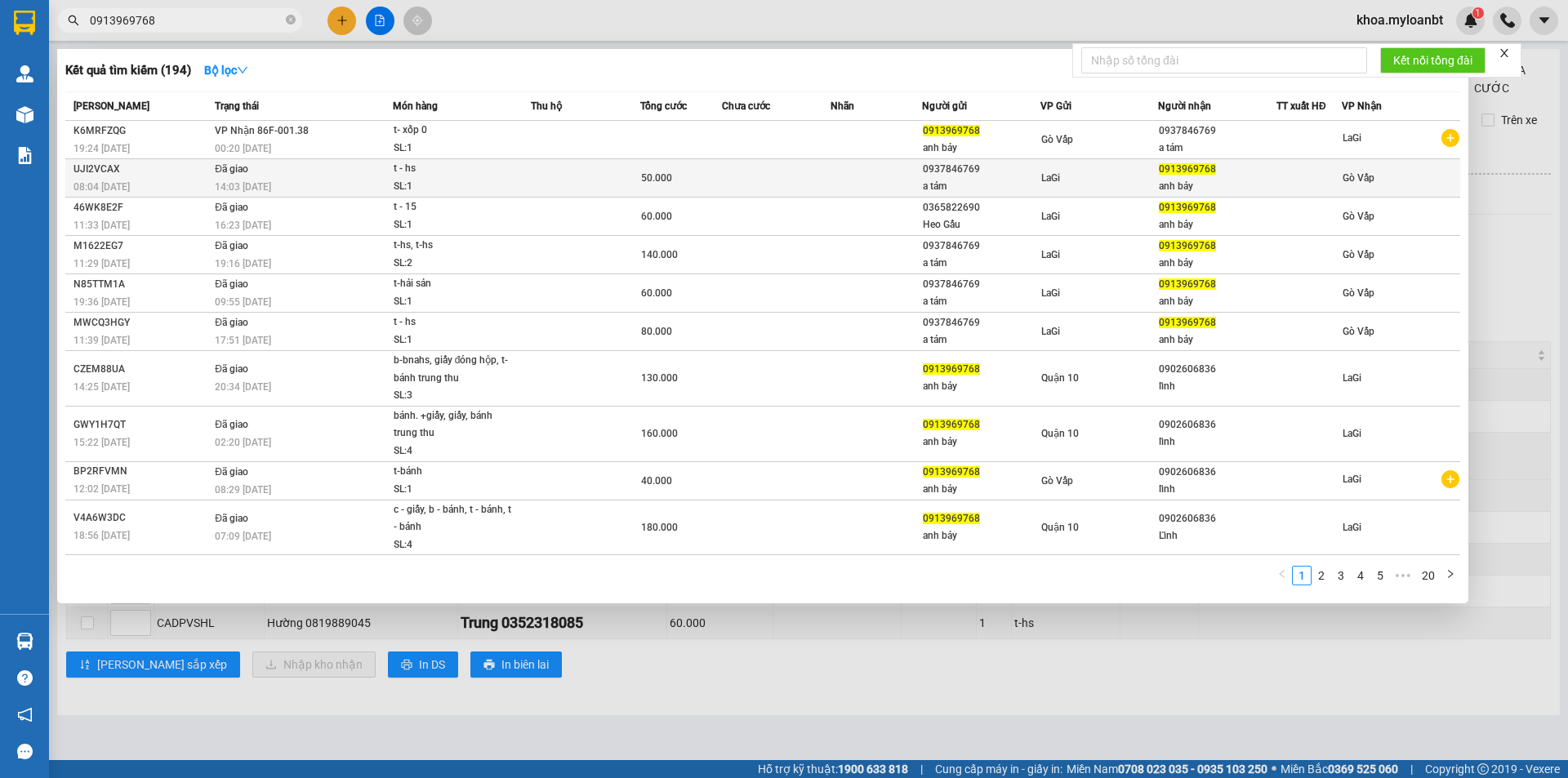
click at [887, 162] on td at bounding box center [876, 178] width 90 height 39
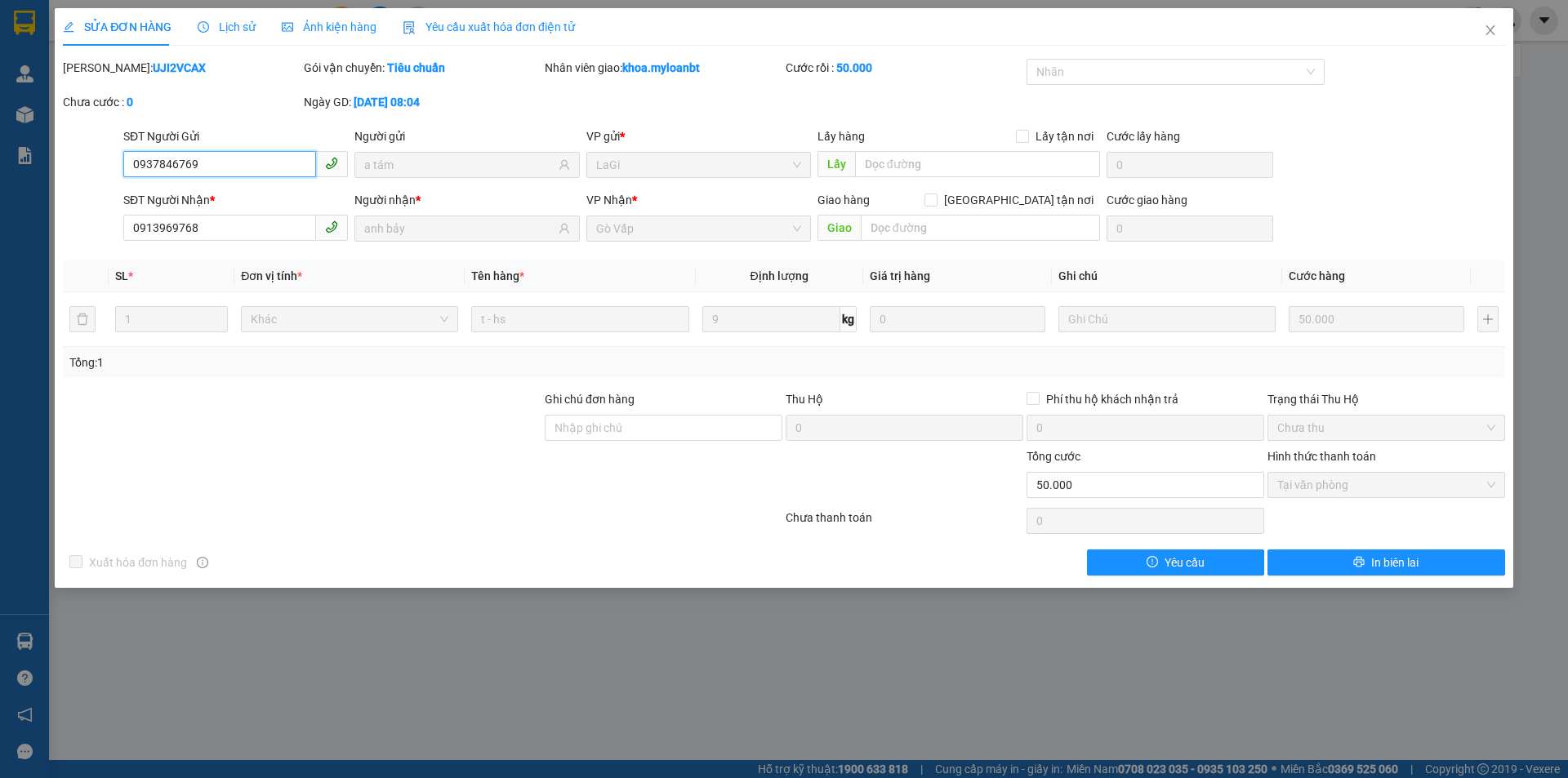
type input "0937846769"
type input "a tám"
type input "0913969768"
type input "anh bảy"
type input "0"
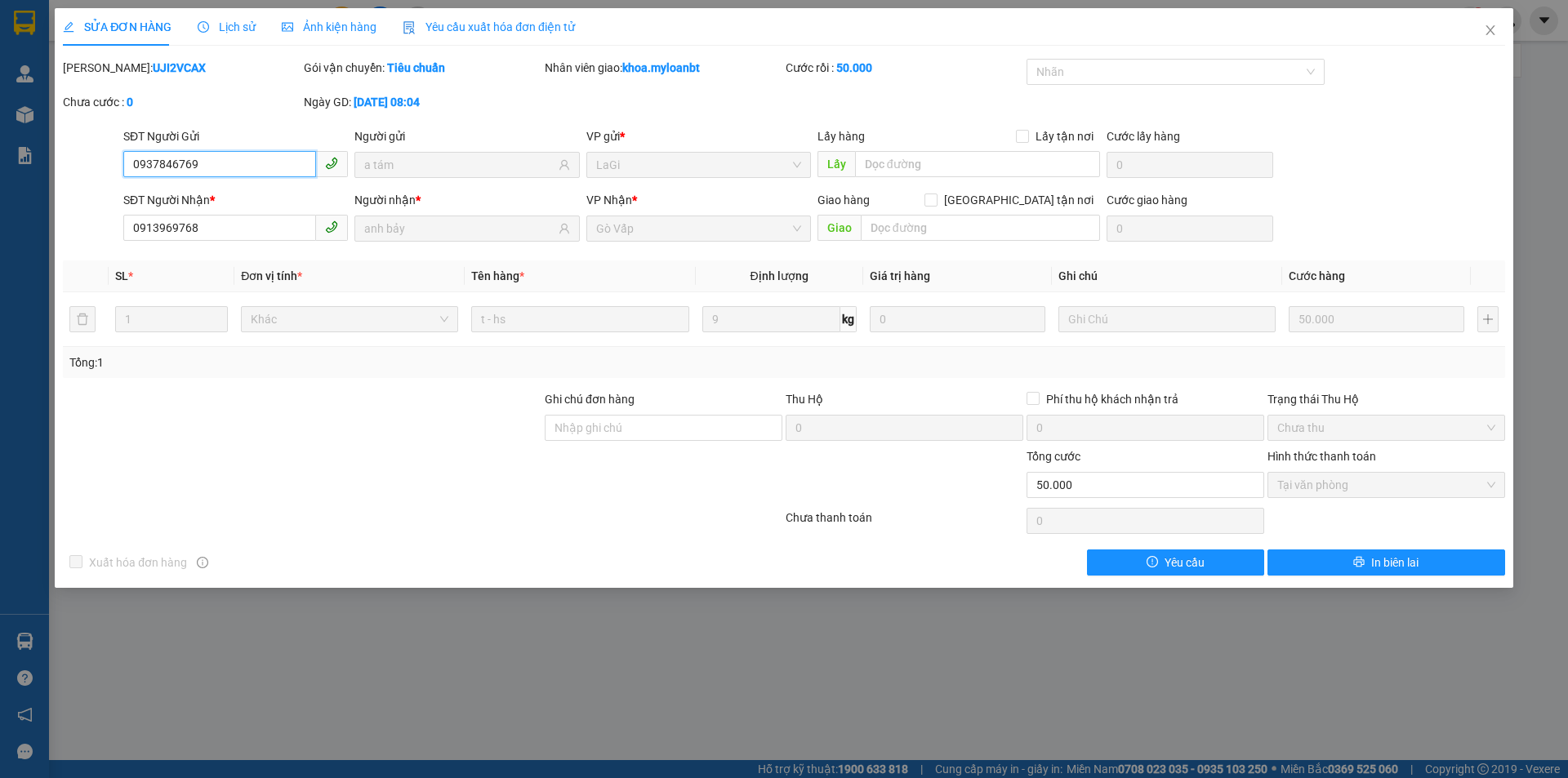
type input "50.000"
click at [297, 168] on input "0937846769" at bounding box center [219, 164] width 193 height 26
click at [1500, 21] on span "Close" at bounding box center [1490, 30] width 46 height 46
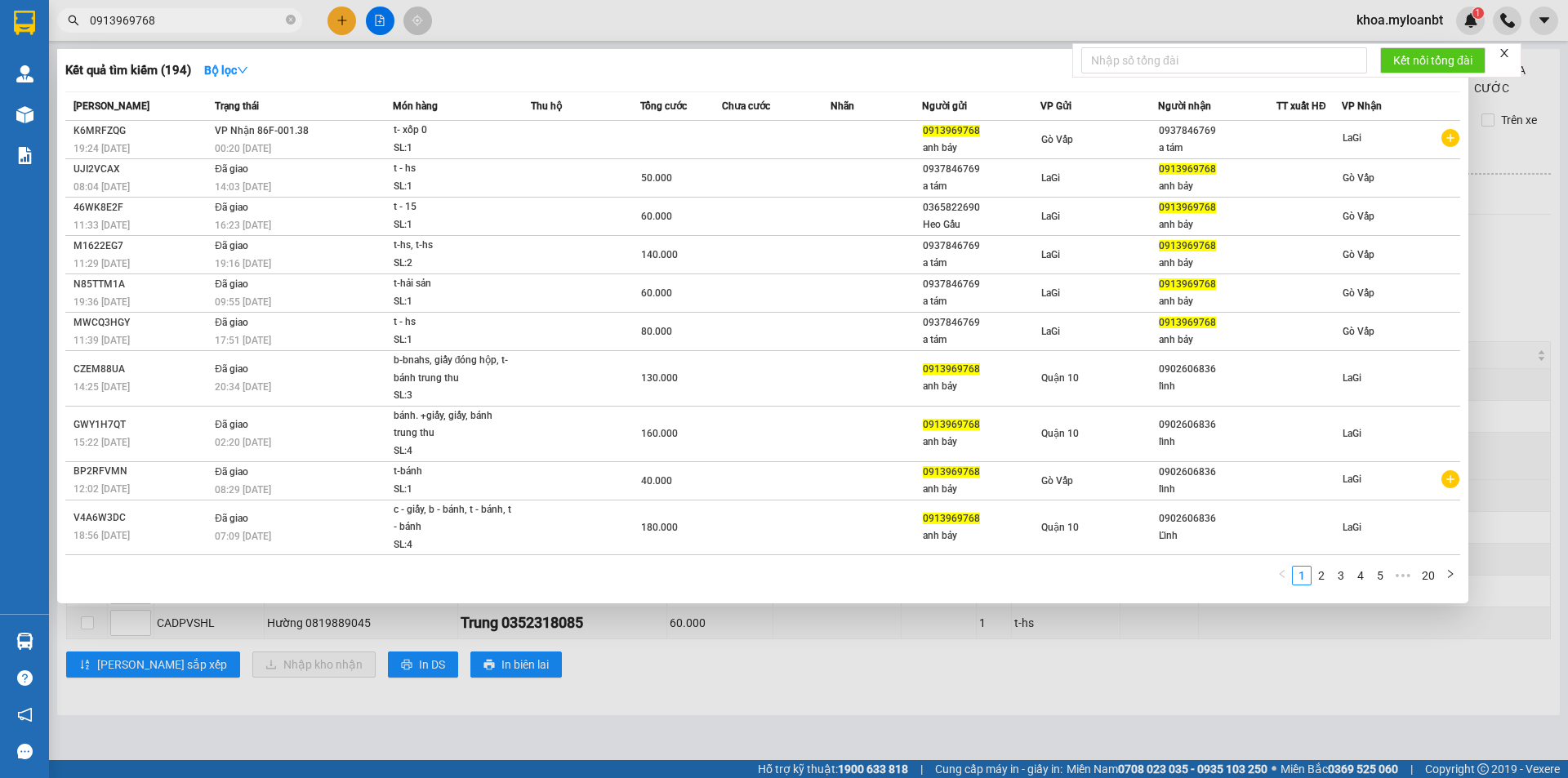
click at [265, 24] on input "0913969768" at bounding box center [186, 20] width 193 height 18
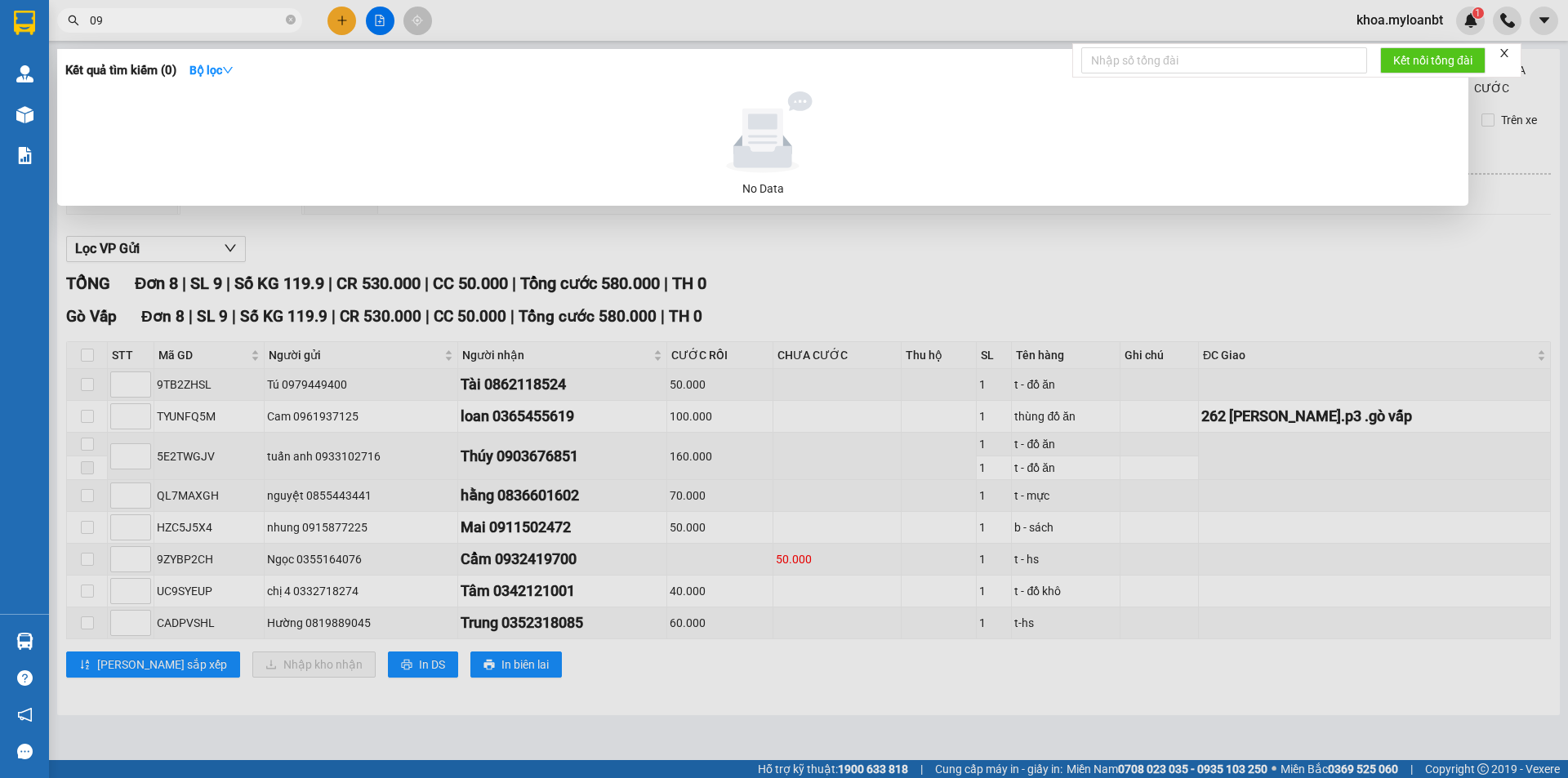
type input "0"
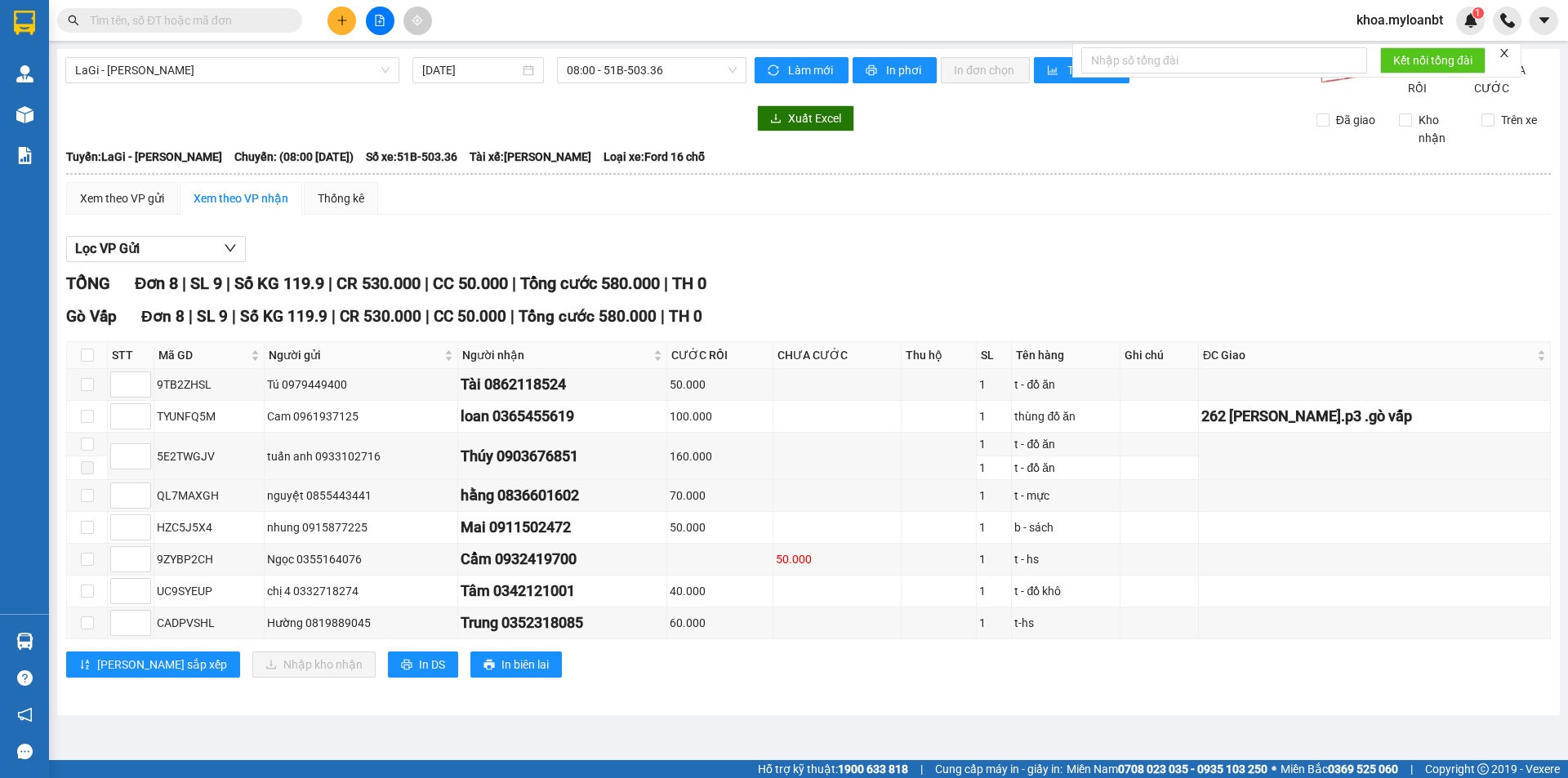
click at [205, 34] on div "Kết quả tìm kiếm ( 0 ) Bộ lọc No Data khoa.myloanbt 1" at bounding box center [784, 20] width 1568 height 40
click at [220, 18] on input "text" at bounding box center [186, 20] width 193 height 18
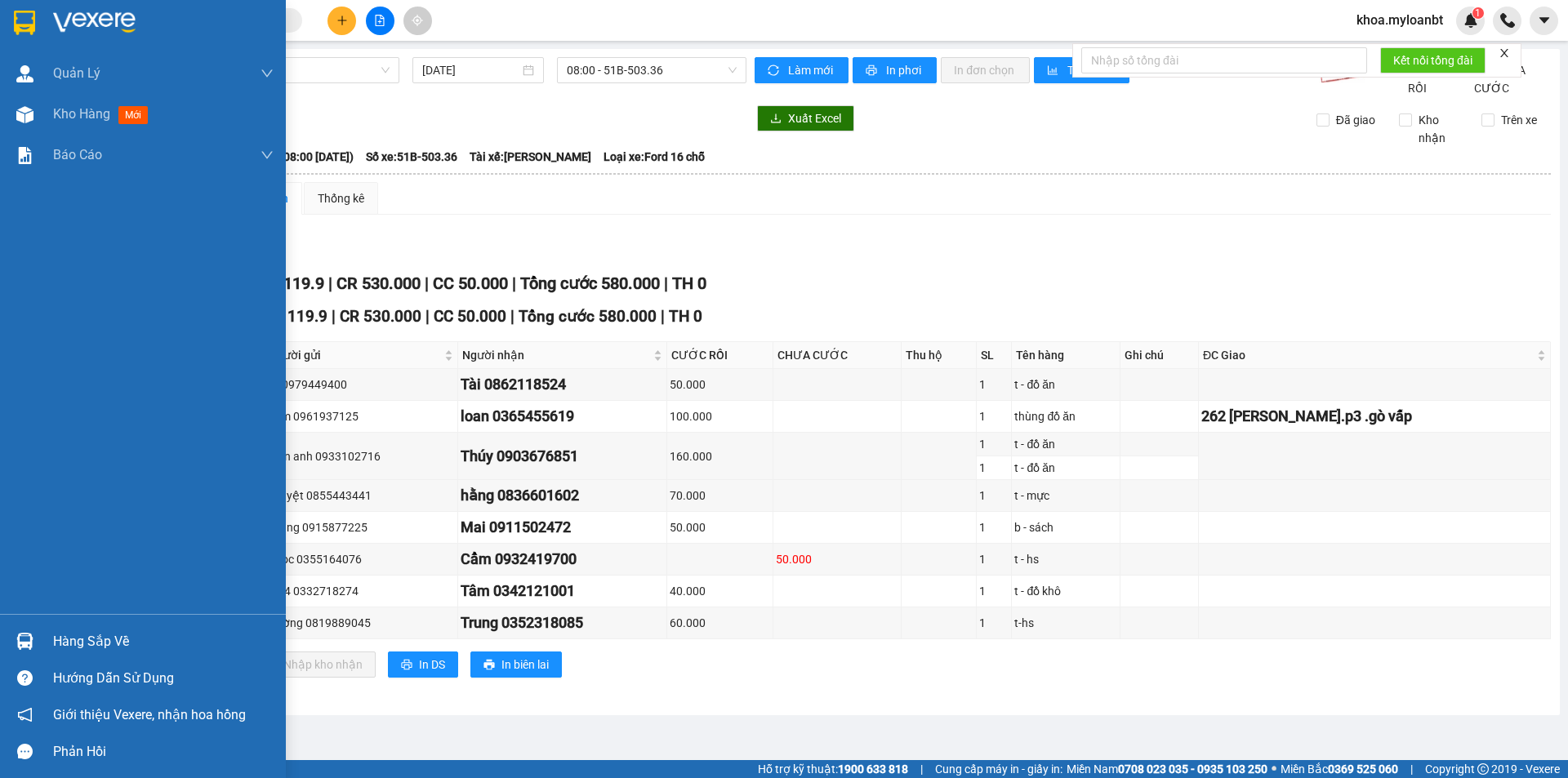
click at [3, 655] on div "Hàng sắp về" at bounding box center [143, 641] width 286 height 37
click at [0, 456] on div "Quản [PERSON_NAME] lý giao nhận mới Kho hàng mới Báo cáo Mẫu 1: Báo cáo dòng ti…" at bounding box center [143, 389] width 286 height 778
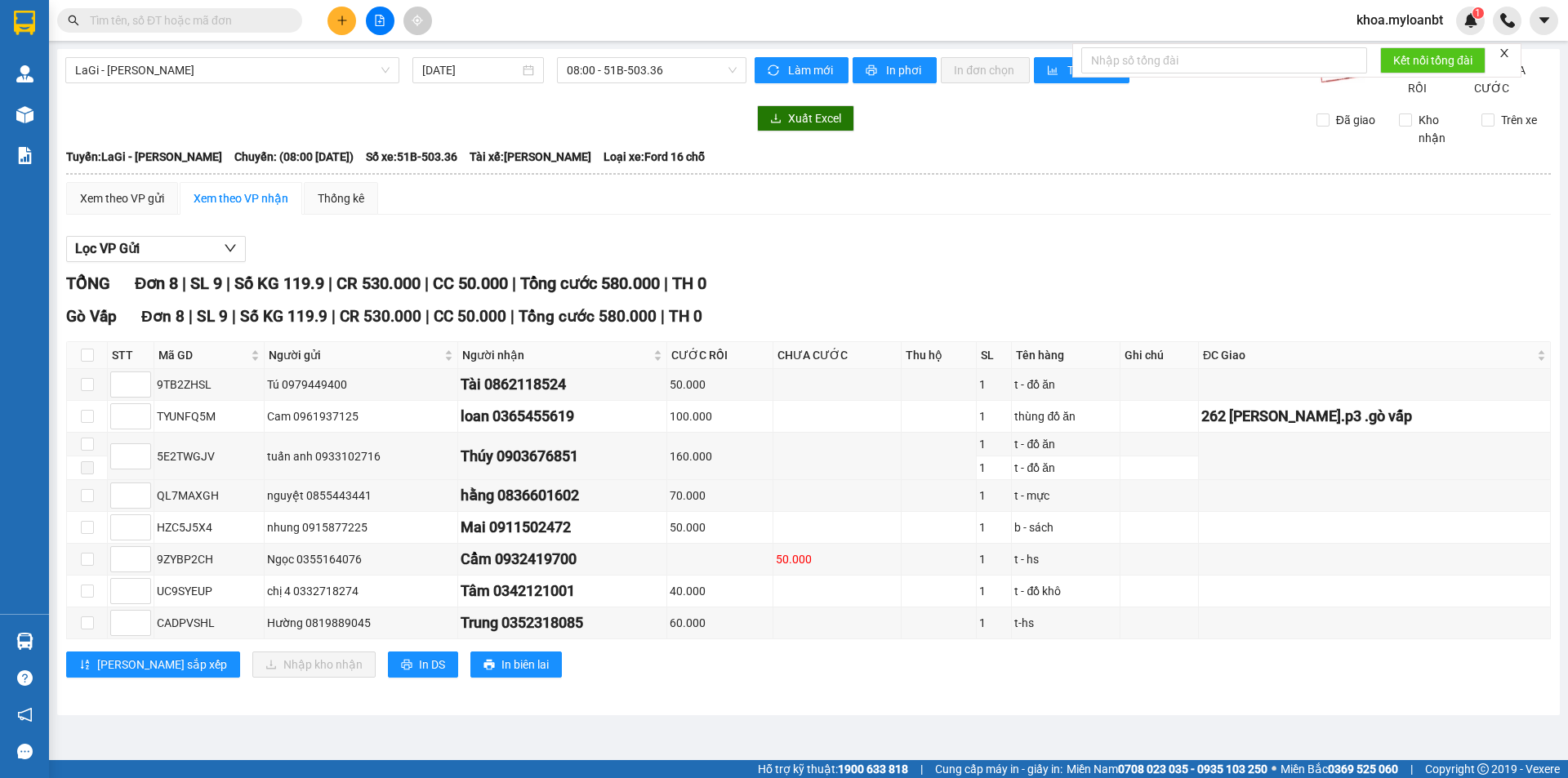
click at [727, 215] on div "Xem theo VP gửi Xem theo VP nhận Thống kê" at bounding box center [809, 199] width 1485 height 33
